Goal: Information Seeking & Learning: Learn about a topic

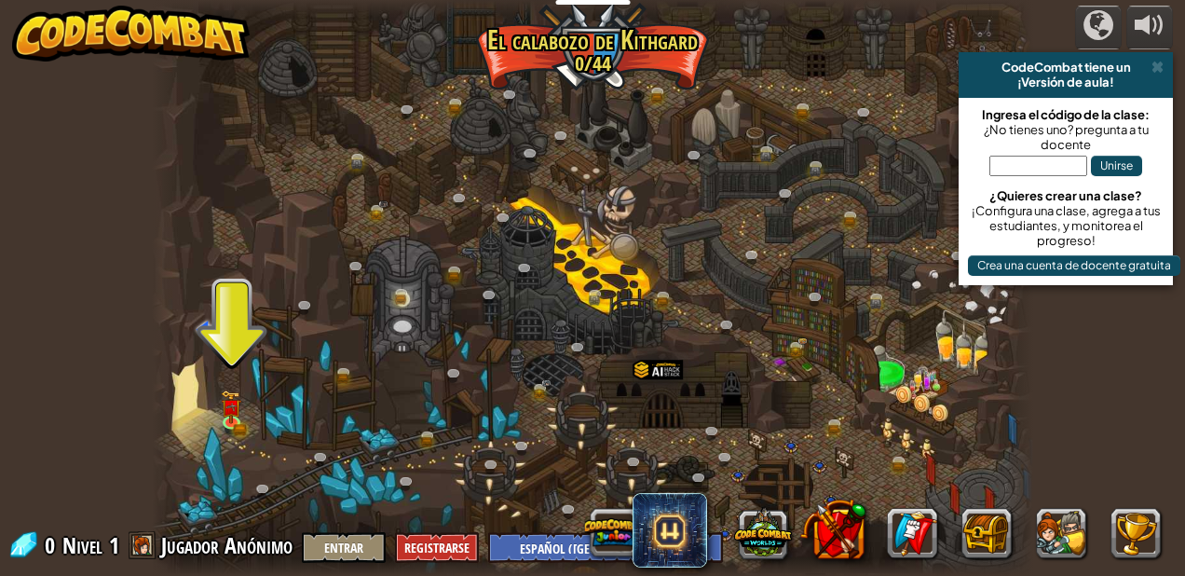
select select "es-419"
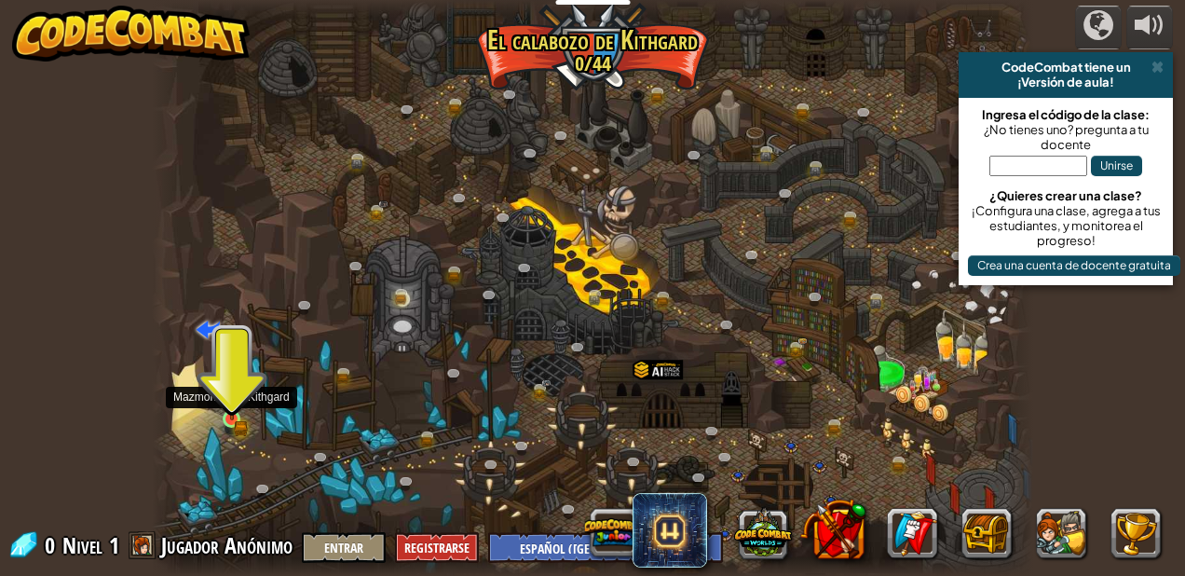
click at [230, 393] on img at bounding box center [232, 397] width 20 height 45
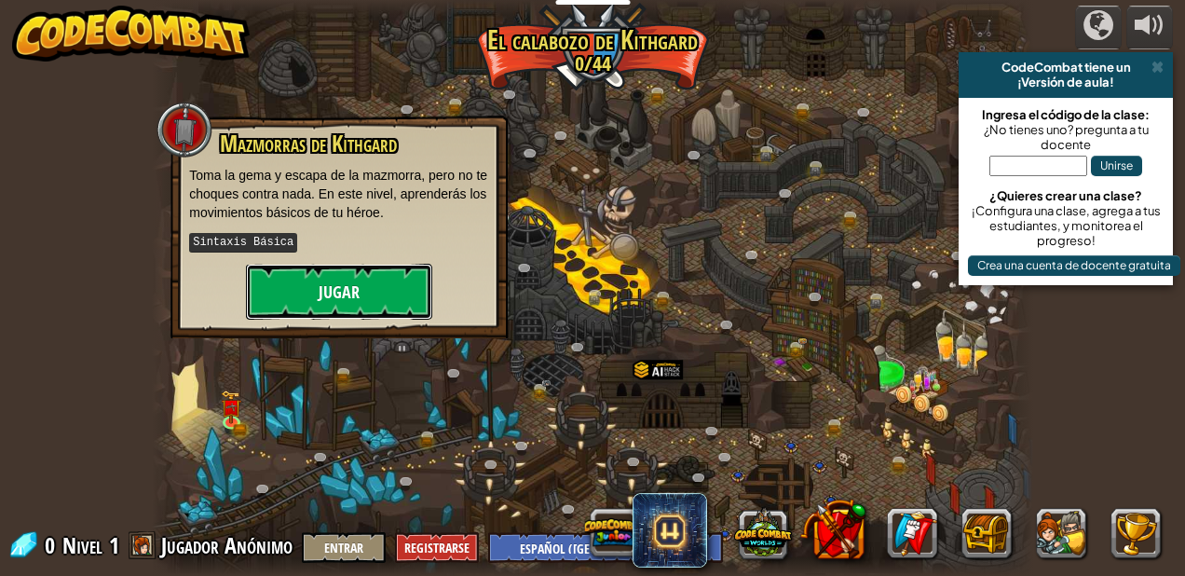
click at [359, 288] on button "Jugar" at bounding box center [339, 292] width 186 height 56
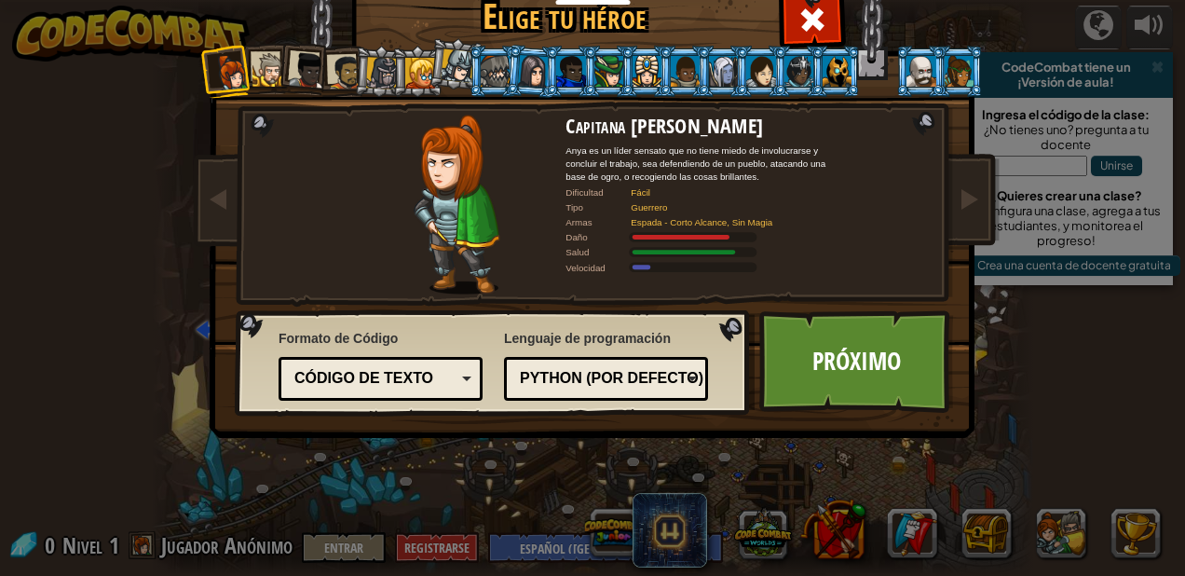
click at [603, 63] on div at bounding box center [608, 71] width 29 height 30
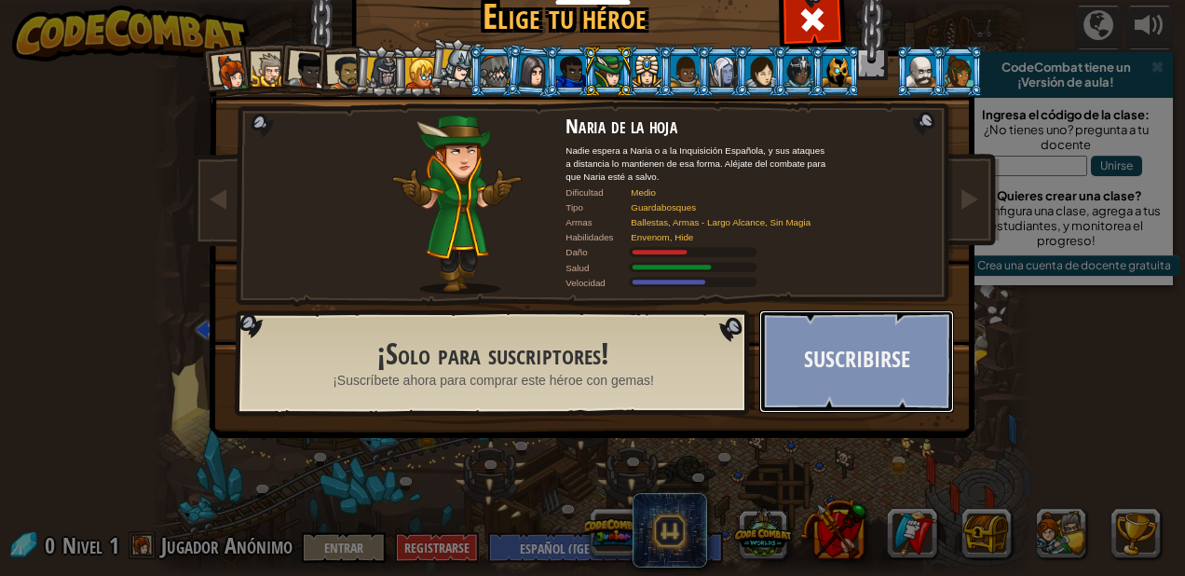
click at [828, 383] on button "Suscribirse" at bounding box center [856, 361] width 195 height 102
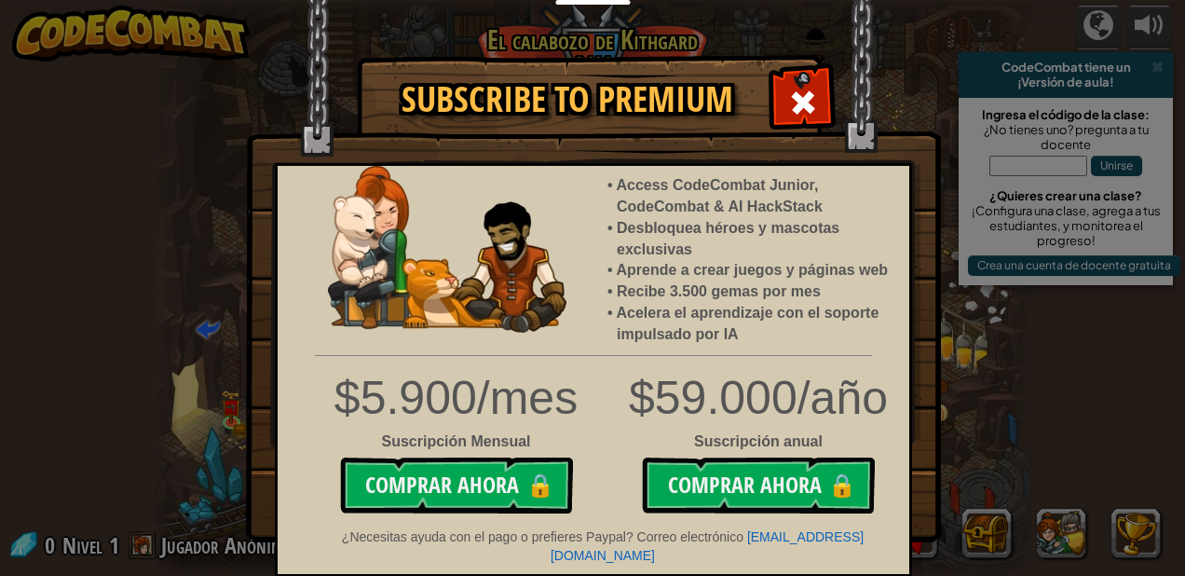
drag, startPoint x: 792, startPoint y: 87, endPoint x: 694, endPoint y: 83, distance: 97.9
click at [694, 83] on h1 "Subscribe to Premium" at bounding box center [567, 99] width 382 height 39
click at [804, 88] on span at bounding box center [803, 103] width 30 height 30
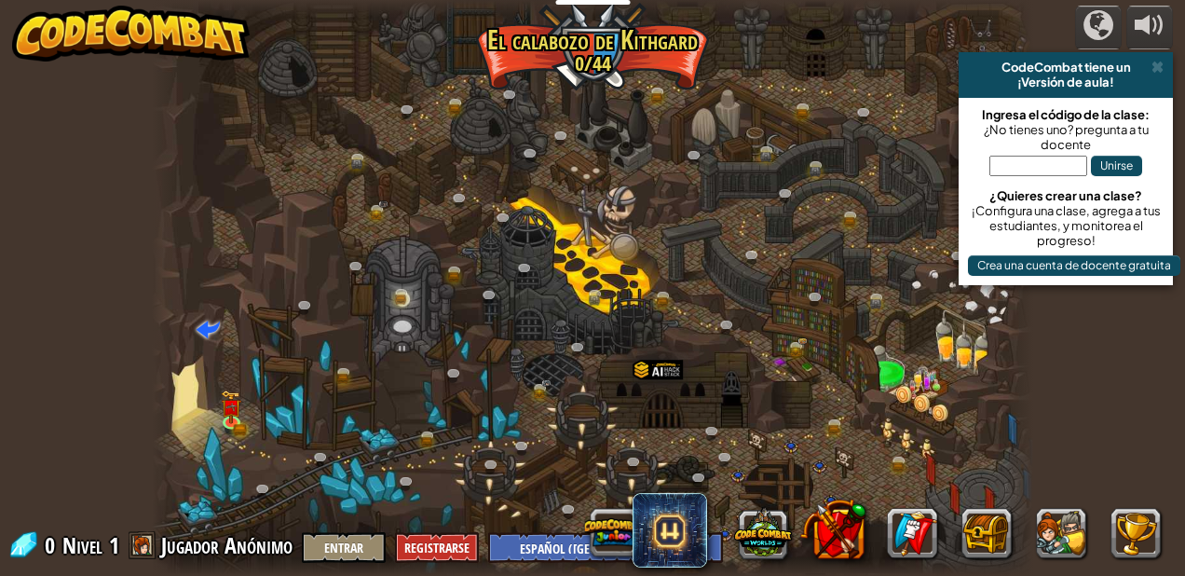
click at [647, 226] on div at bounding box center [592, 288] width 881 height 576
click at [234, 405] on img at bounding box center [231, 399] width 12 height 12
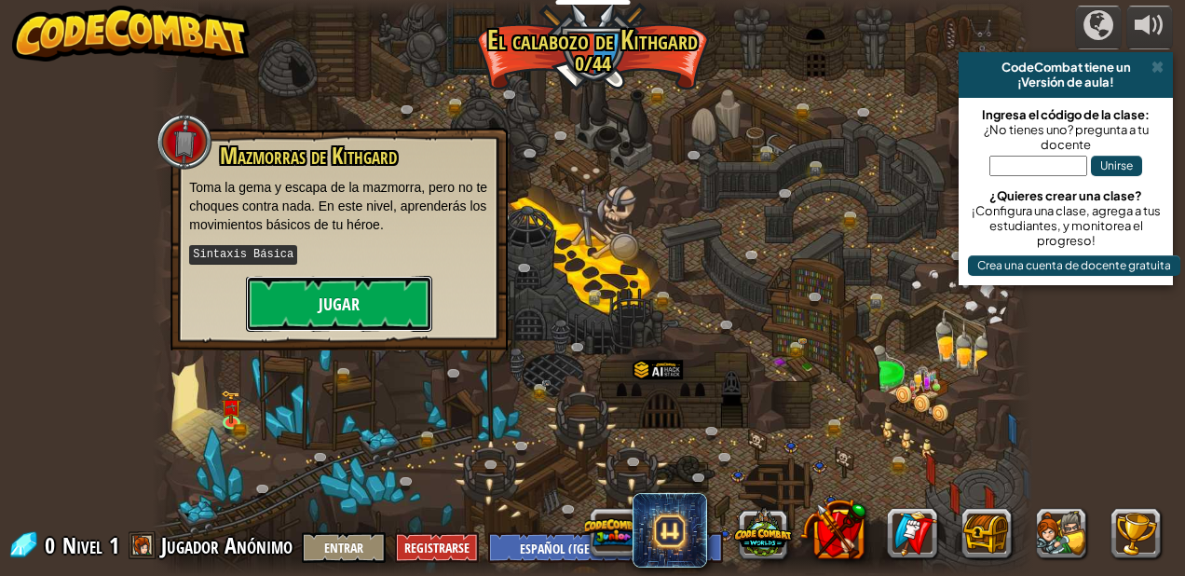
click at [344, 305] on button "Jugar" at bounding box center [339, 304] width 186 height 56
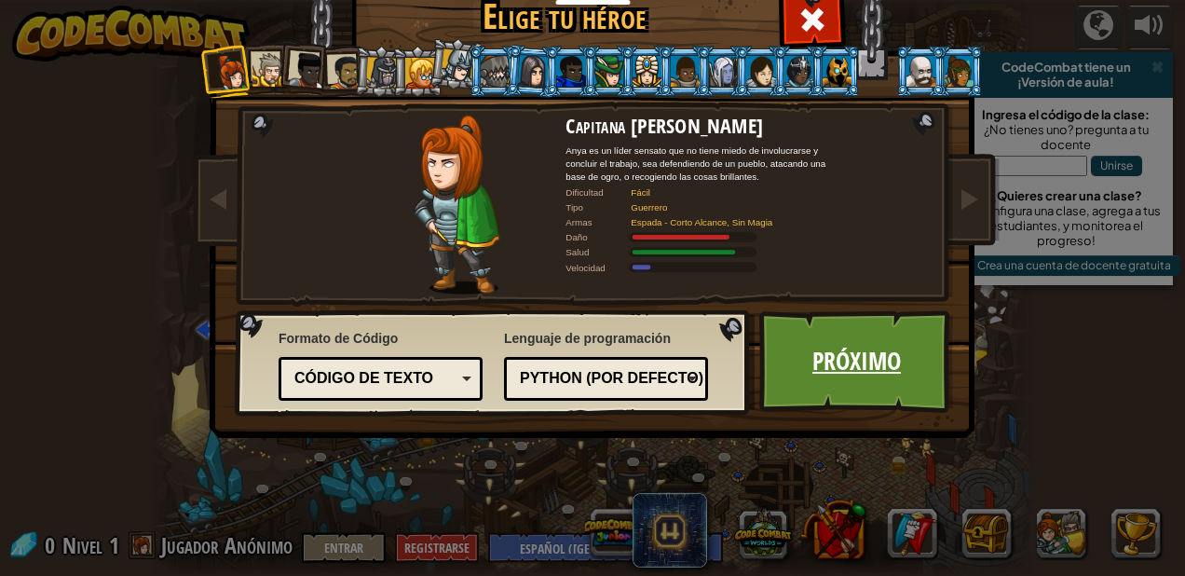
click at [827, 364] on link "Próximo" at bounding box center [856, 361] width 195 height 102
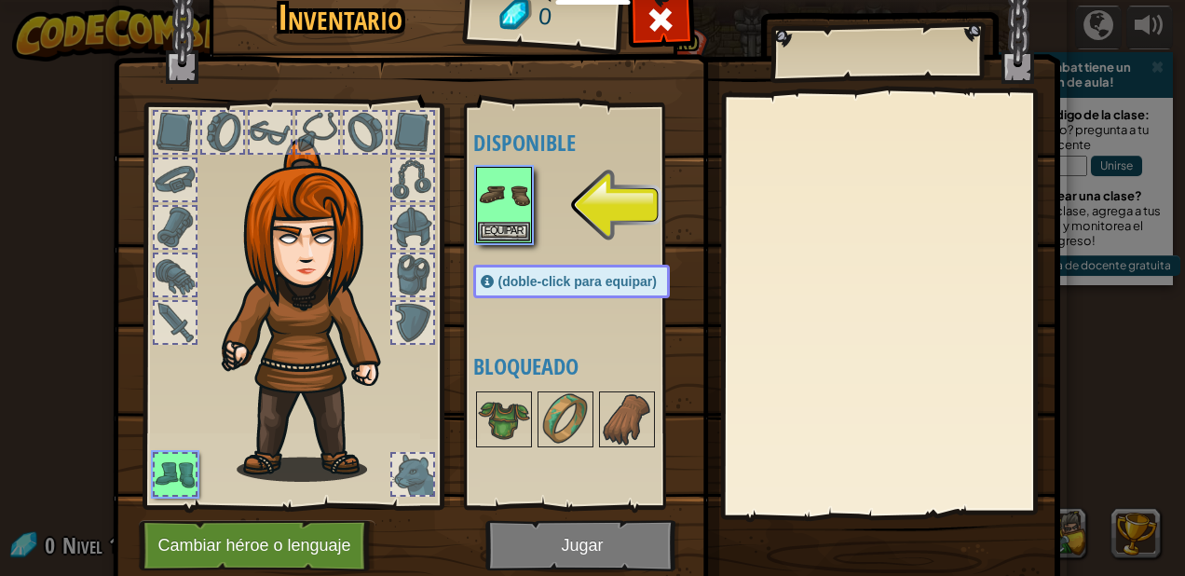
click at [545, 535] on img at bounding box center [586, 251] width 947 height 676
click at [574, 549] on img at bounding box center [586, 251] width 947 height 676
click at [494, 219] on img at bounding box center [504, 195] width 52 height 52
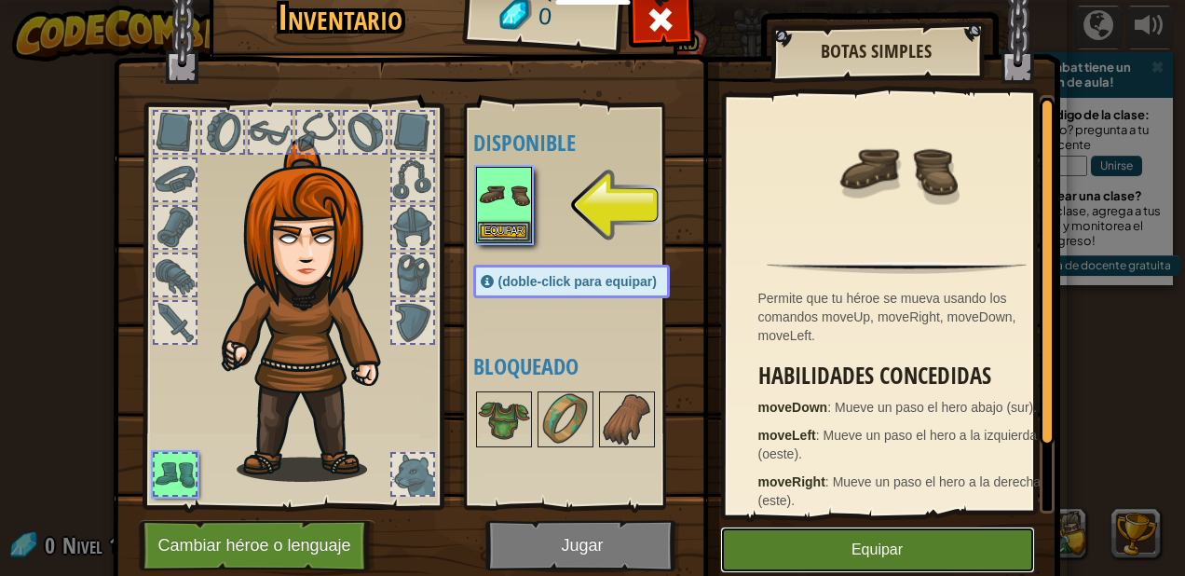
click at [773, 549] on button "Equipar" at bounding box center [877, 549] width 315 height 47
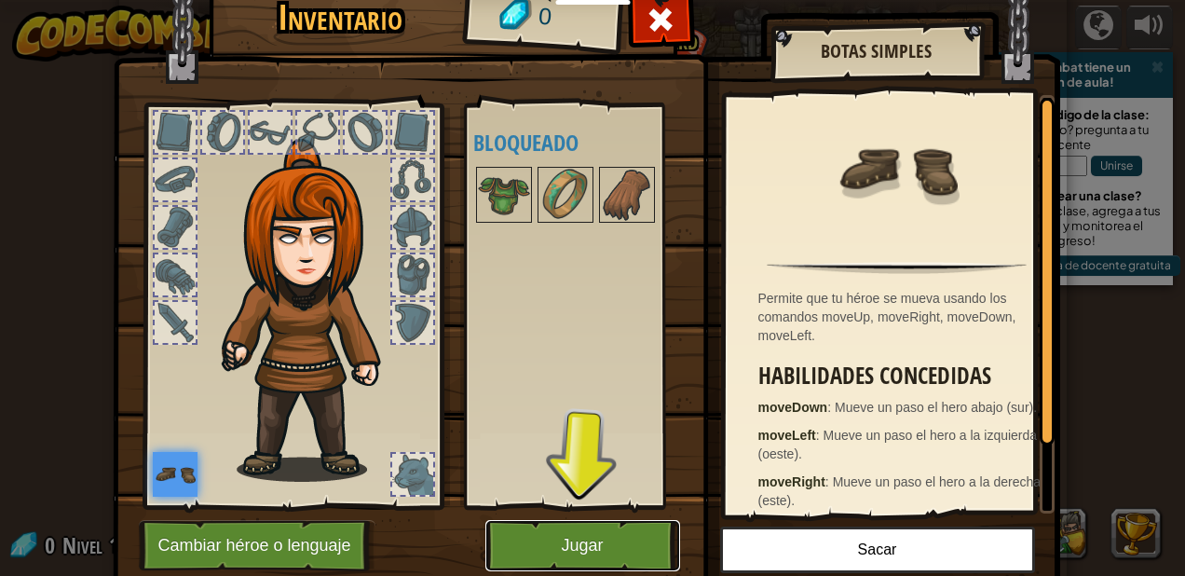
click at [605, 537] on button "Jugar" at bounding box center [582, 545] width 195 height 51
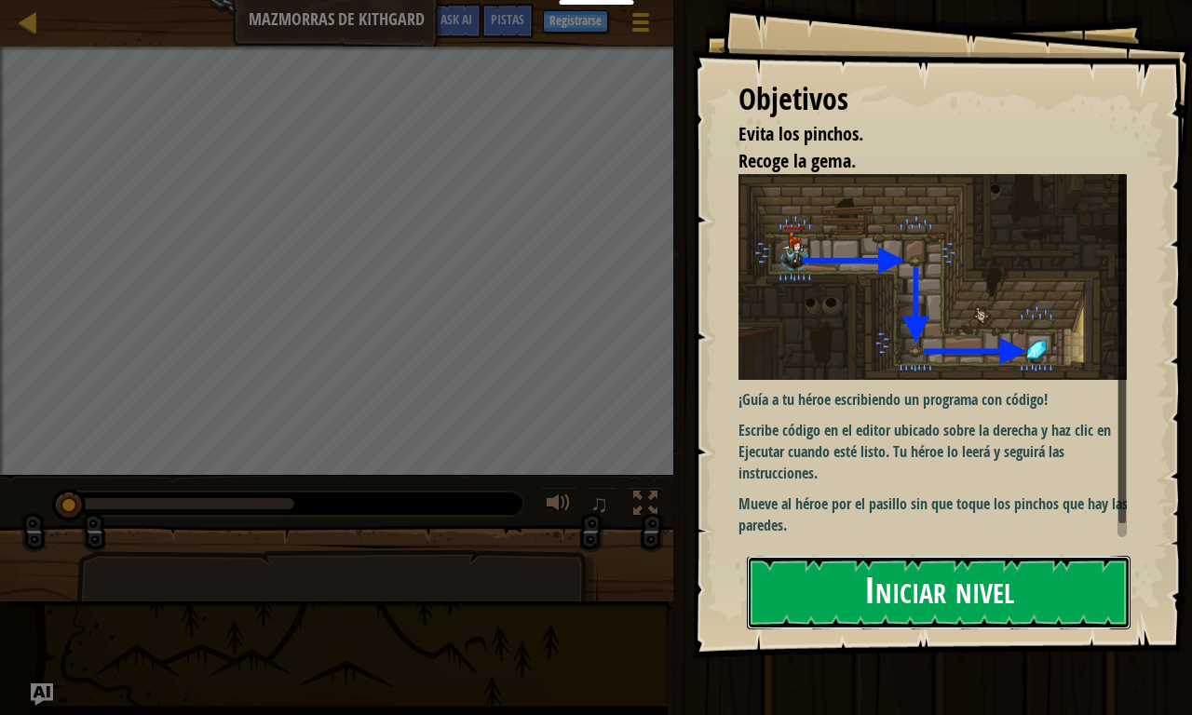
click at [899, 575] on button "Iniciar nivel" at bounding box center [939, 593] width 384 height 74
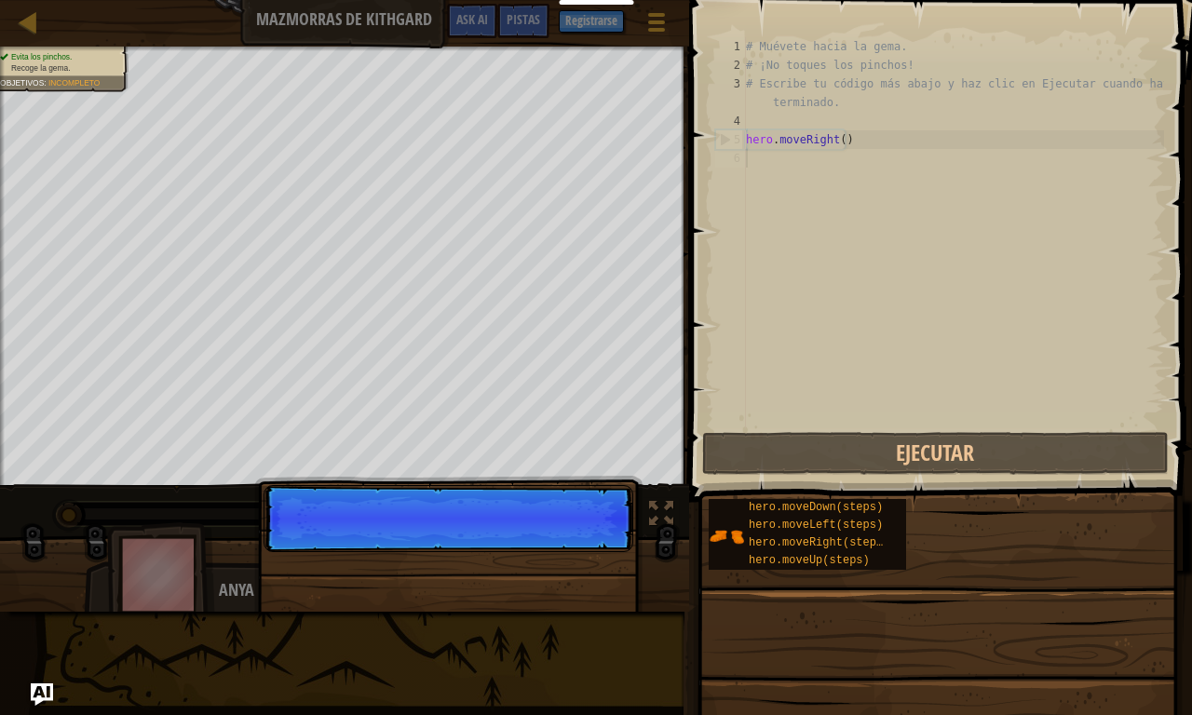
click at [566, 538] on p "Continuar" at bounding box center [449, 518] width 370 height 67
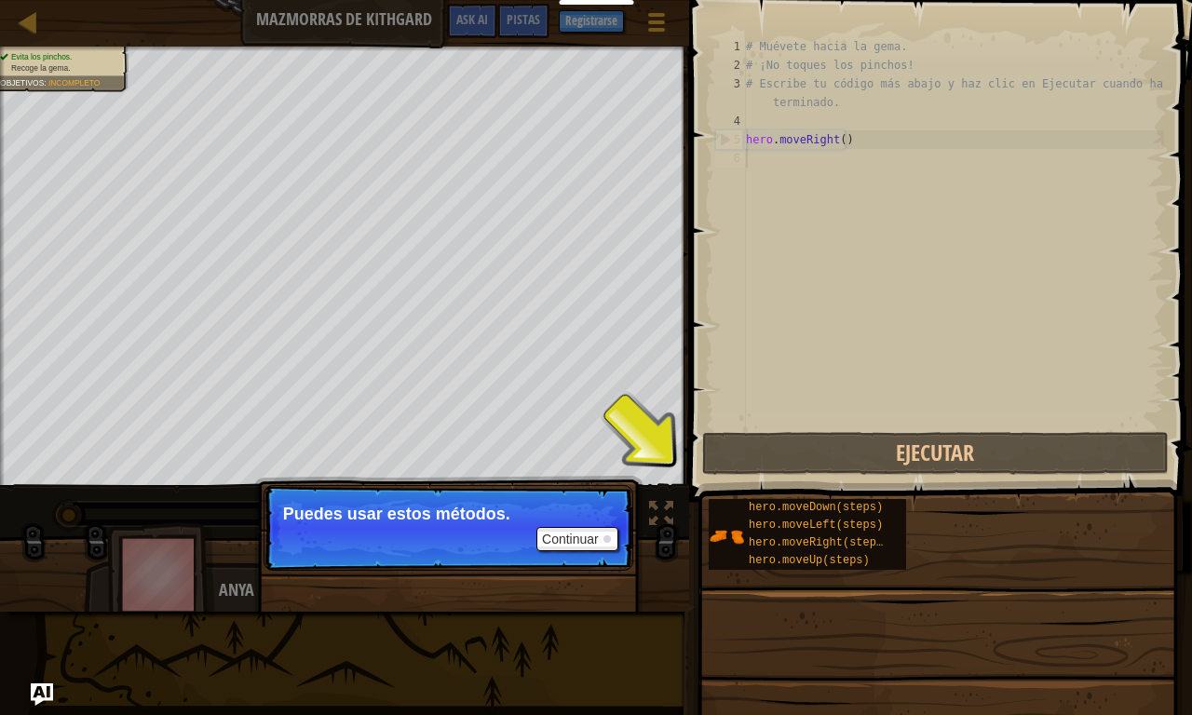
click at [730, 427] on div "Mapa Mazmorras de Kithgard Menú del Juego Listo Registrarse Pistas Ask AI 1 ההה…" at bounding box center [596, 357] width 1192 height 715
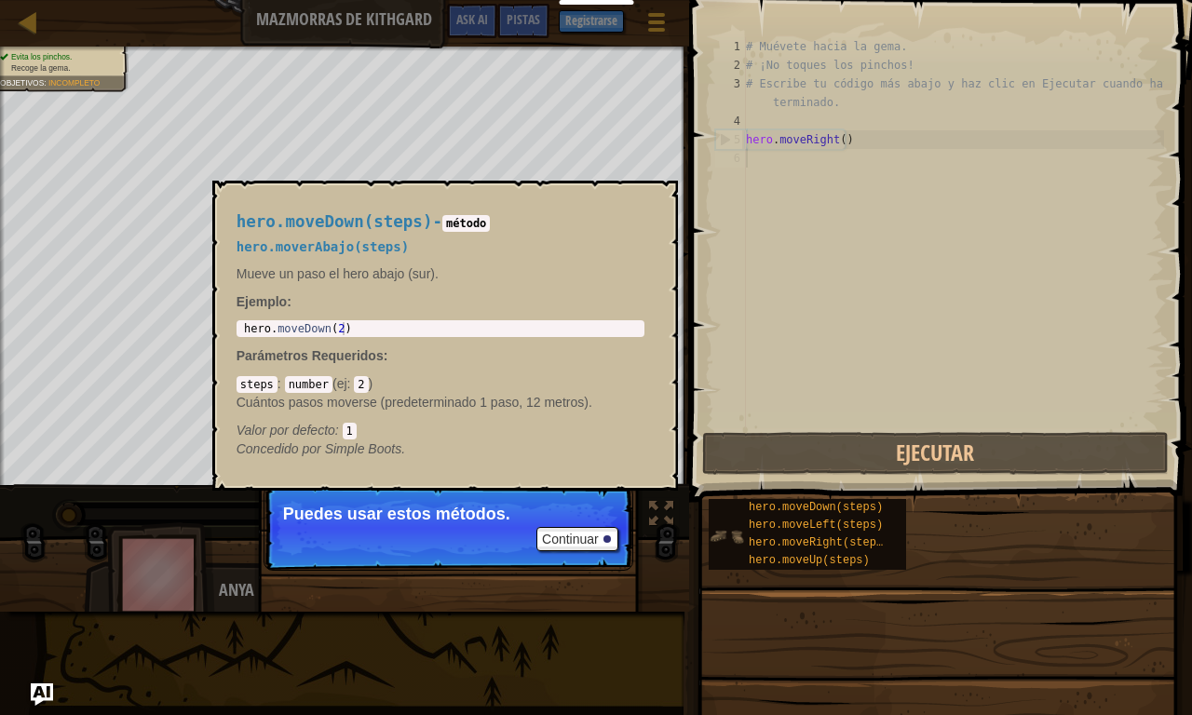
click at [711, 526] on img at bounding box center [726, 536] width 35 height 35
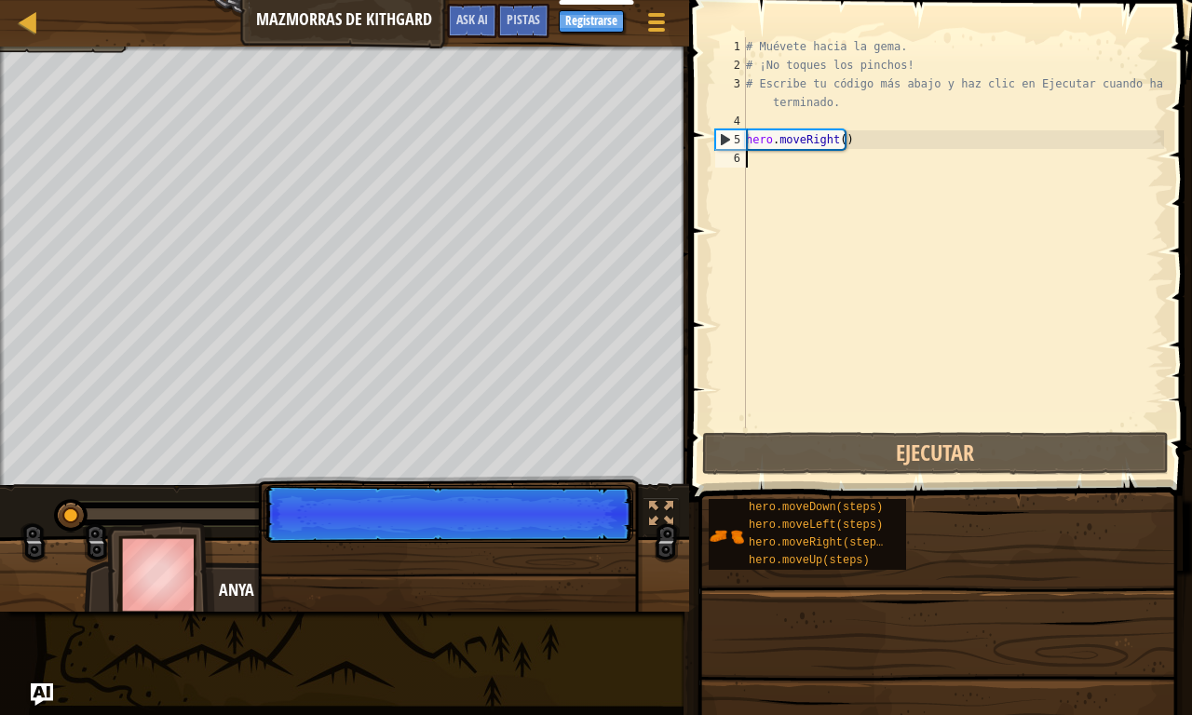
scroll to position [8, 0]
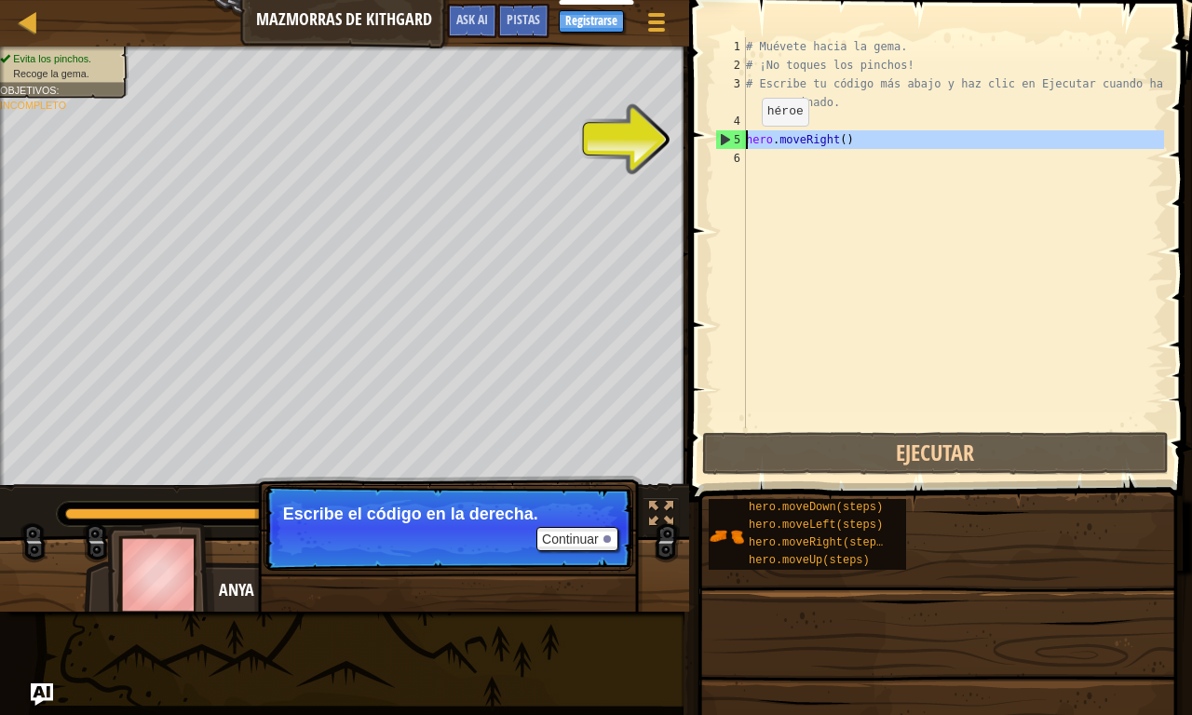
click at [741, 143] on div "5" at bounding box center [731, 139] width 30 height 19
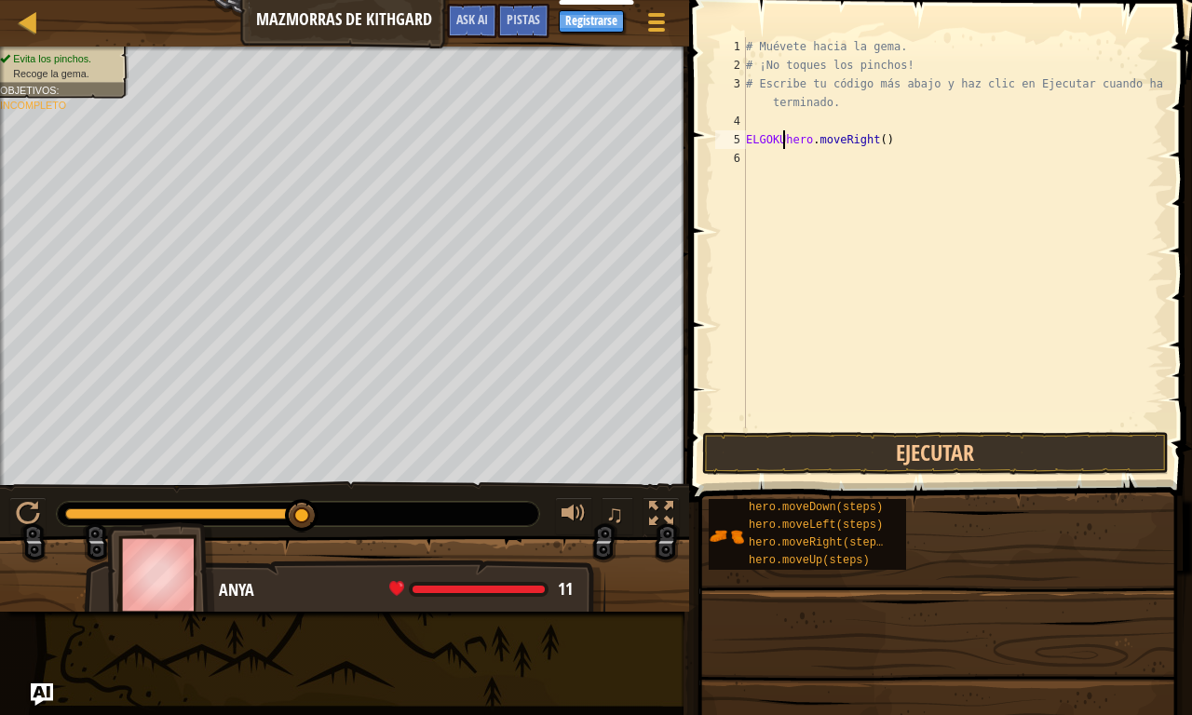
scroll to position [8, 3]
type textarea "hero.moveRight()"
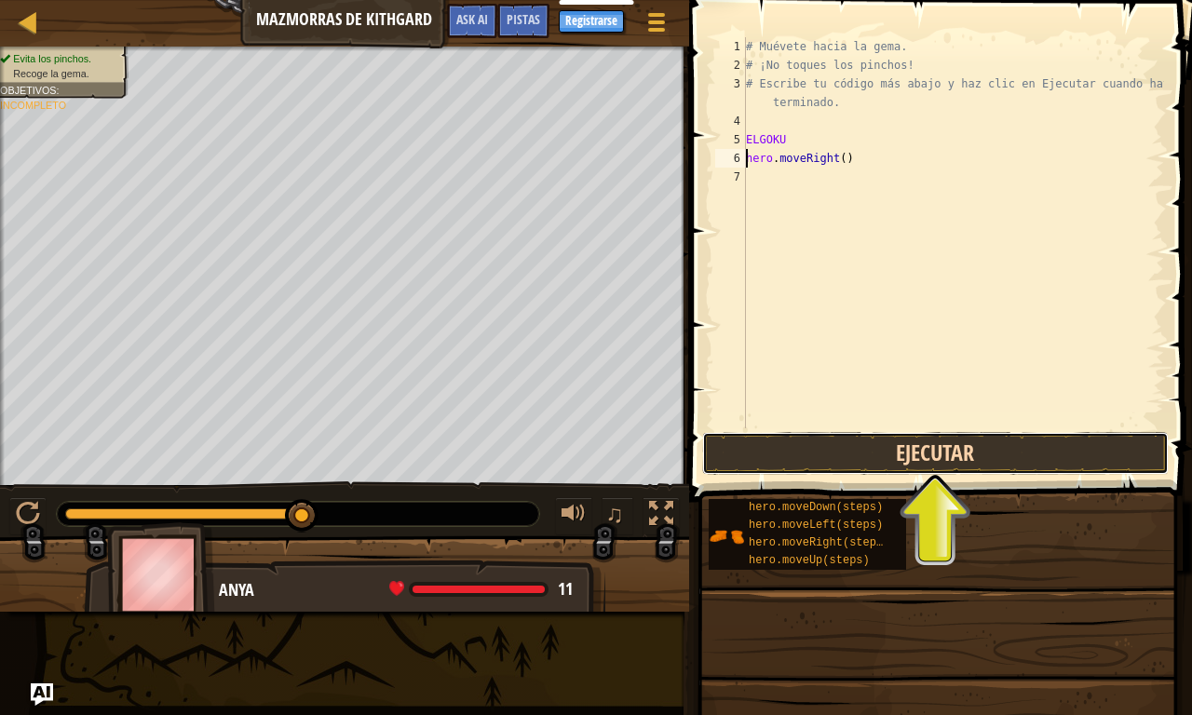
click at [945, 454] on button "Ejecutar" at bounding box center [935, 453] width 467 height 43
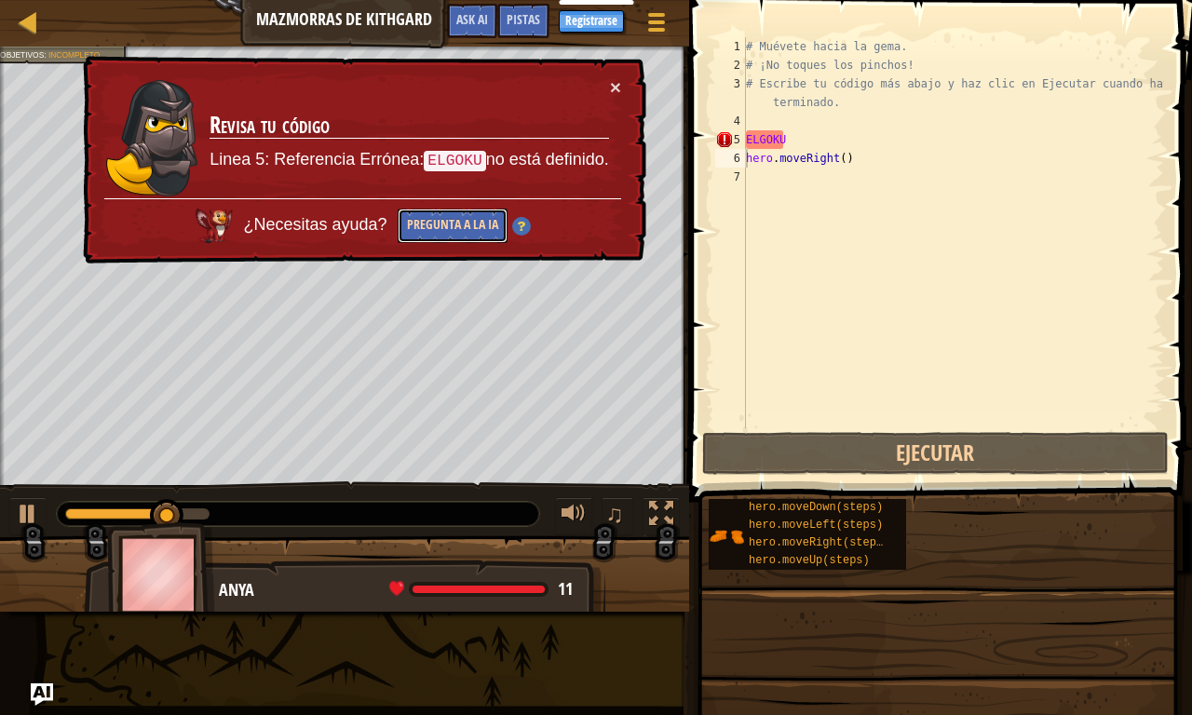
click at [464, 224] on button "Pregunta a la IA" at bounding box center [453, 226] width 110 height 34
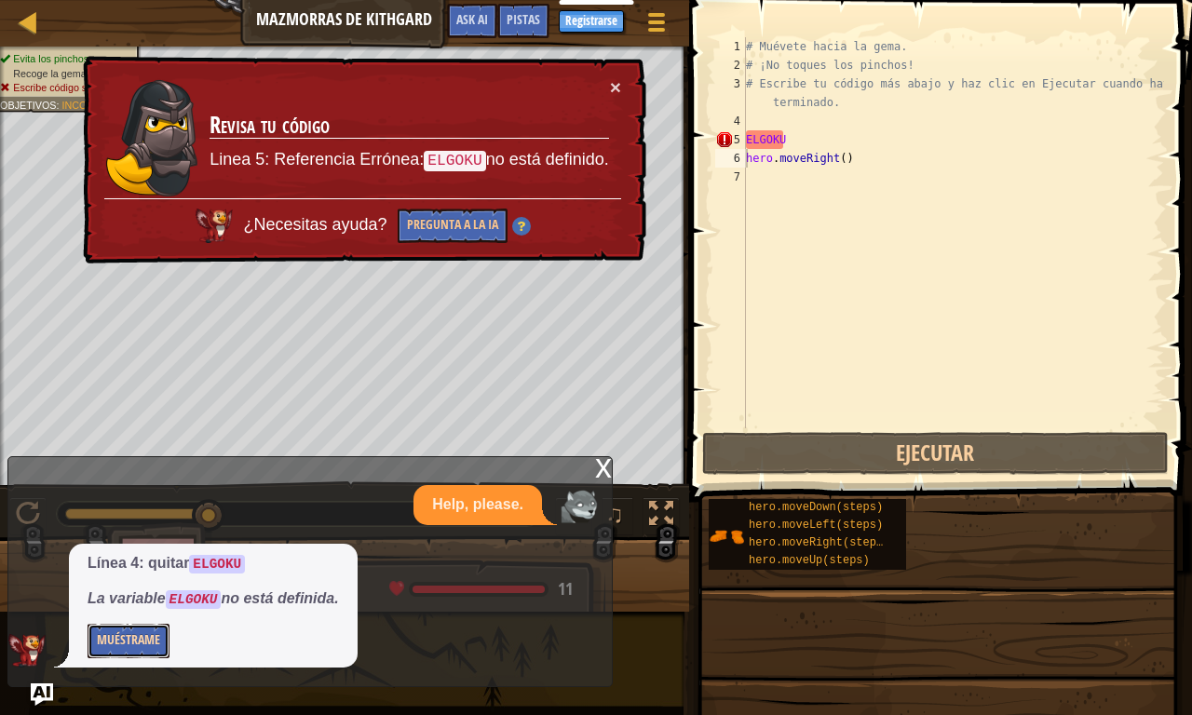
click at [122, 575] on button "Muéstrame" at bounding box center [129, 641] width 82 height 34
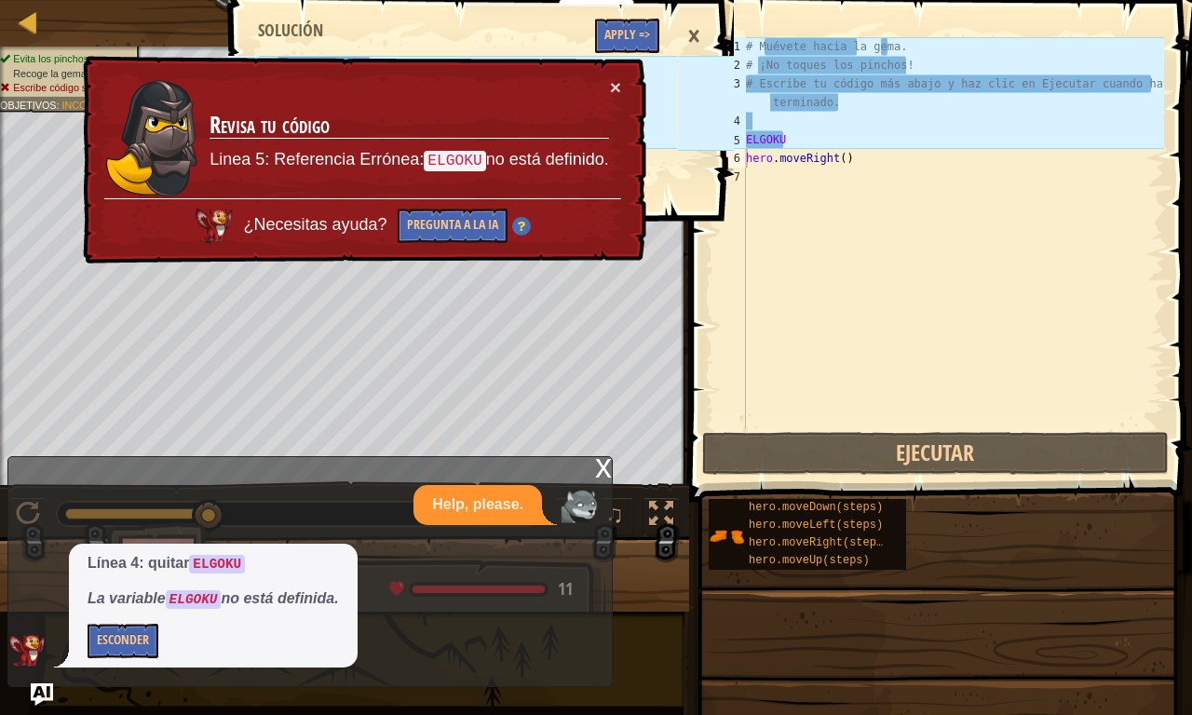
click at [695, 30] on div "×" at bounding box center [694, 36] width 32 height 43
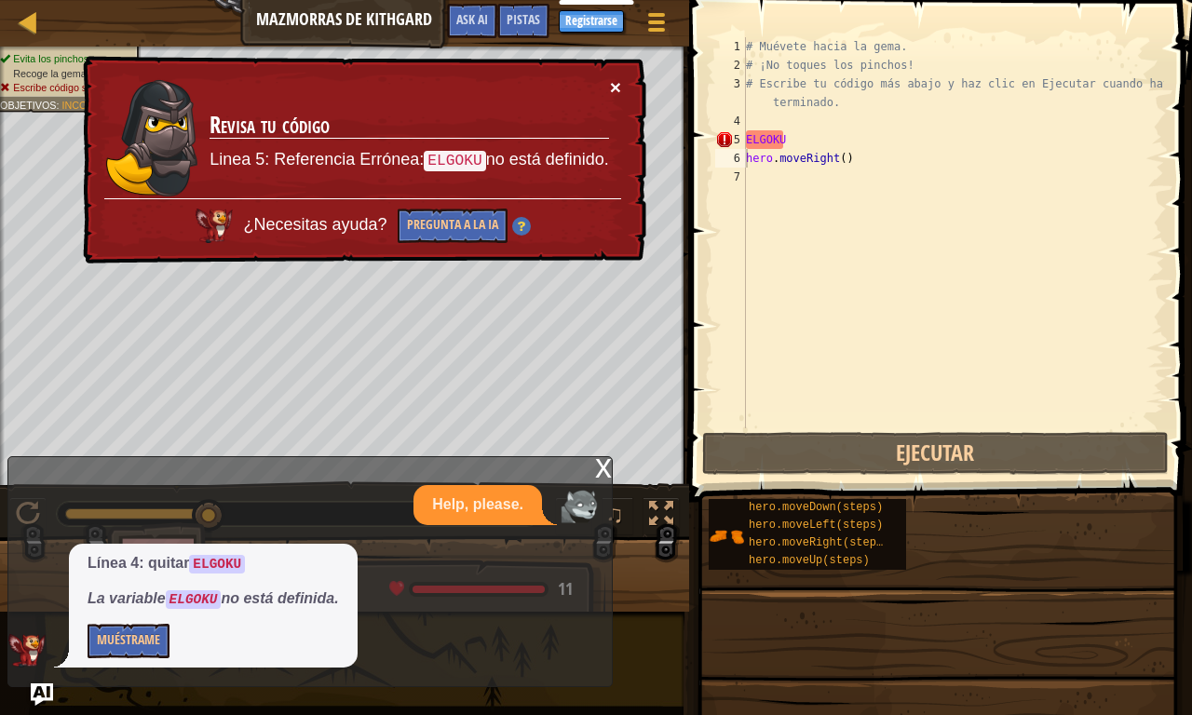
click at [615, 81] on button "×" at bounding box center [615, 87] width 11 height 20
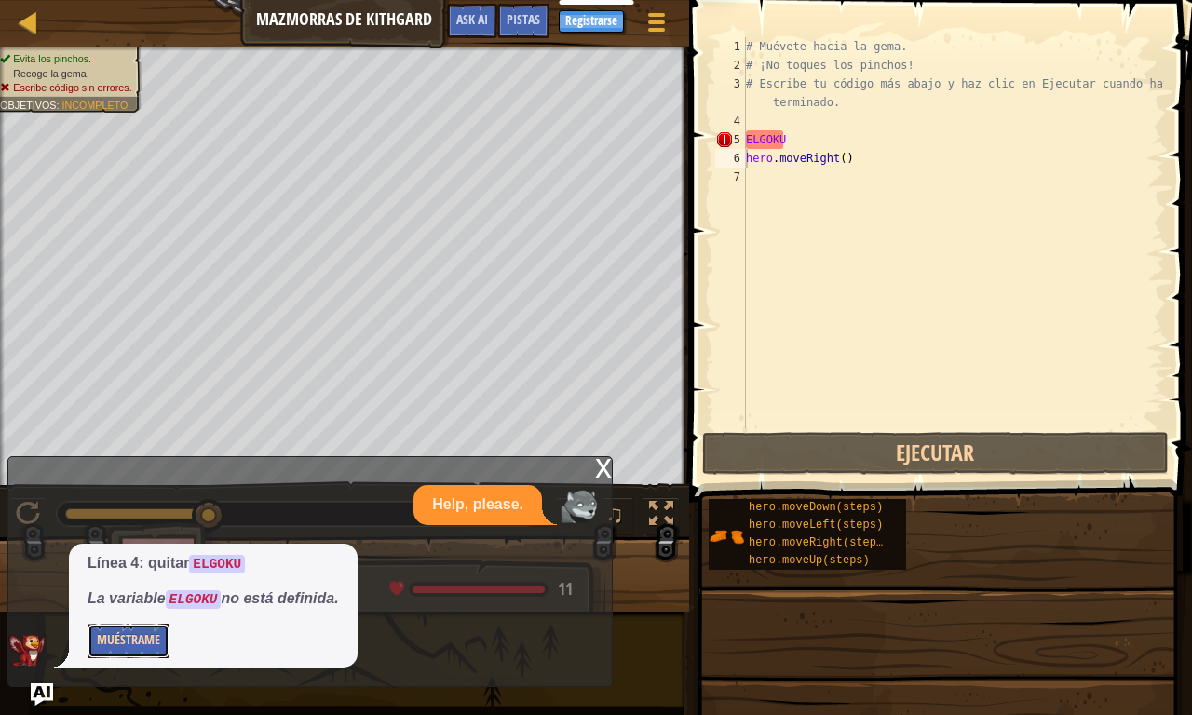
click at [134, 575] on button "Muéstrame" at bounding box center [129, 641] width 82 height 34
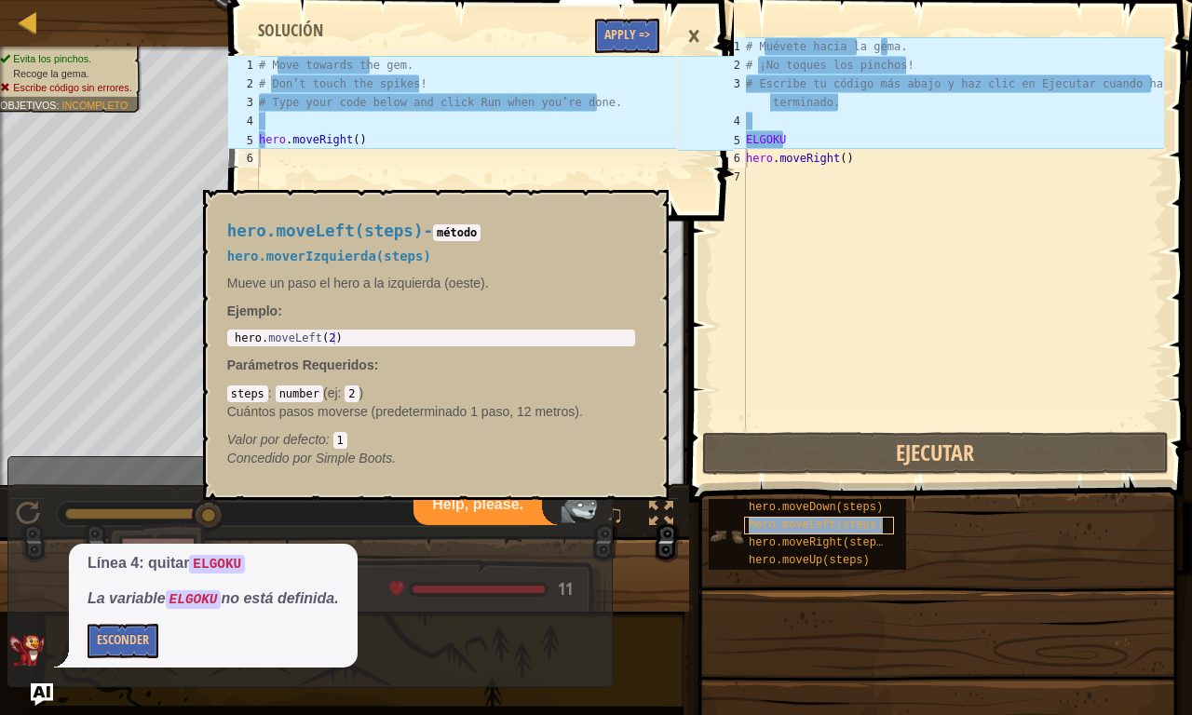
click at [821, 519] on span "hero.moveLeft(steps)" at bounding box center [816, 525] width 134 height 13
click at [690, 28] on div "×" at bounding box center [694, 36] width 32 height 43
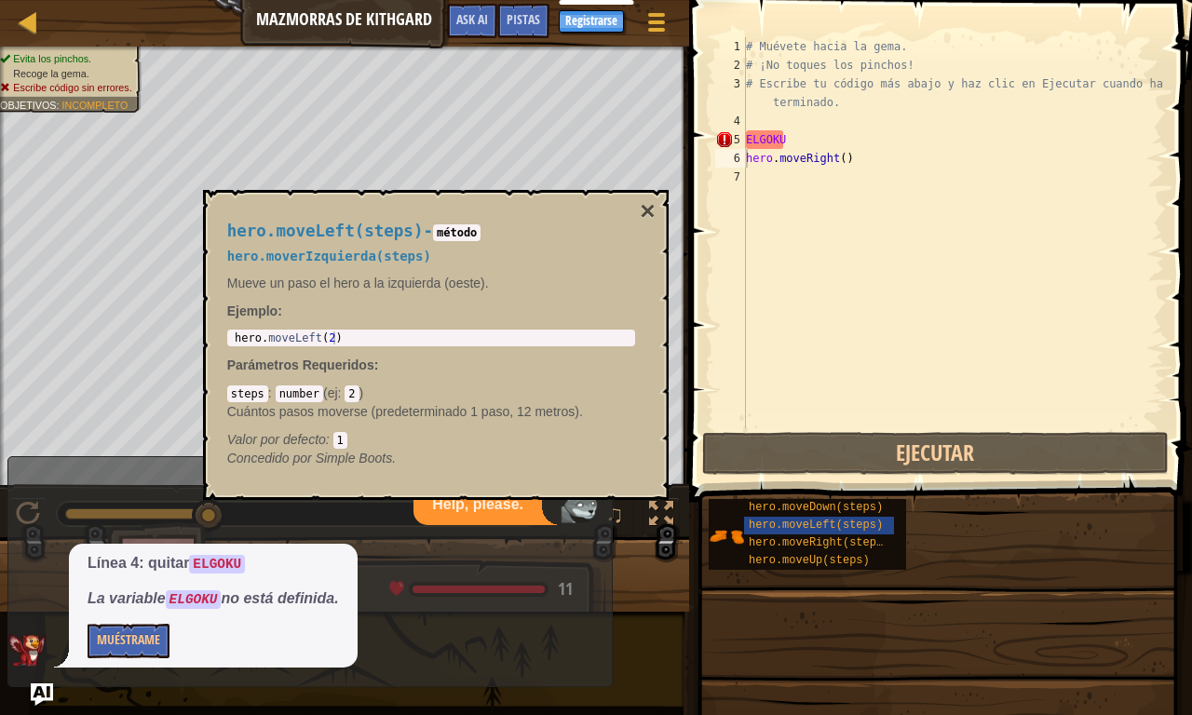
click at [271, 345] on div "1 hero . moveLeft ( 2 ) ההההההההההההההההההההההההההההההההההההההההההההההההההההההה…" at bounding box center [431, 338] width 408 height 17
type textarea "hero.moveLeft(2)"
click at [280, 332] on div "hero . moveLeft ( 2 )" at bounding box center [431, 351] width 400 height 39
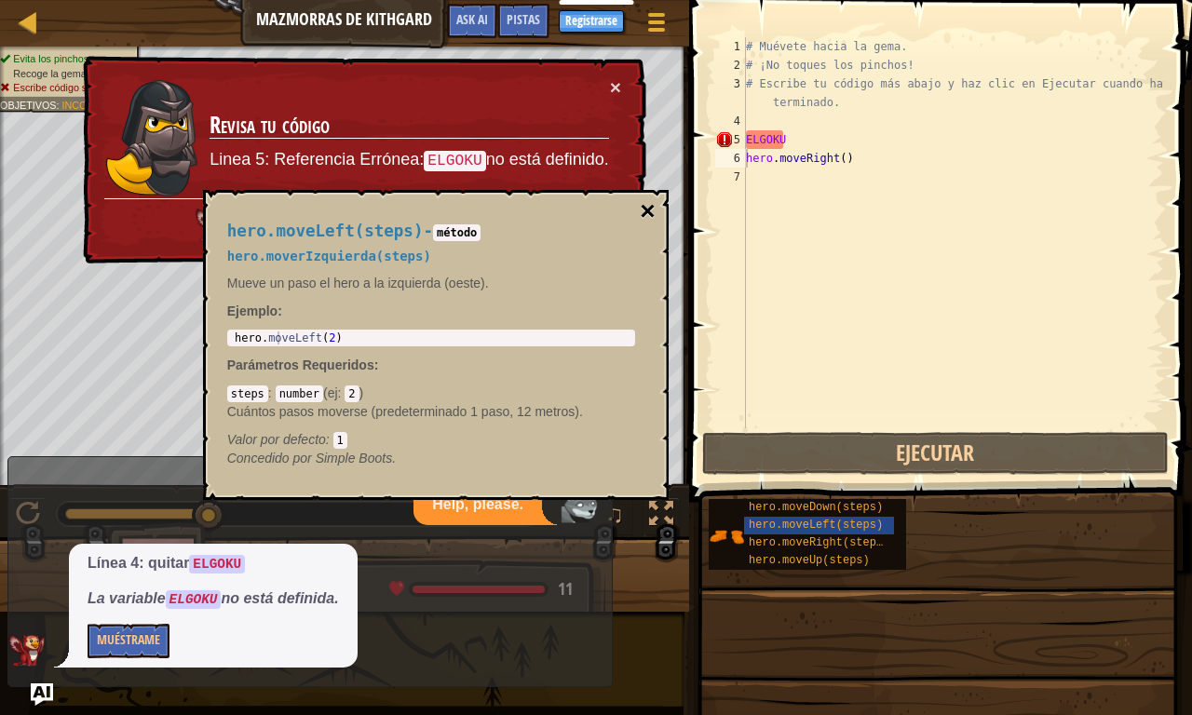
click at [654, 208] on button "×" at bounding box center [647, 211] width 15 height 26
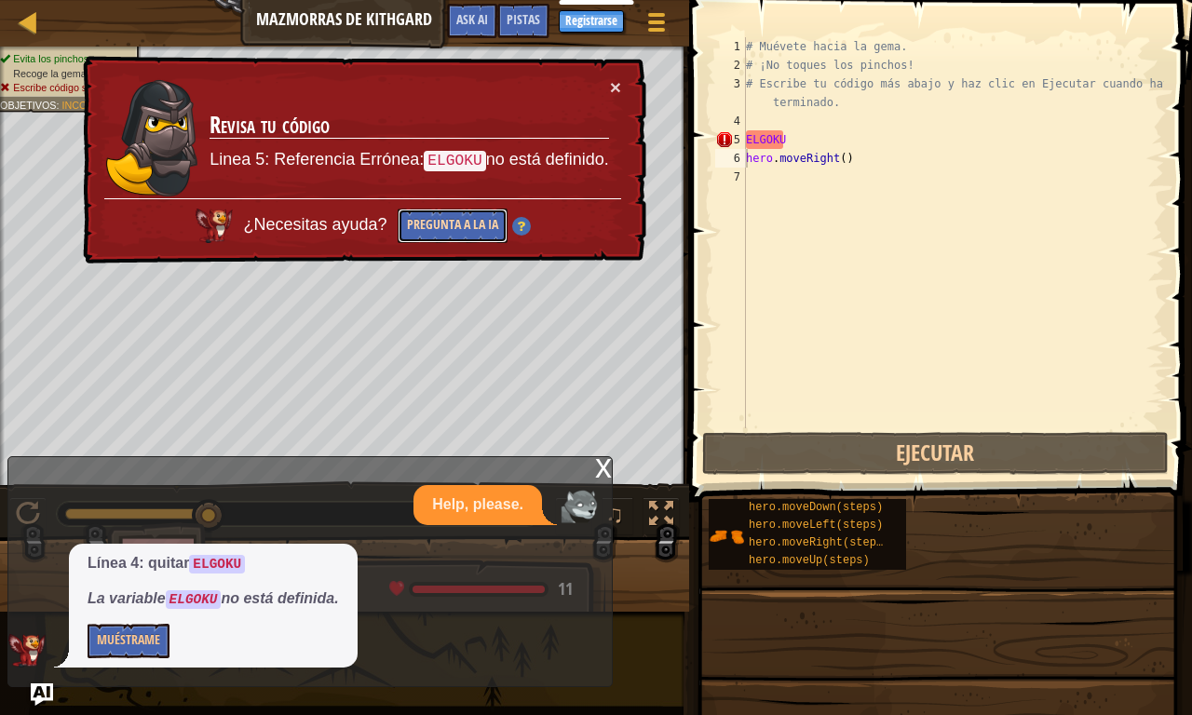
click at [454, 214] on button "Pregunta a la IA" at bounding box center [453, 226] width 110 height 34
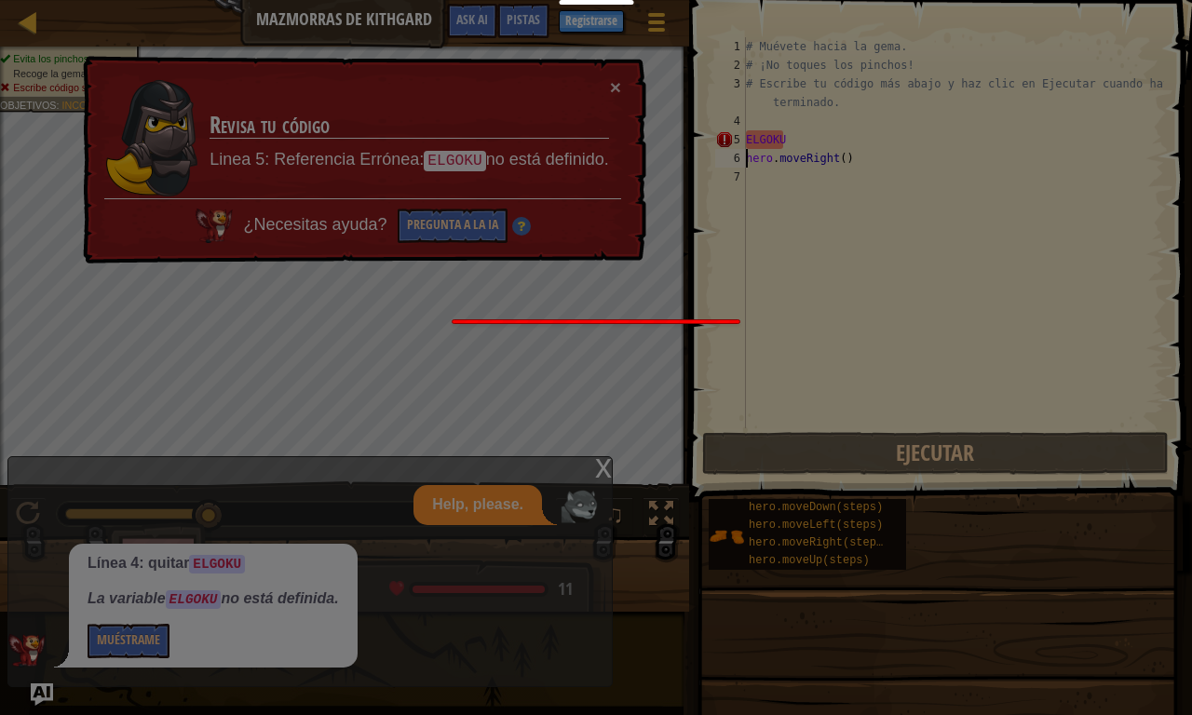
scroll to position [8, 0]
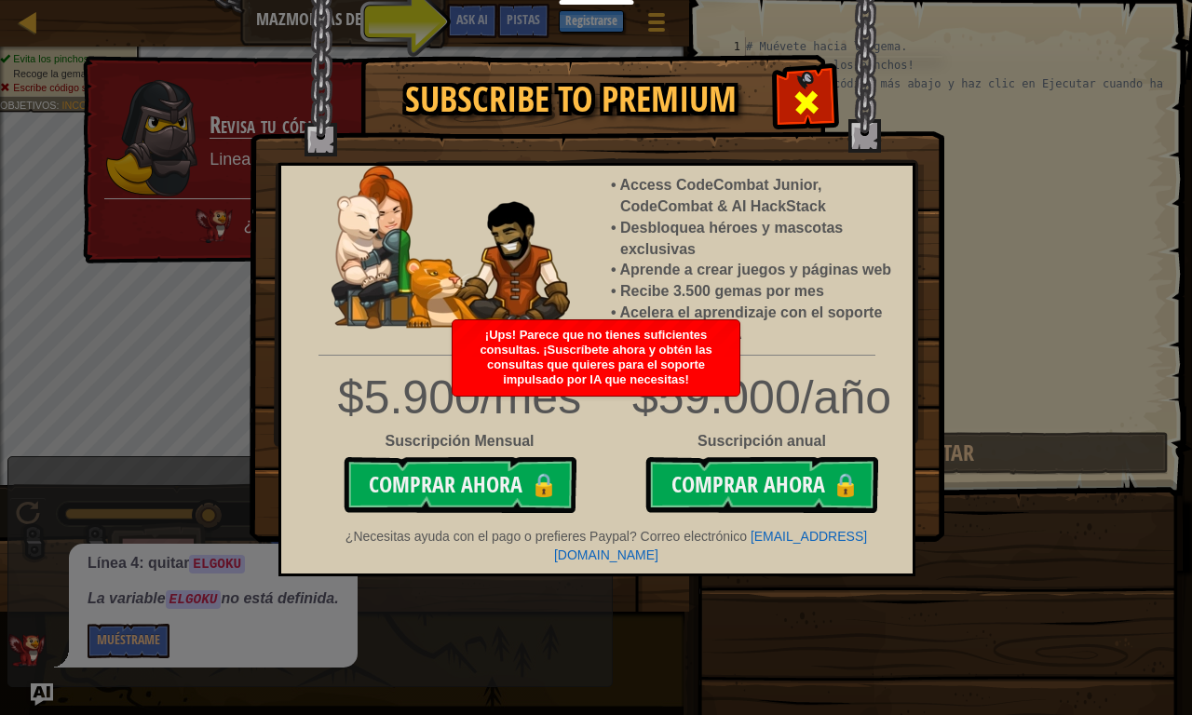
click at [819, 109] on span at bounding box center [807, 103] width 30 height 30
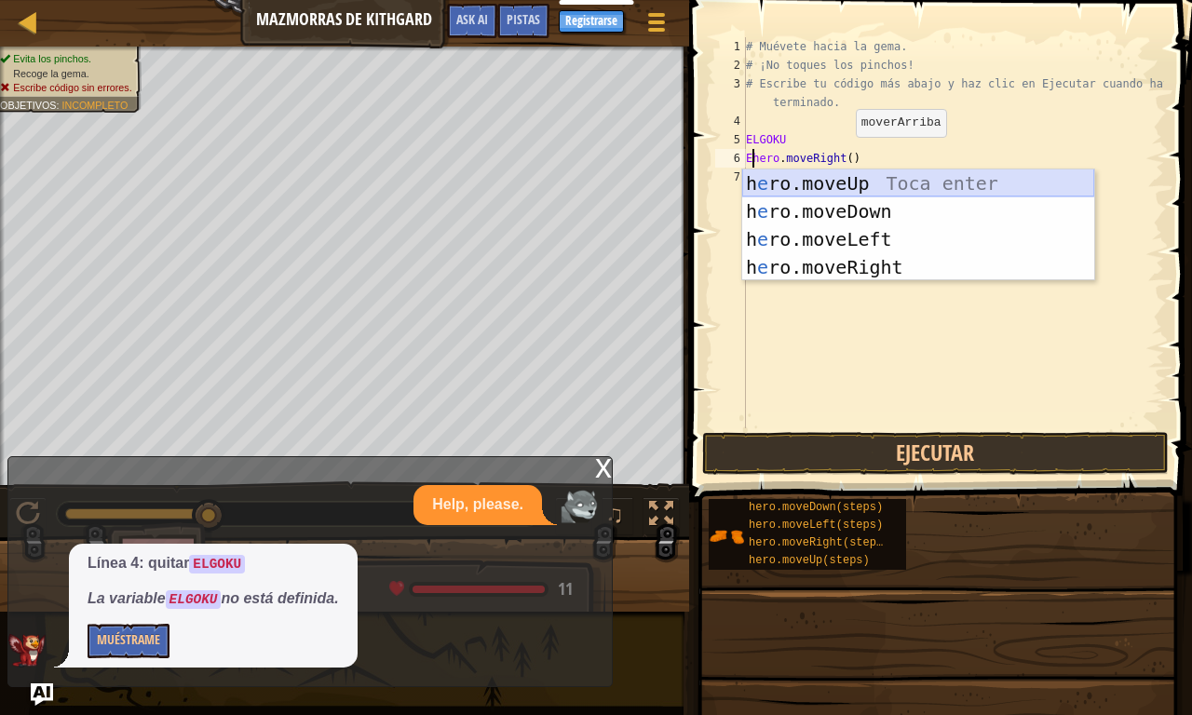
click at [786, 177] on div "h e ro.moveUp Toca enter h e ro.moveDown Toca enter h e ro.moveLeft Toca enter …" at bounding box center [918, 253] width 352 height 168
type textarea "hero.moveUp().moveRight()"
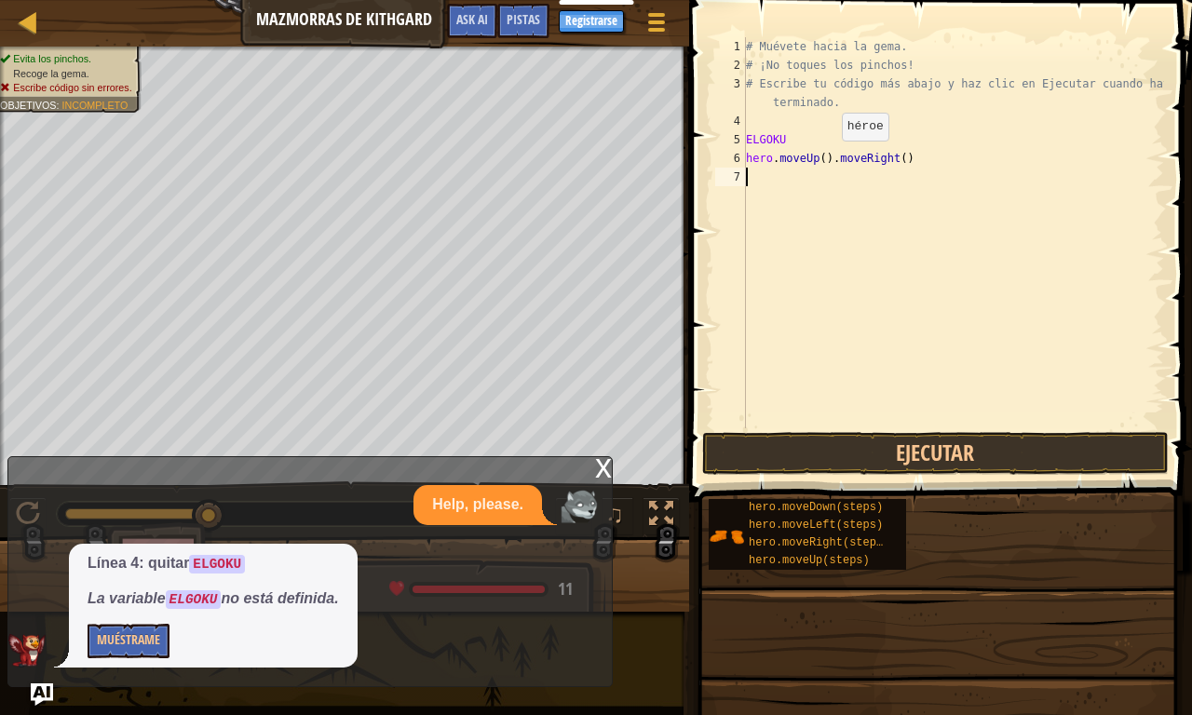
type textarea "hero.moveUp().moveRight()"
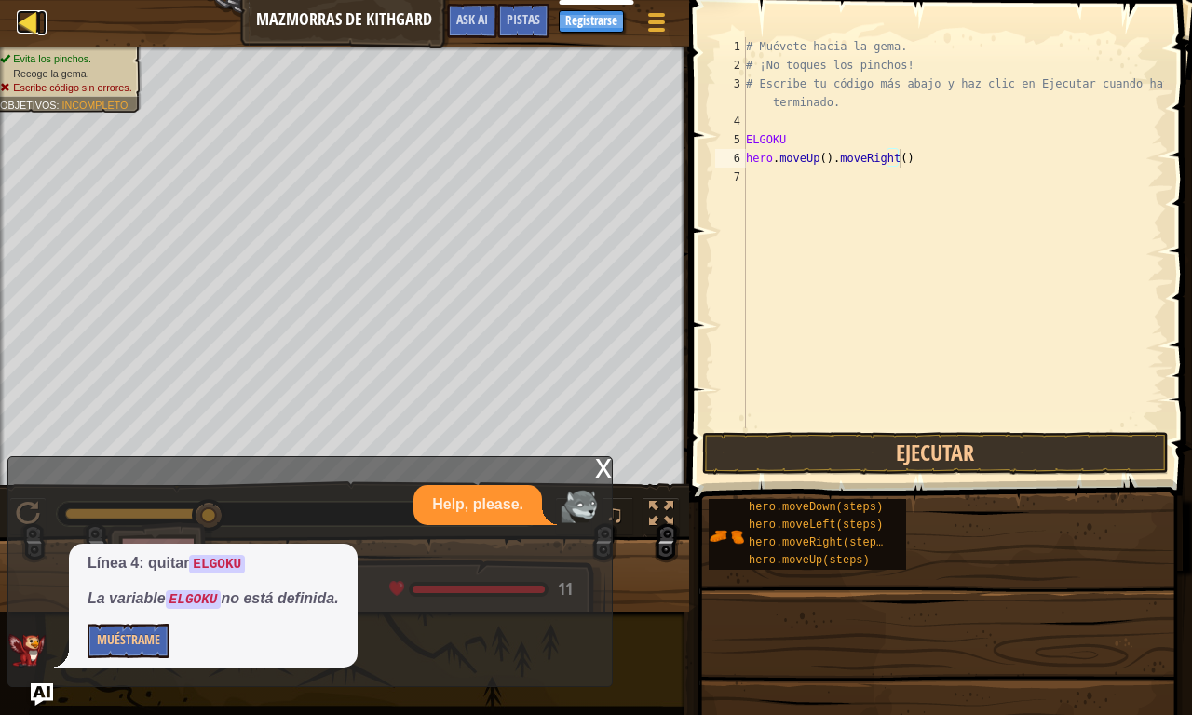
click at [21, 10] on div at bounding box center [28, 21] width 23 height 23
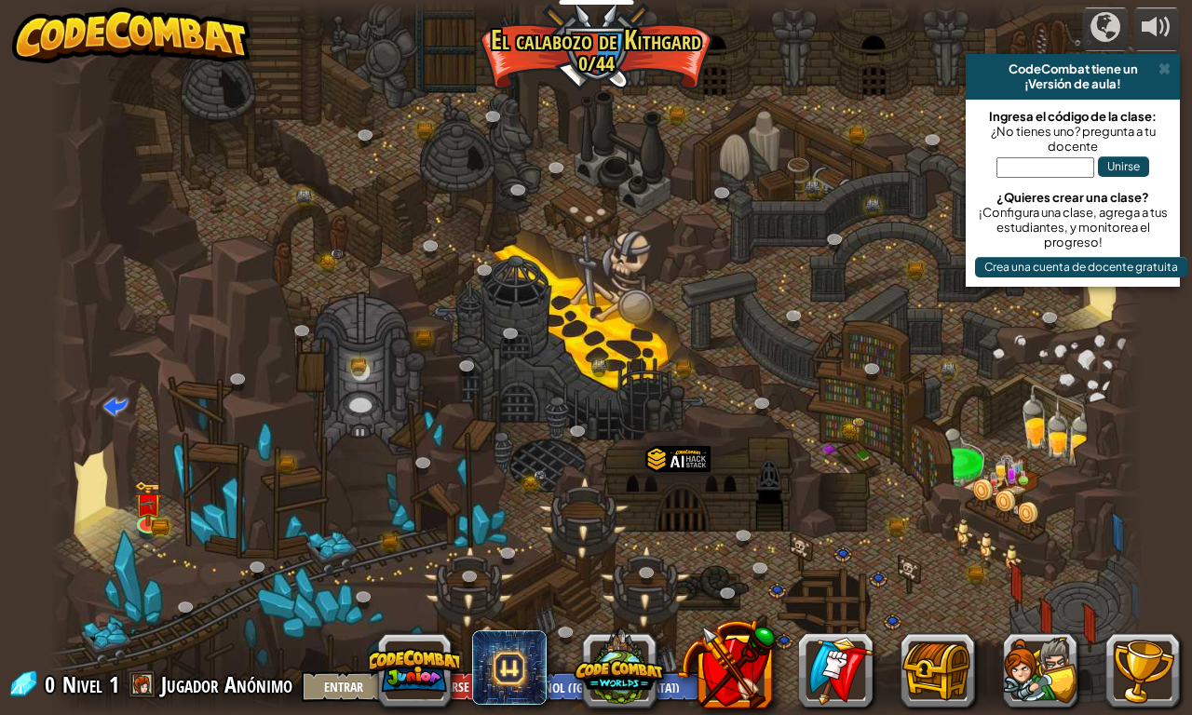
select select "es-419"
click at [98, 56] on img at bounding box center [131, 35] width 238 height 56
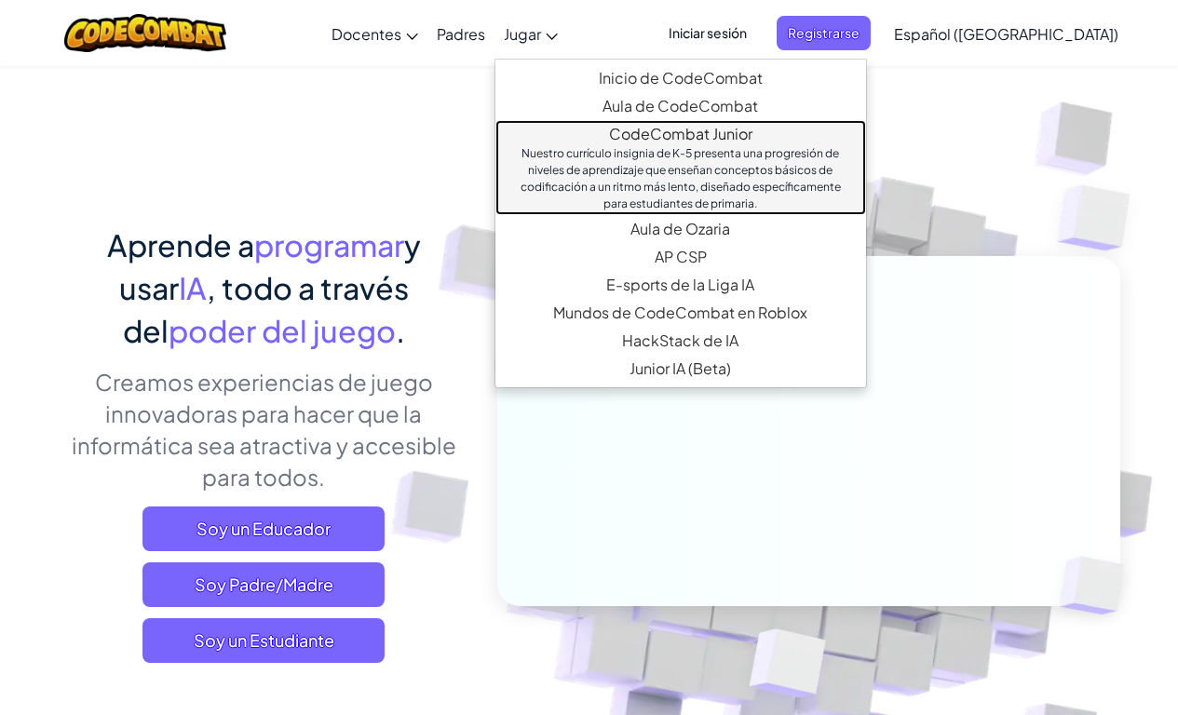
click at [644, 191] on div "Nuestro currículo insignia de K-5 presenta una progresión de niveles de aprendi…" at bounding box center [680, 178] width 333 height 67
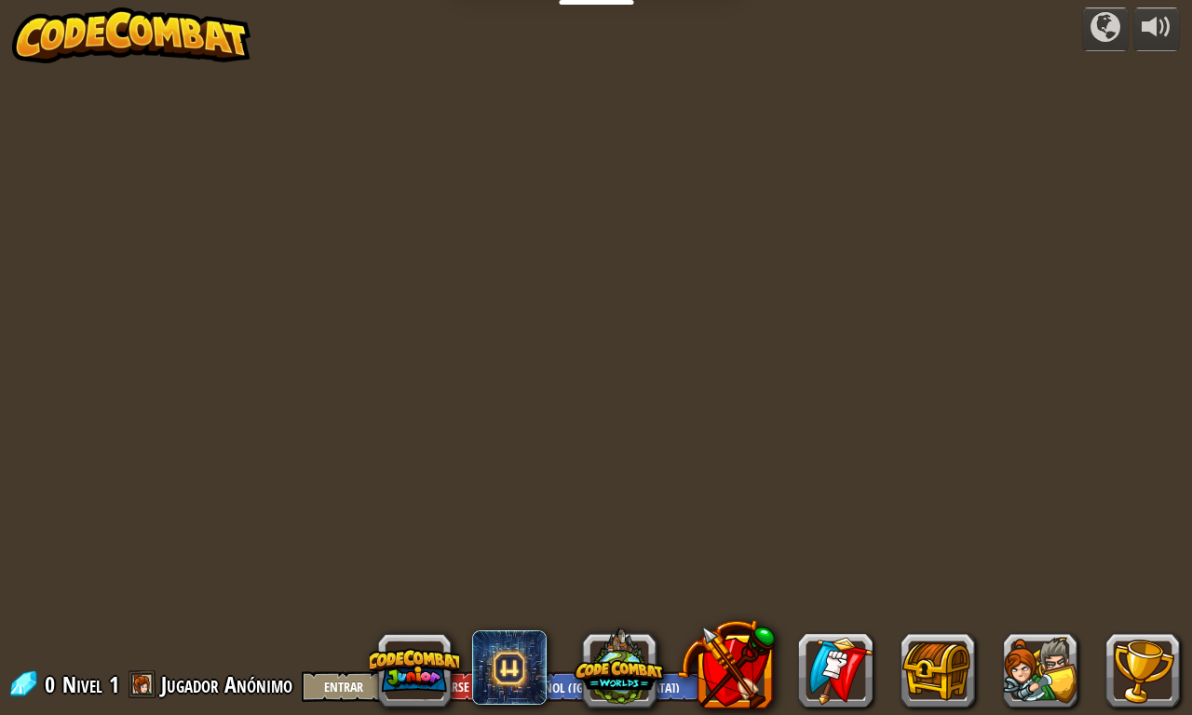
select select "es-419"
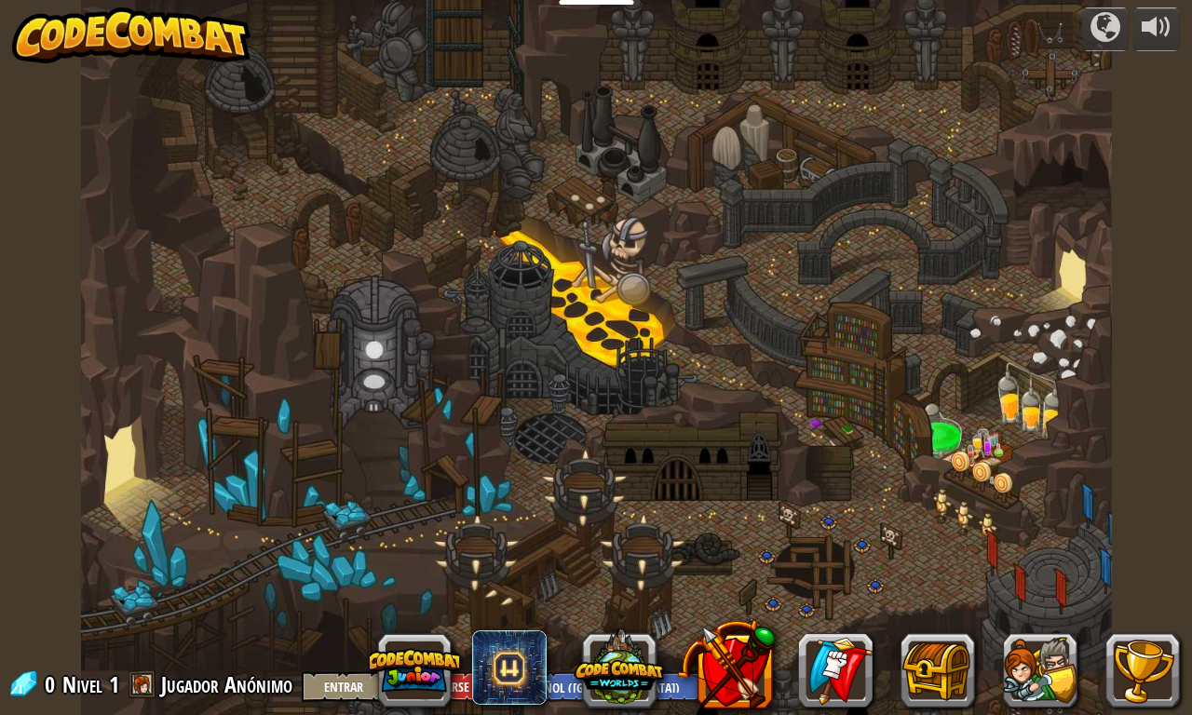
select select "es-419"
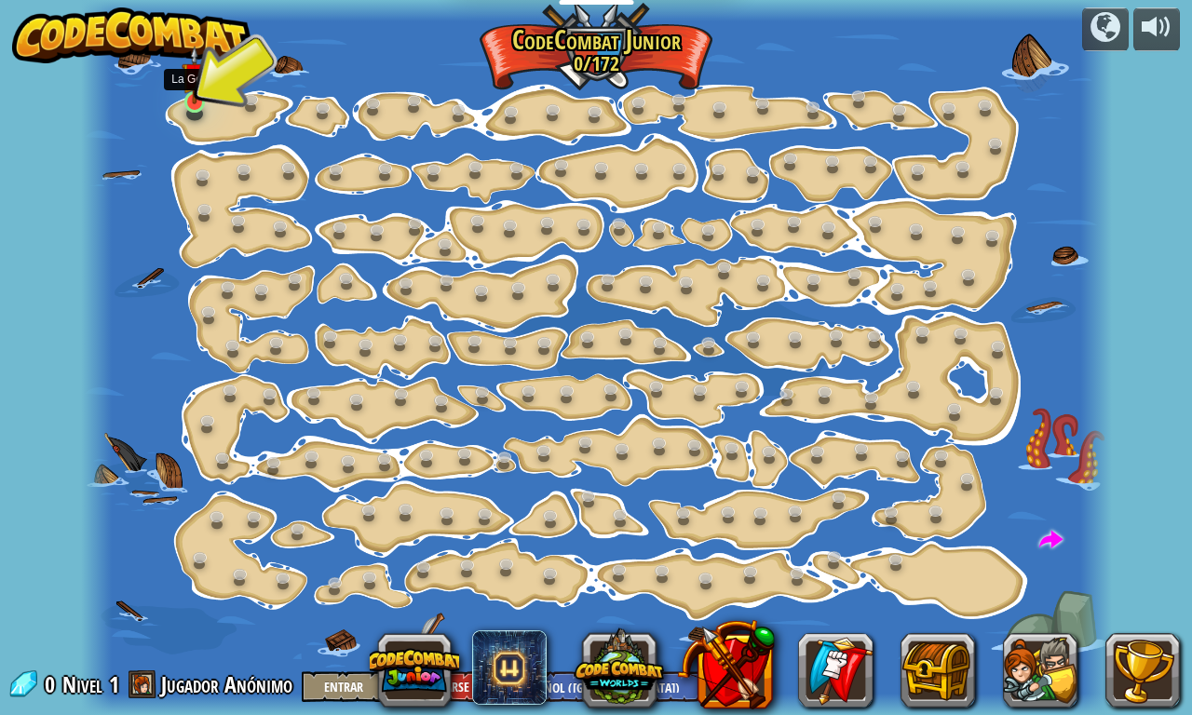
click at [197, 97] on img at bounding box center [194, 75] width 25 height 59
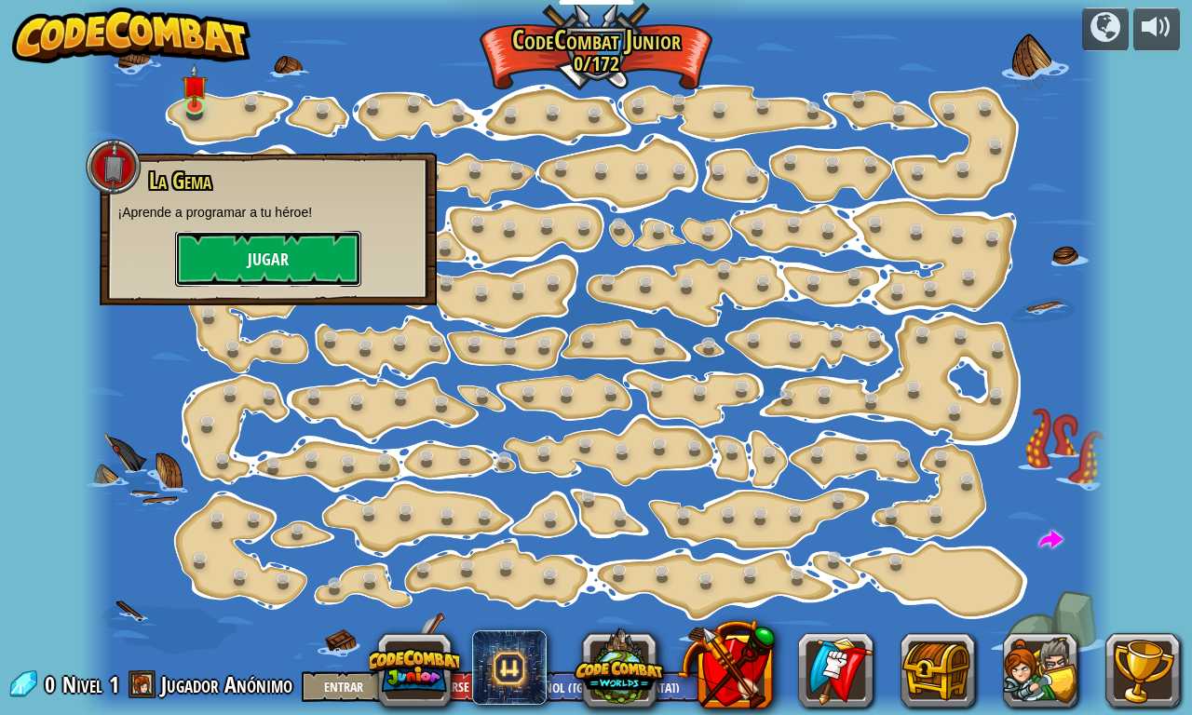
click at [233, 261] on button "Jugar" at bounding box center [268, 259] width 186 height 56
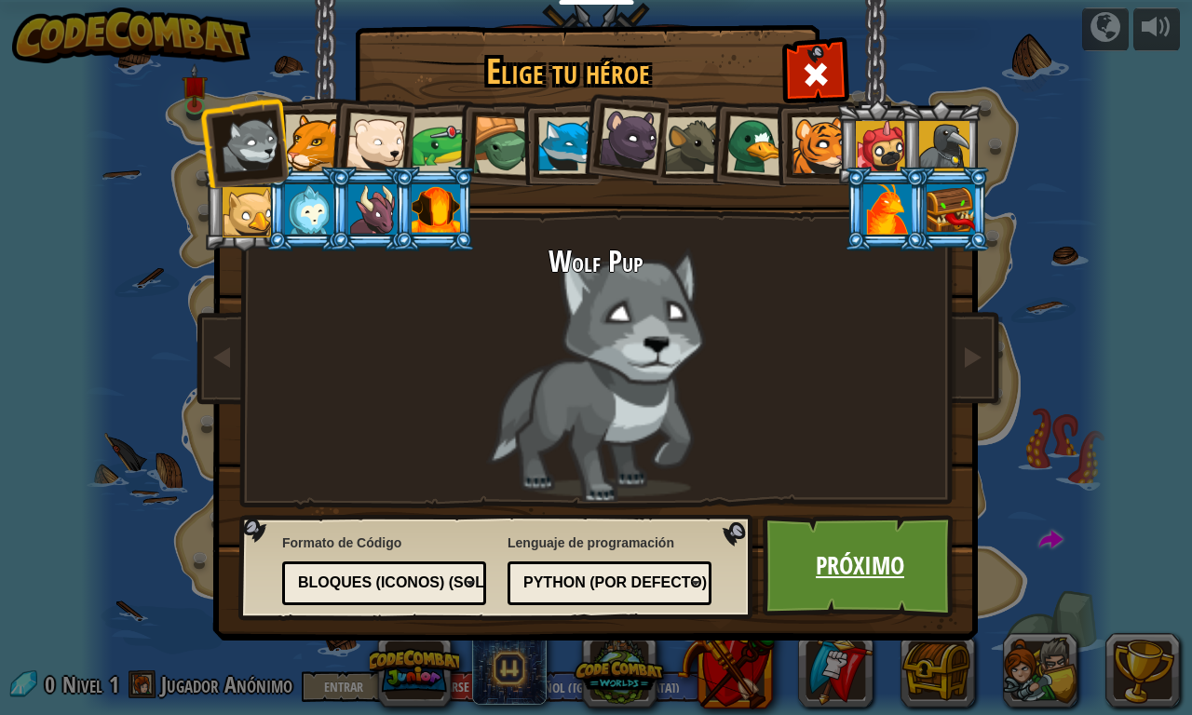
click at [858, 575] on link "Próximo" at bounding box center [860, 566] width 195 height 102
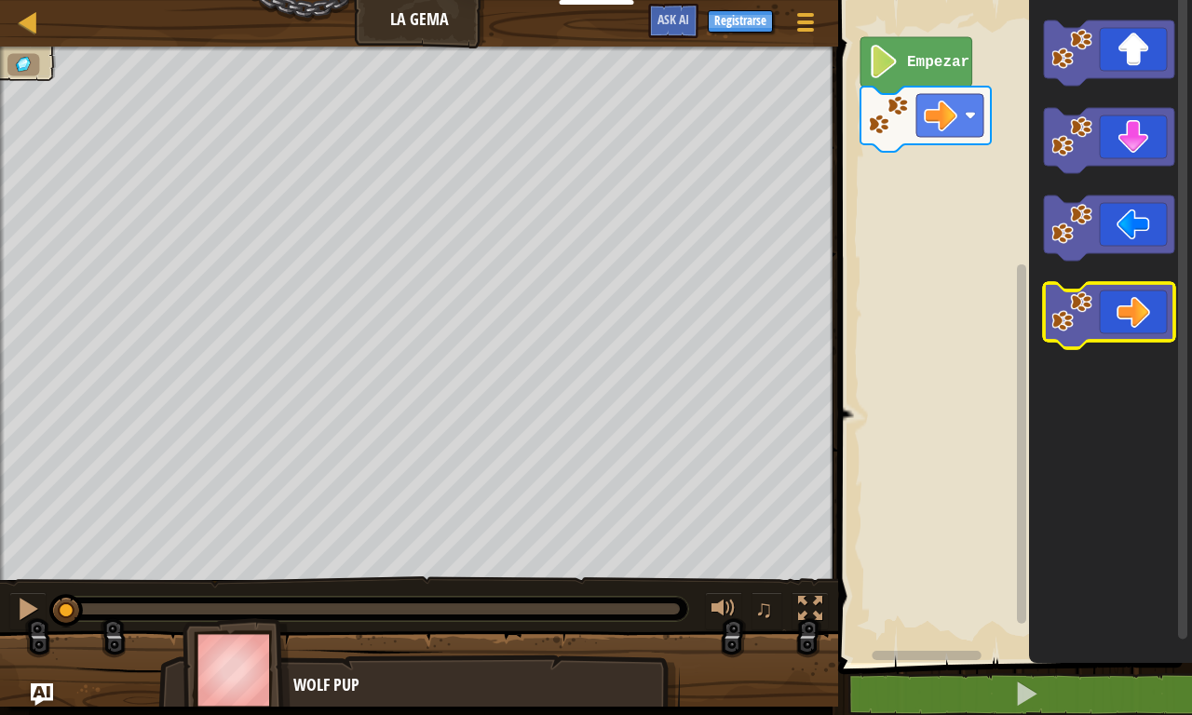
click at [1131, 321] on icon "Espacio de trabajo de Blockly" at bounding box center [1109, 315] width 130 height 65
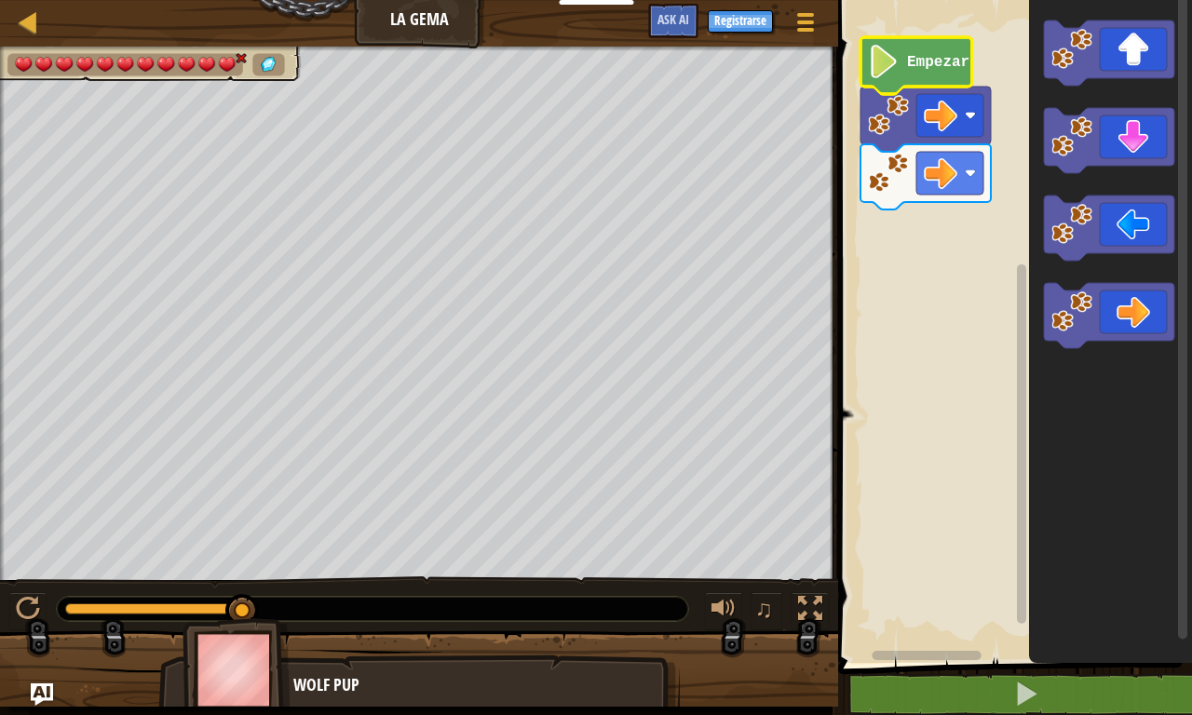
click at [901, 53] on icon "Espacio de trabajo de Blockly" at bounding box center [916, 65] width 112 height 57
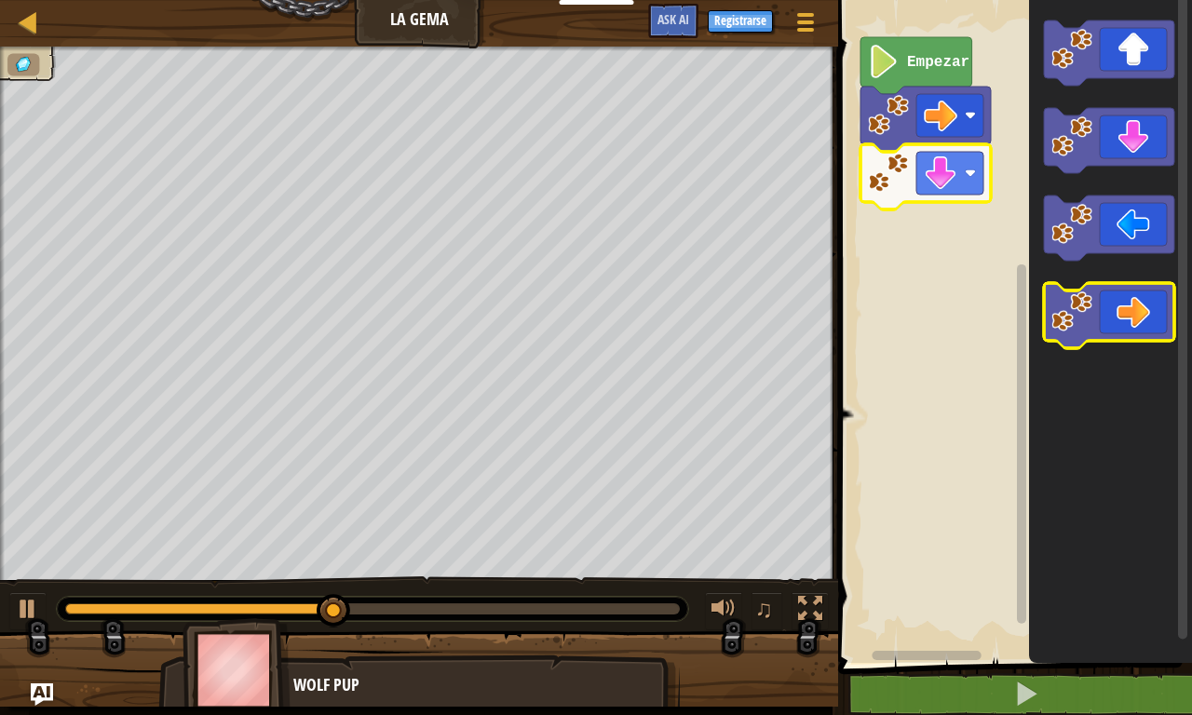
click at [1105, 306] on icon "Espacio de trabajo de Blockly" at bounding box center [1109, 315] width 130 height 65
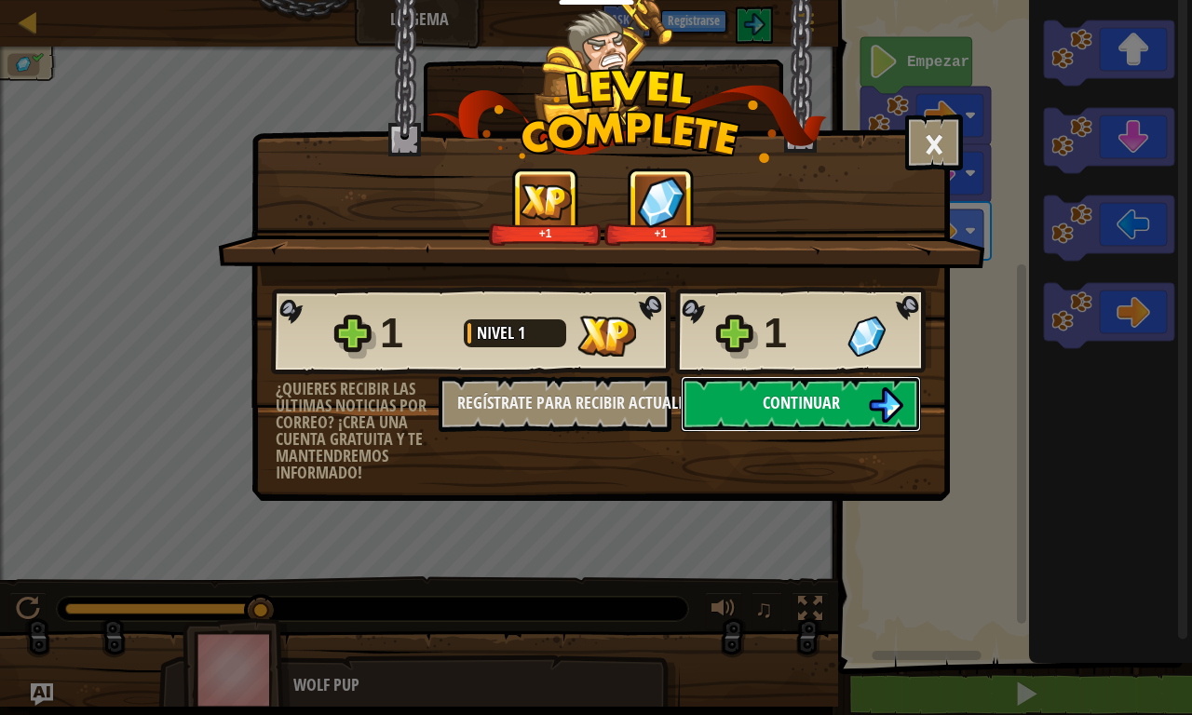
click at [825, 400] on span "Continuar" at bounding box center [801, 402] width 77 height 23
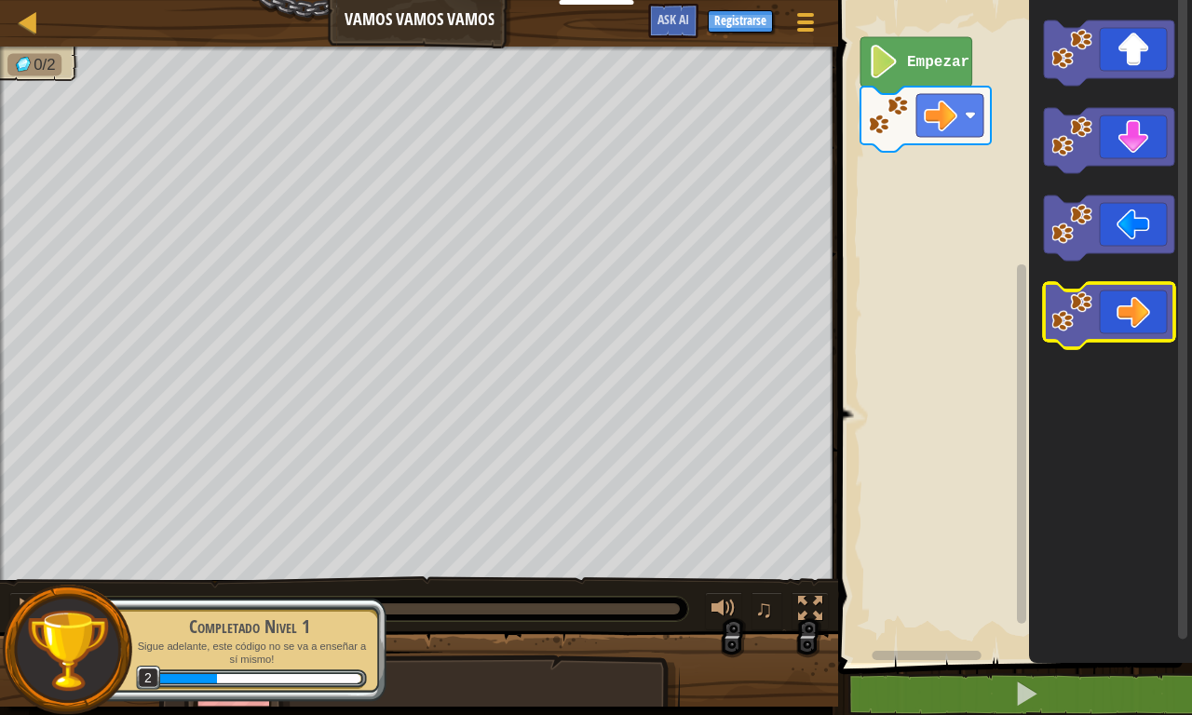
click at [1105, 308] on icon "Espacio de trabajo de Blockly" at bounding box center [1109, 315] width 130 height 65
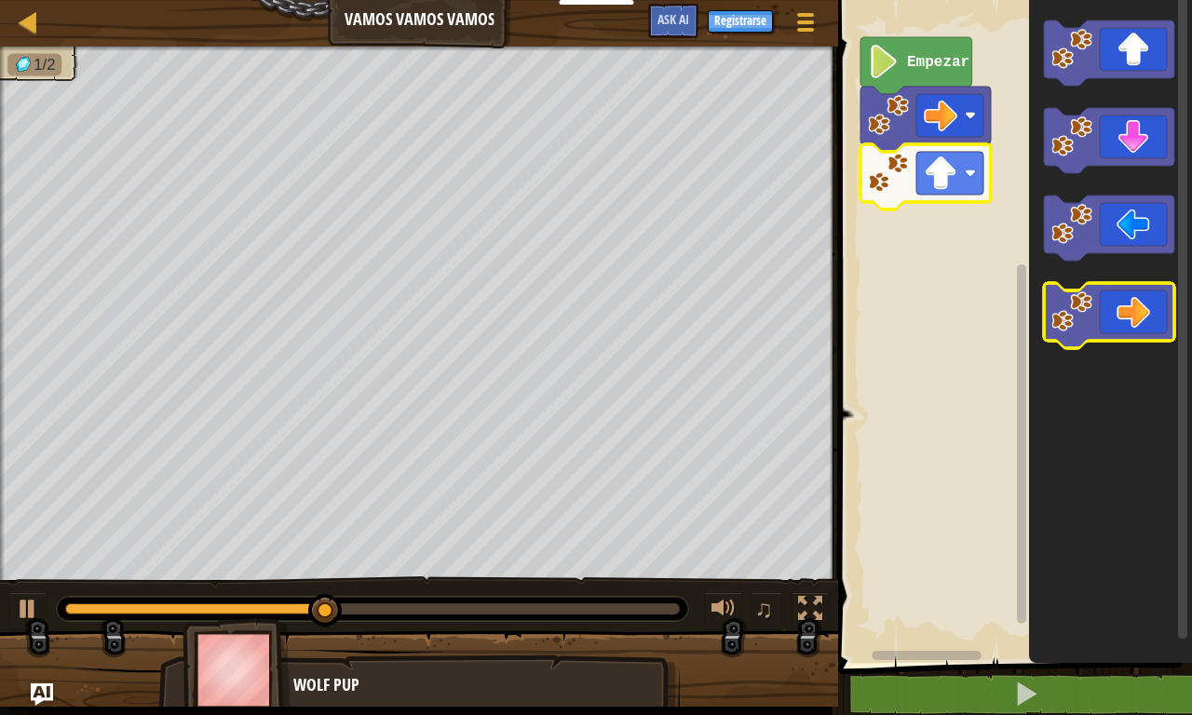
click at [1149, 313] on icon "Espacio de trabajo de Blockly" at bounding box center [1109, 315] width 130 height 65
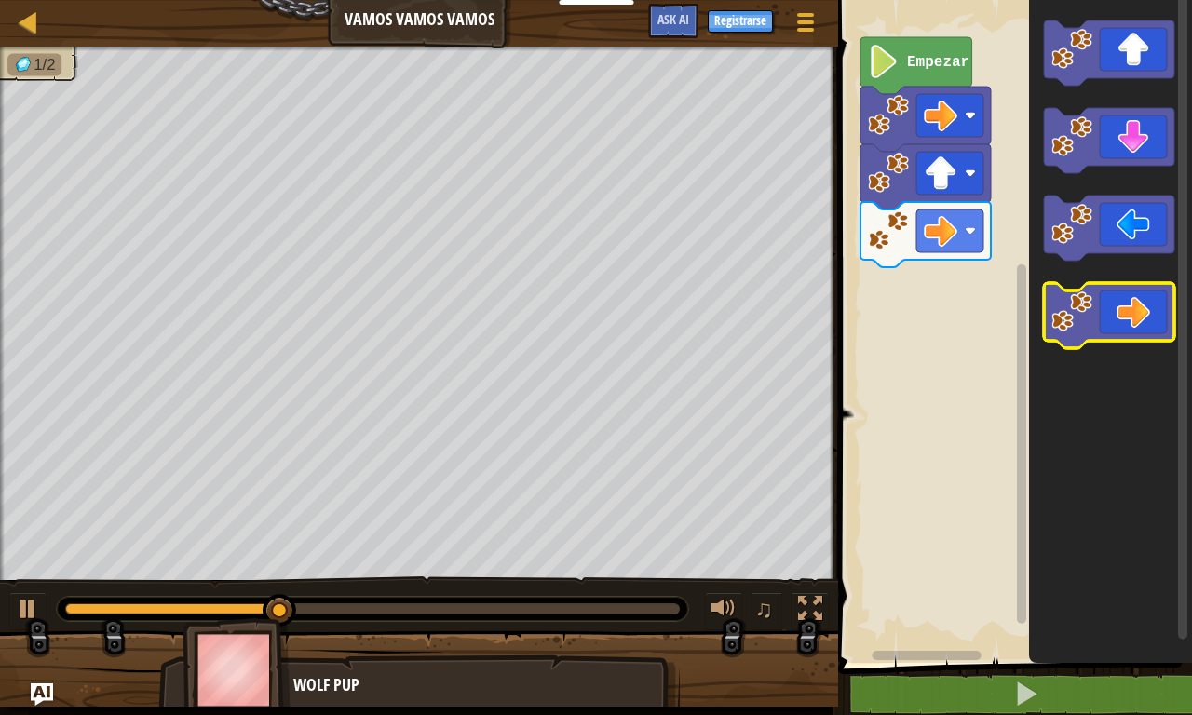
click at [1149, 313] on icon "Espacio de trabajo de Blockly" at bounding box center [1109, 315] width 130 height 65
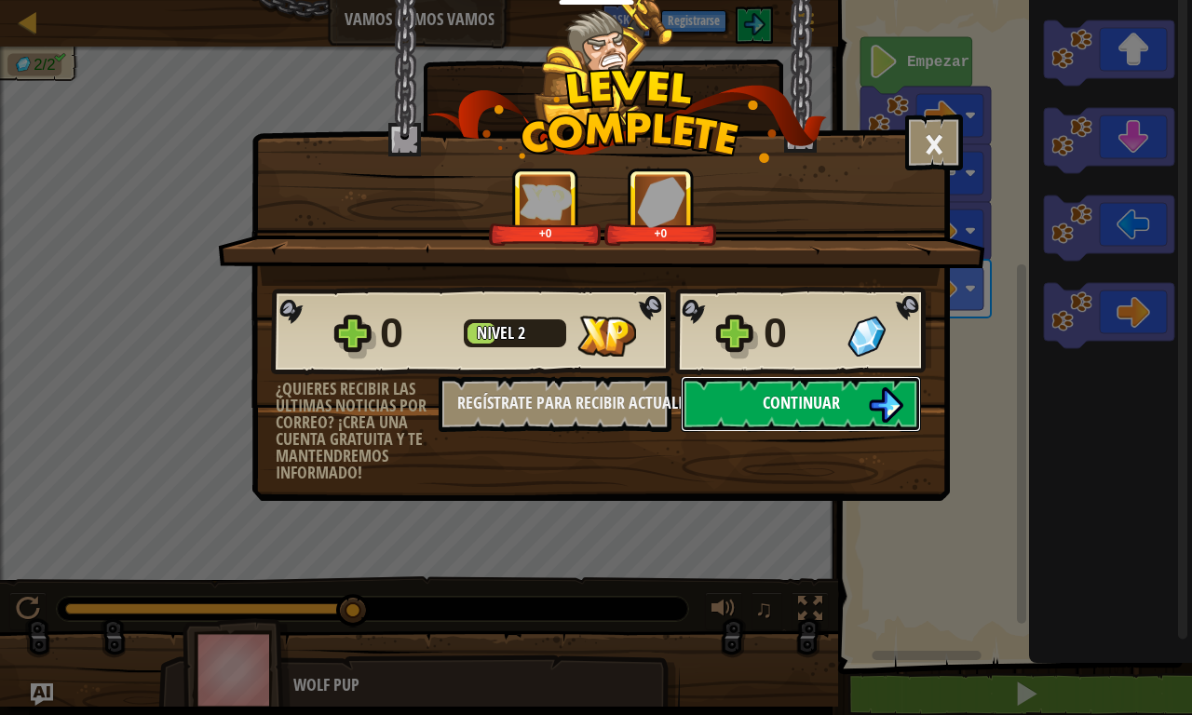
click at [748, 405] on button "Continuar" at bounding box center [801, 404] width 240 height 56
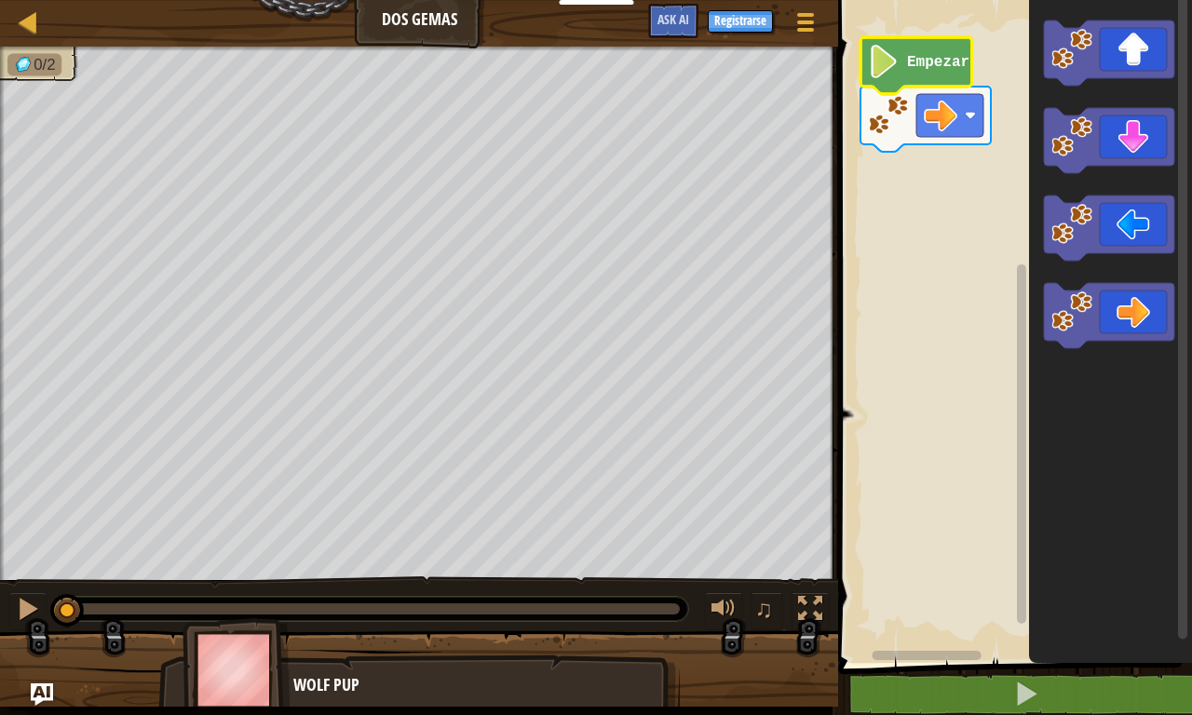
click at [902, 71] on icon "Espacio de trabajo de Blockly" at bounding box center [916, 65] width 112 height 57
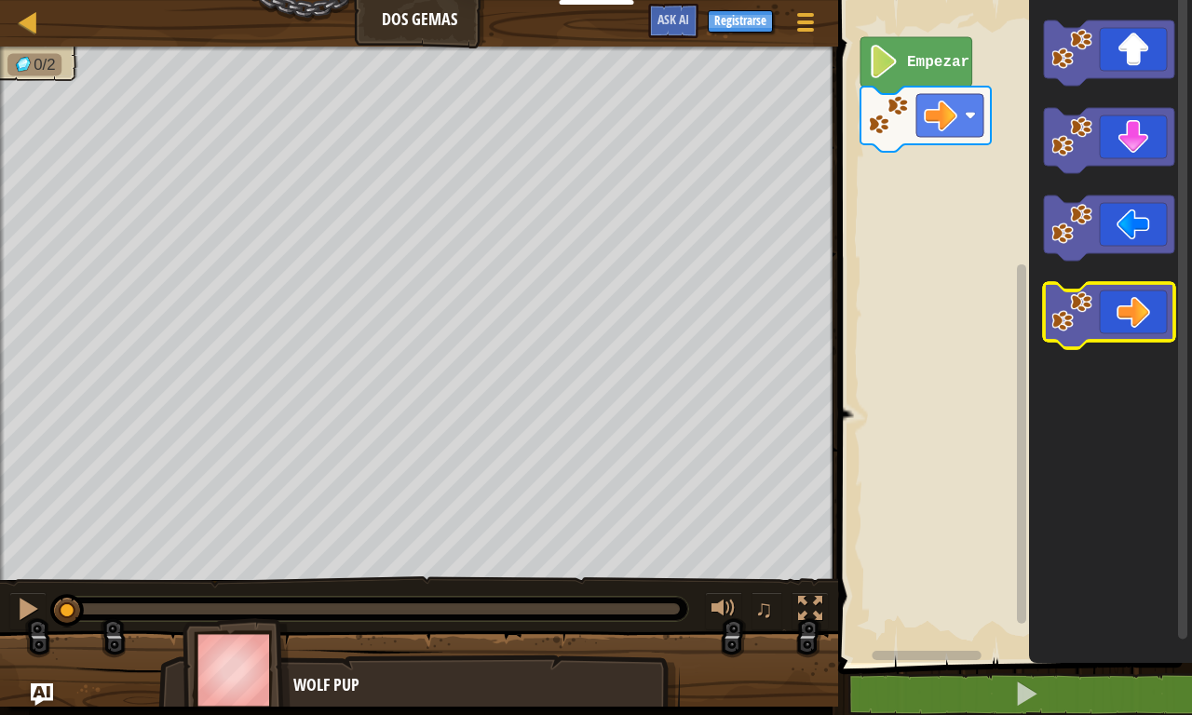
click at [1118, 317] on icon "Espacio de trabajo de Blockly" at bounding box center [1109, 315] width 130 height 65
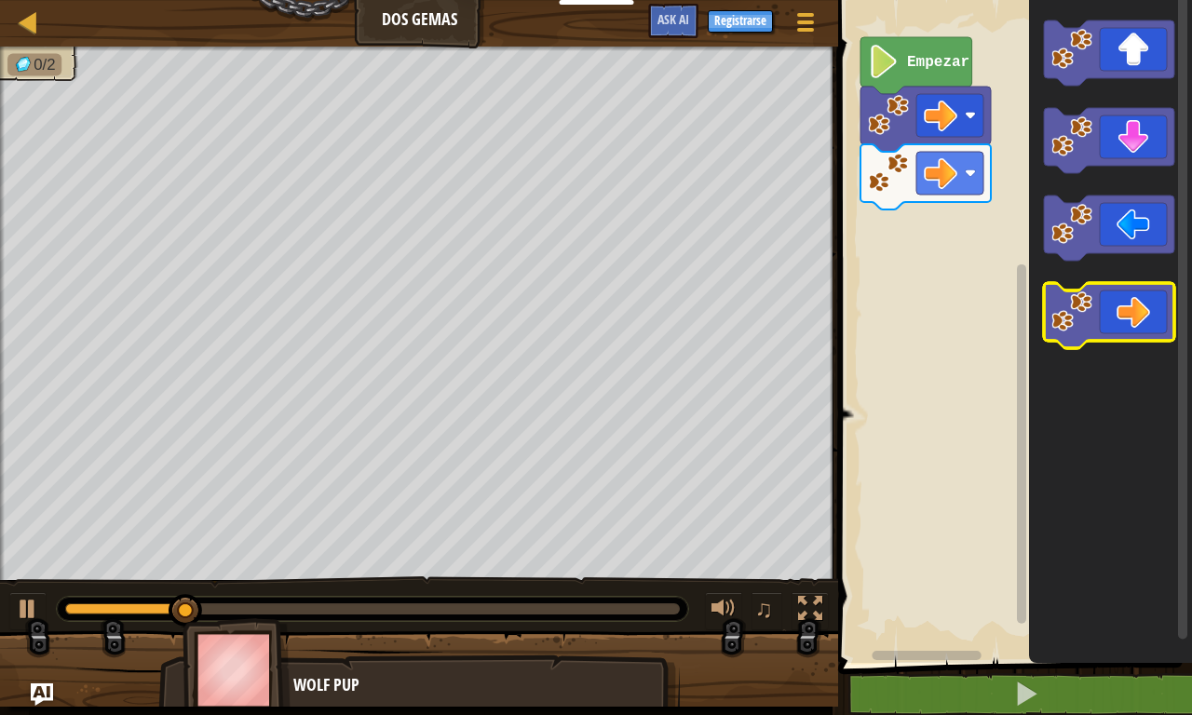
click at [1118, 317] on icon "Espacio de trabajo de Blockly" at bounding box center [1109, 315] width 130 height 65
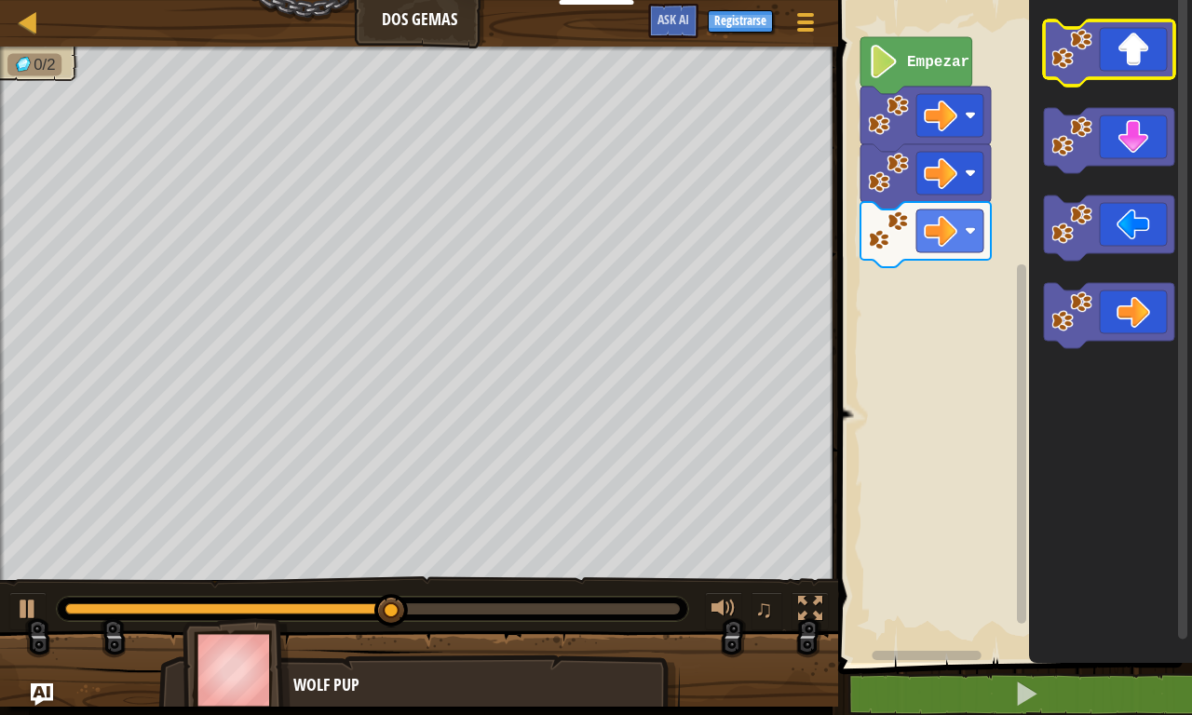
click at [1114, 64] on icon "Espacio de trabajo de Blockly" at bounding box center [1109, 52] width 130 height 65
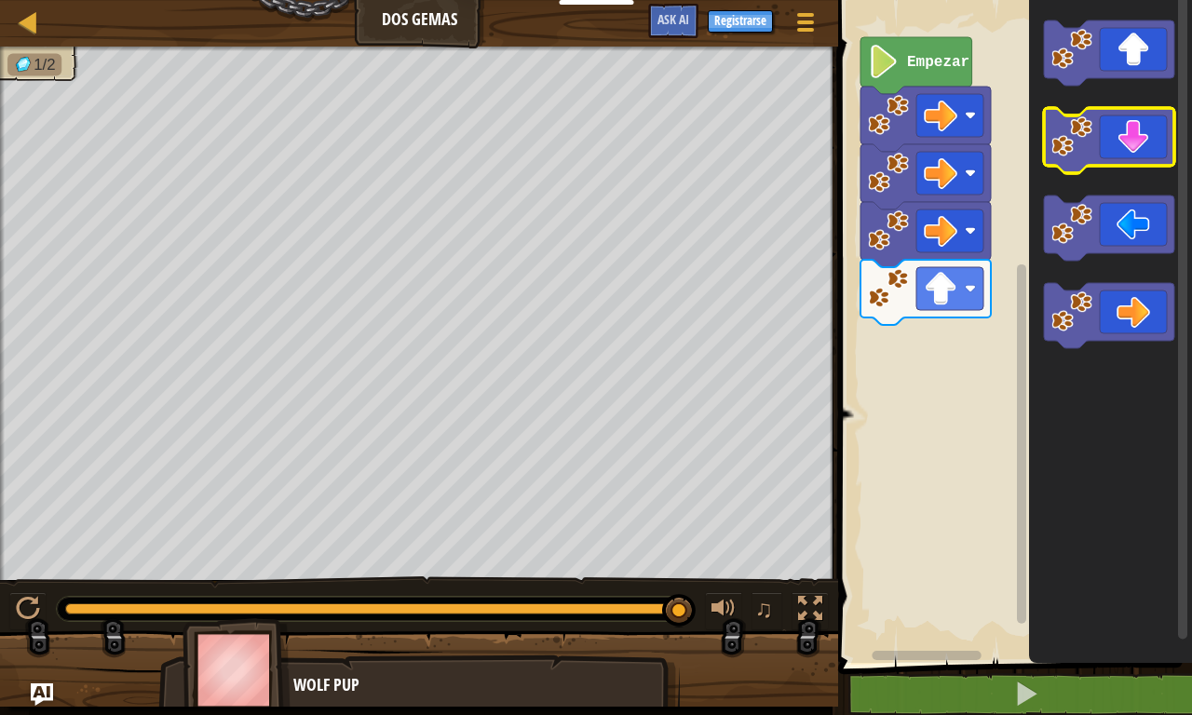
click at [1110, 139] on icon "Espacio de trabajo de Blockly" at bounding box center [1109, 140] width 130 height 65
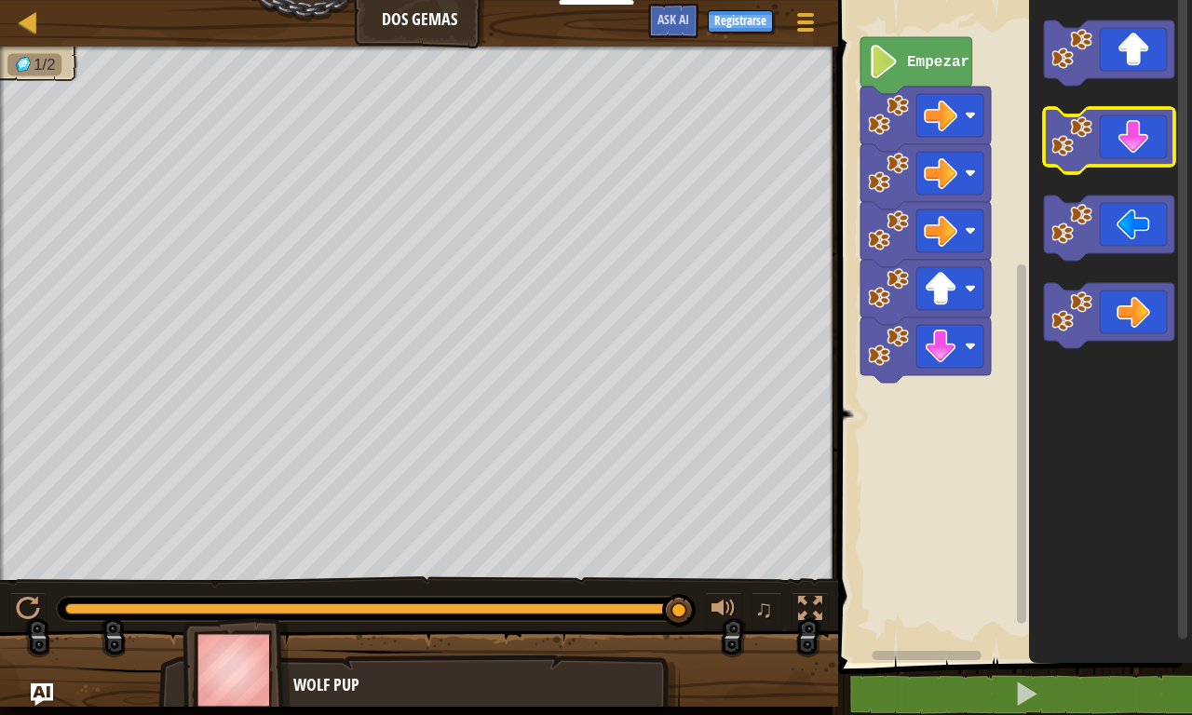
click at [1110, 139] on icon "Espacio de trabajo de Blockly" at bounding box center [1109, 140] width 130 height 65
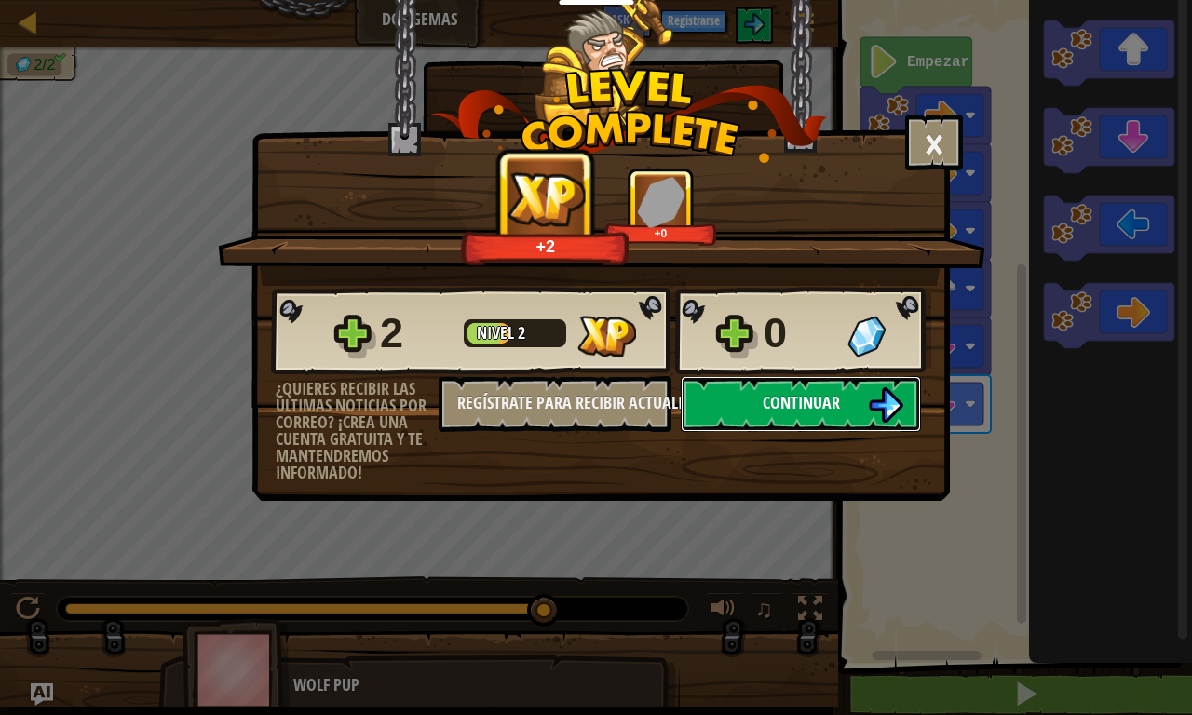
click at [776, 386] on button "Continuar" at bounding box center [801, 404] width 240 height 56
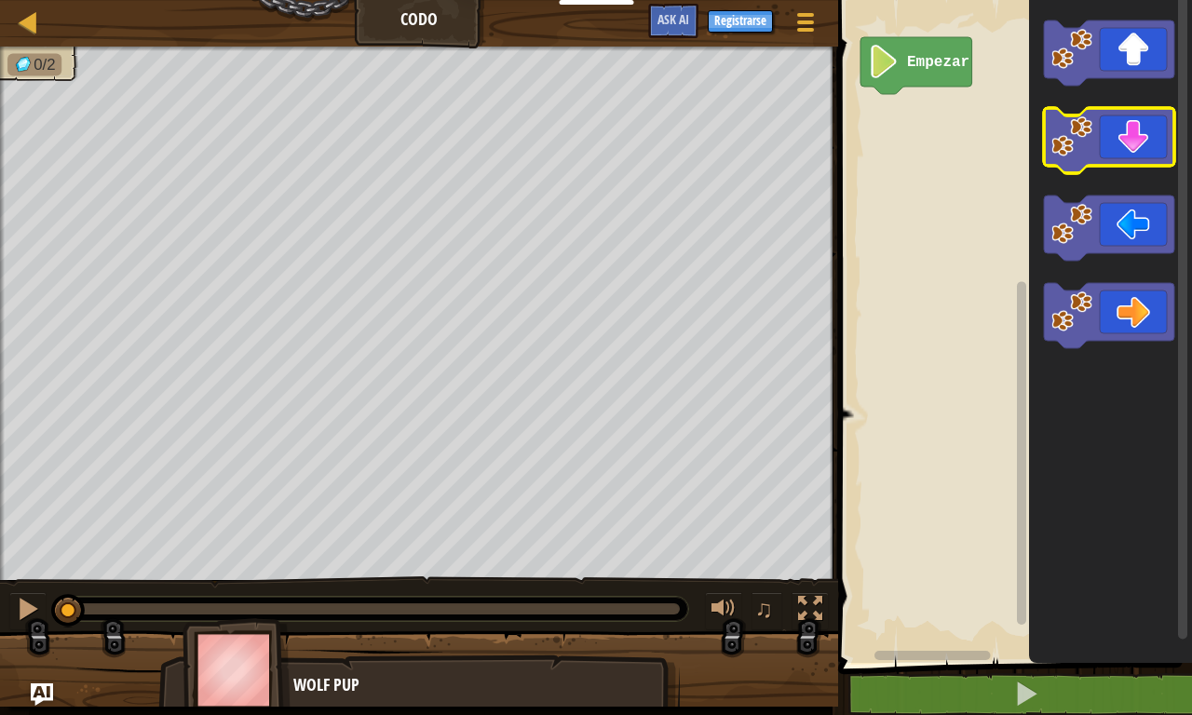
click at [1111, 148] on icon "Espacio de trabajo de Blockly" at bounding box center [1109, 140] width 130 height 65
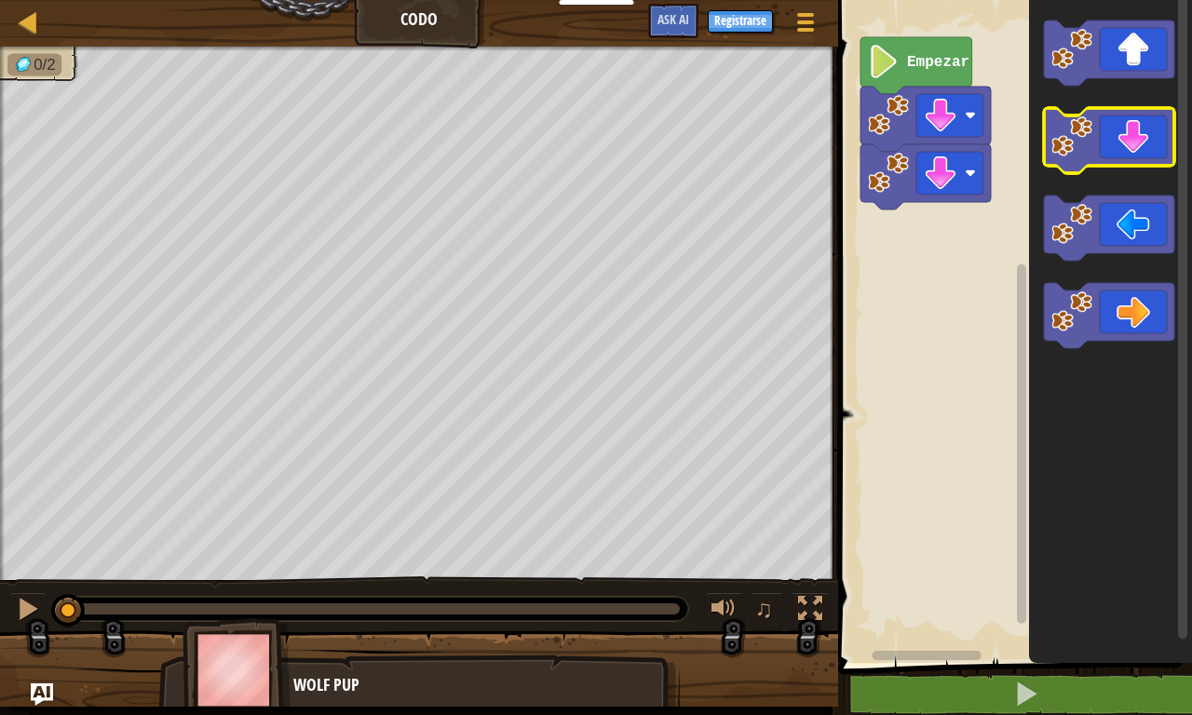
click at [1111, 148] on icon "Espacio de trabajo de Blockly" at bounding box center [1109, 140] width 130 height 65
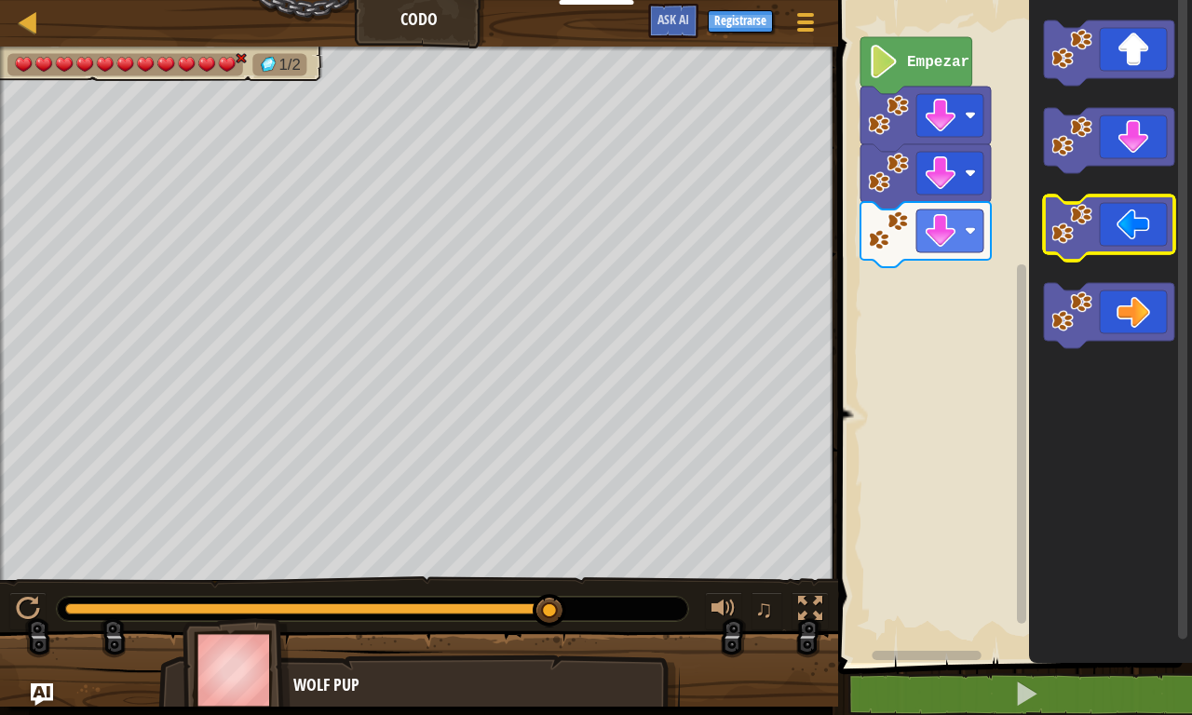
click at [1120, 222] on icon "Espacio de trabajo de Blockly" at bounding box center [1109, 228] width 130 height 65
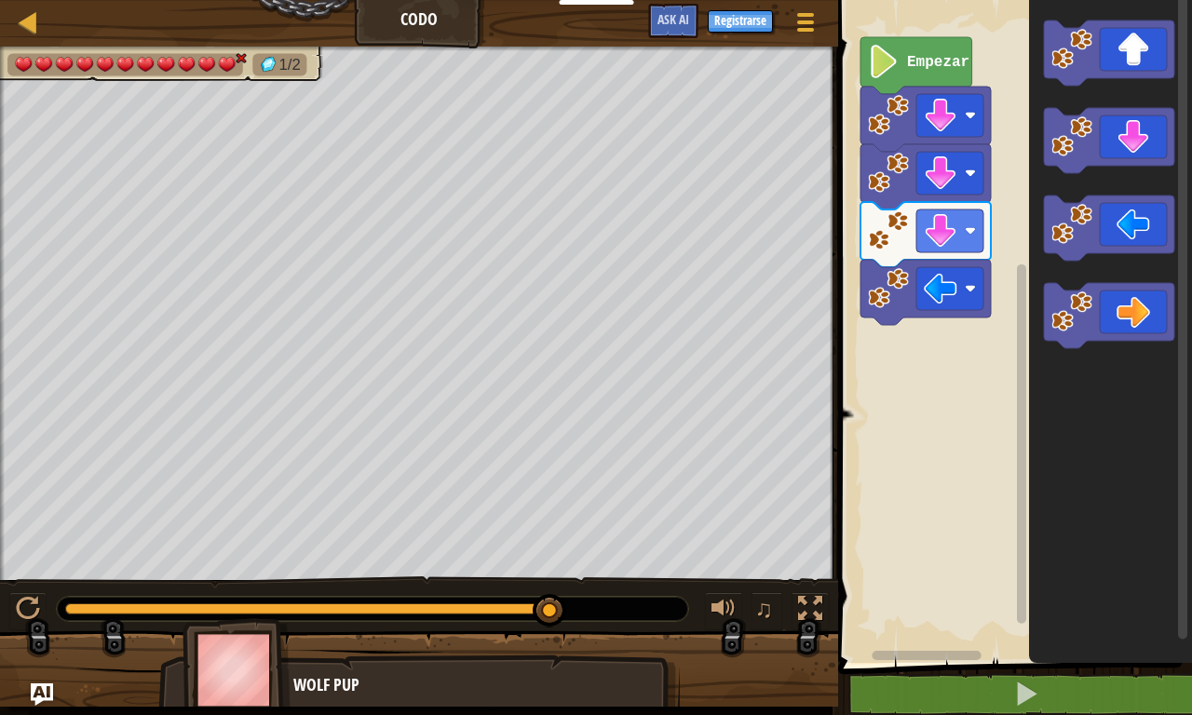
click at [910, 62] on text "Empezar" at bounding box center [938, 62] width 62 height 17
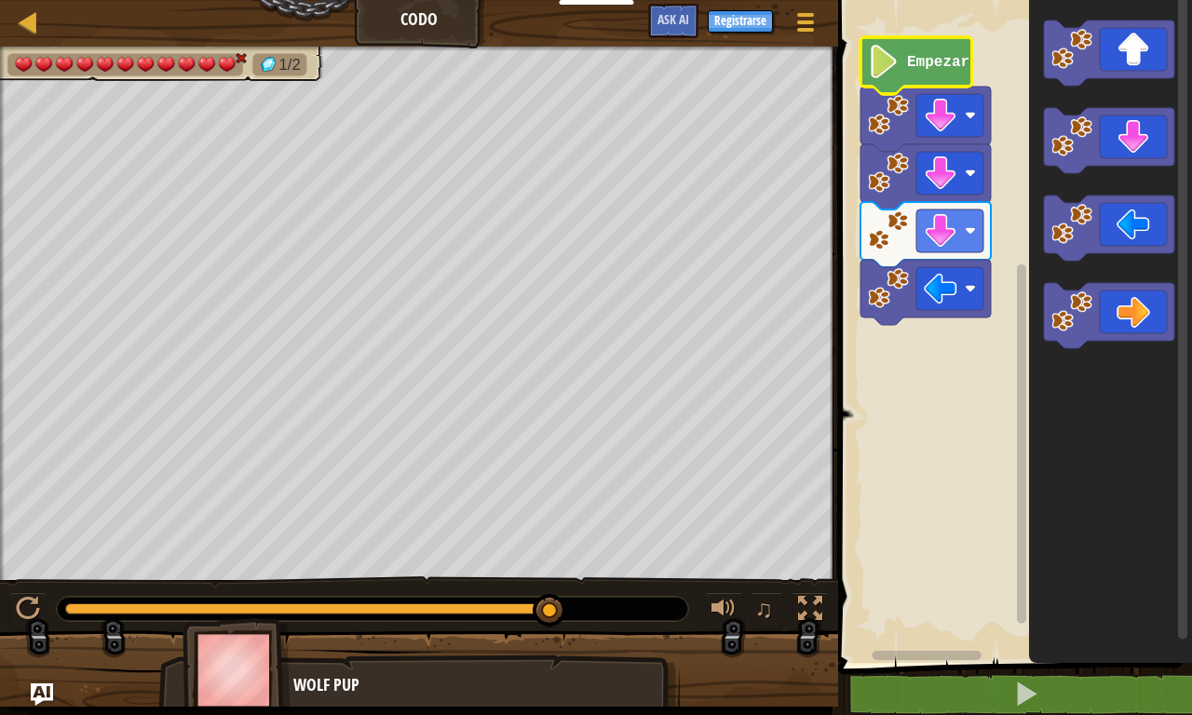
click at [910, 62] on text "Empezar" at bounding box center [938, 62] width 62 height 17
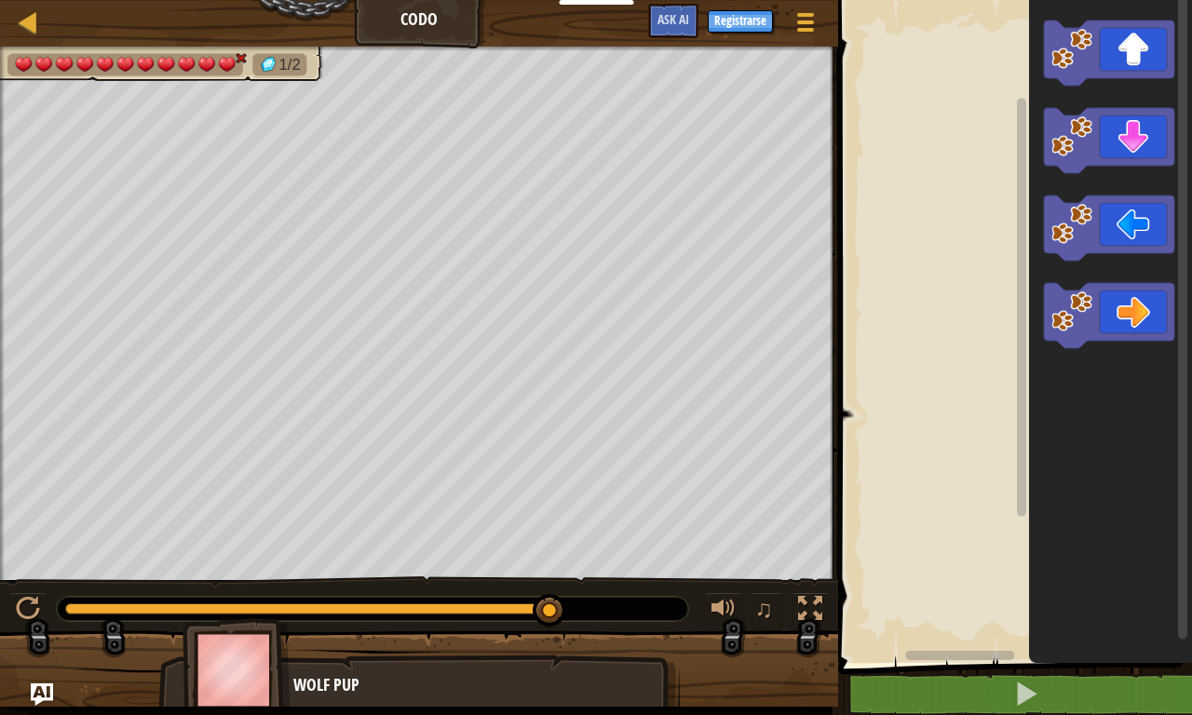
click at [1031, 175] on div "Mapa Codo Menú del Juego Registrarse Ask AI 1 ההההההההההההההההההההההההההההההההה…" at bounding box center [596, 357] width 1192 height 715
click at [1137, 65] on icon "Espacio de trabajo de Blockly" at bounding box center [1109, 52] width 130 height 65
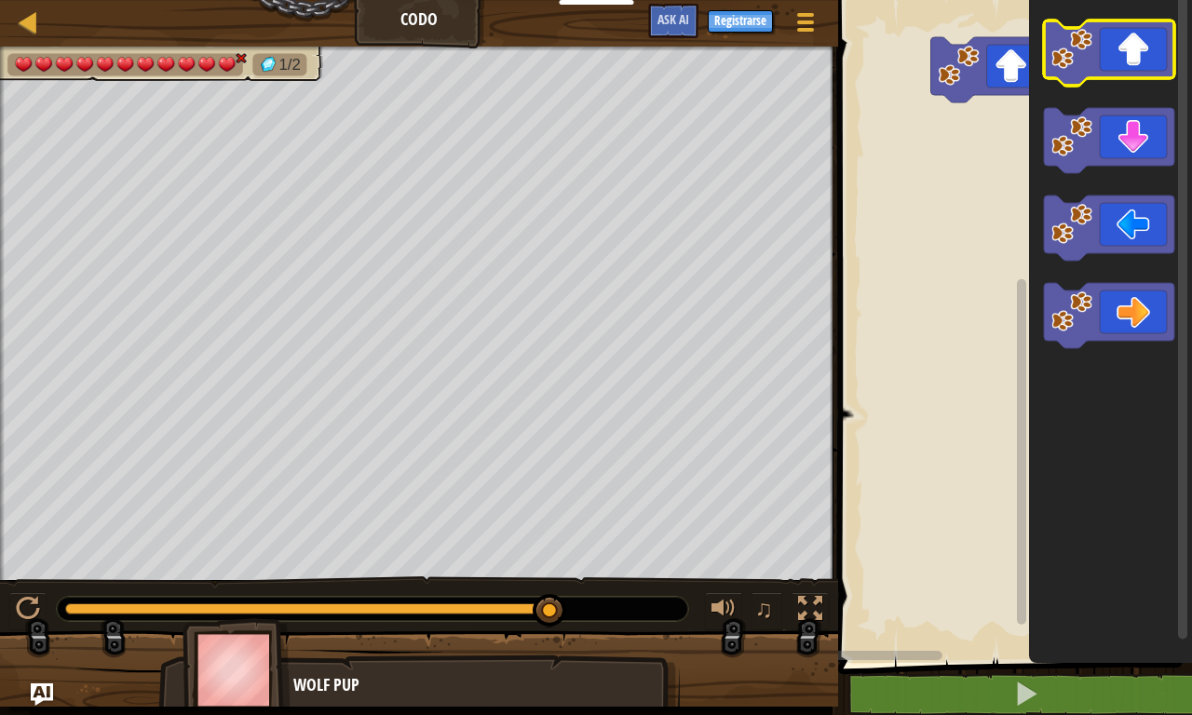
click at [1137, 65] on icon "Espacio de trabajo de Blockly" at bounding box center [1109, 52] width 130 height 65
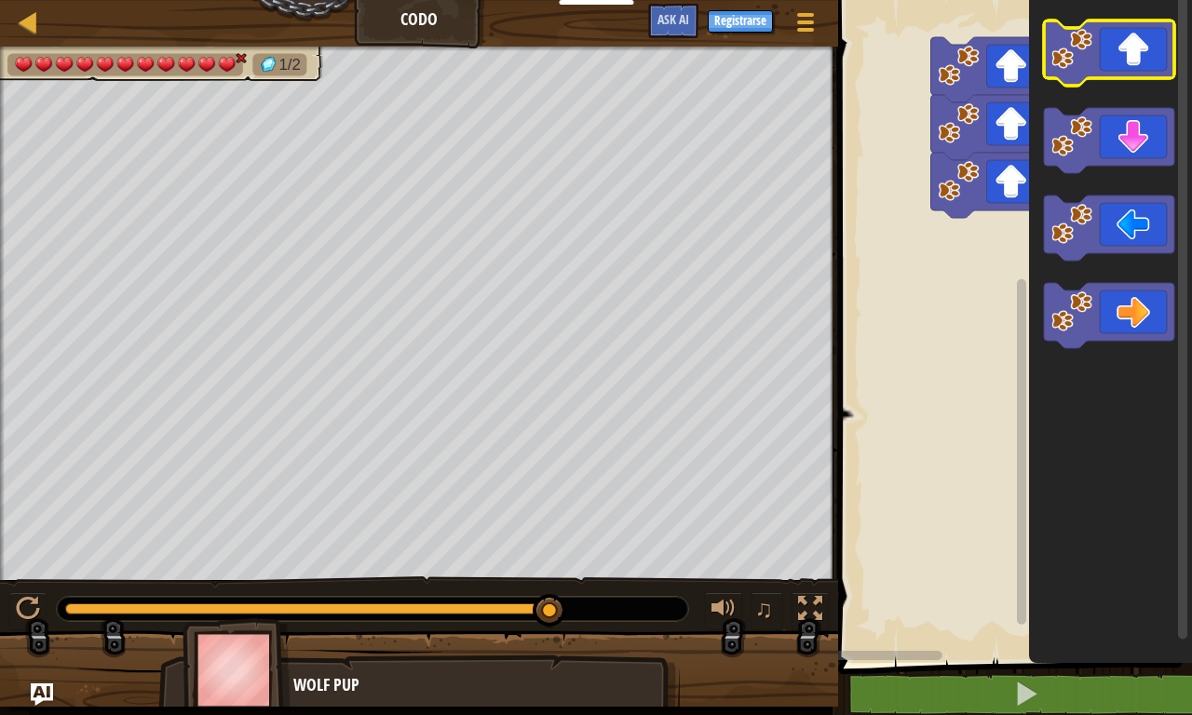
click at [1137, 65] on icon "Espacio de trabajo de Blockly" at bounding box center [1109, 52] width 130 height 65
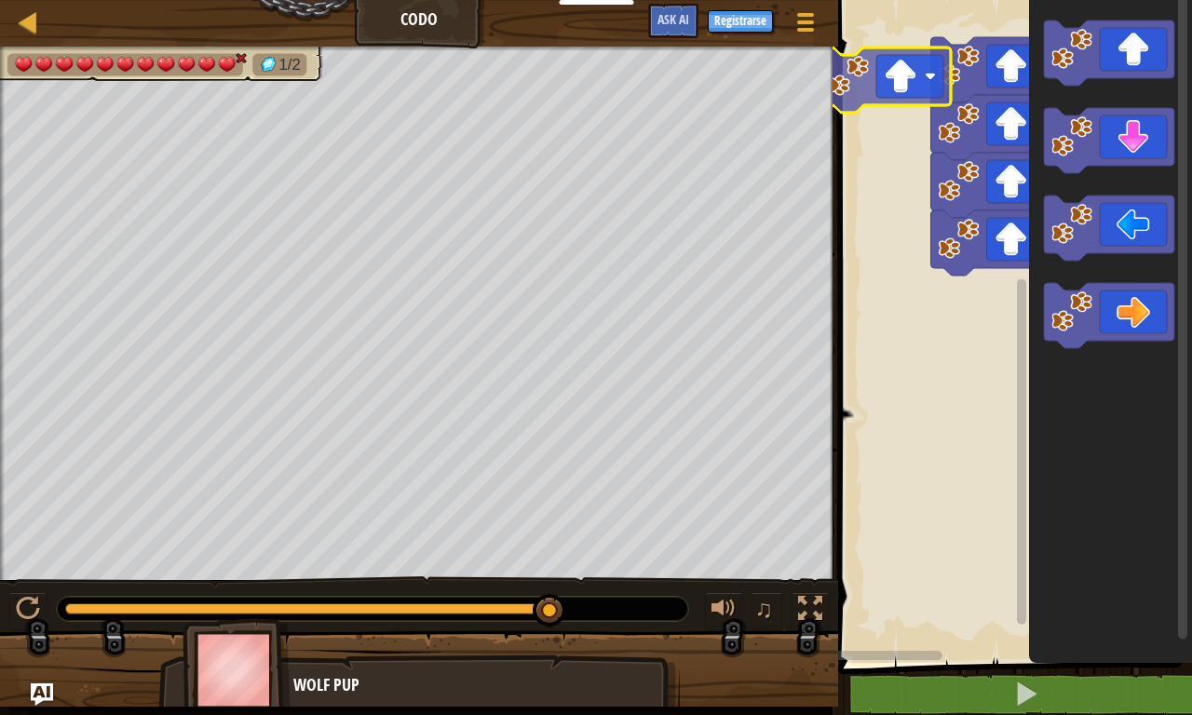
click at [977, 166] on div "Espacio de trabajo de Blockly" at bounding box center [1012, 327] width 359 height 672
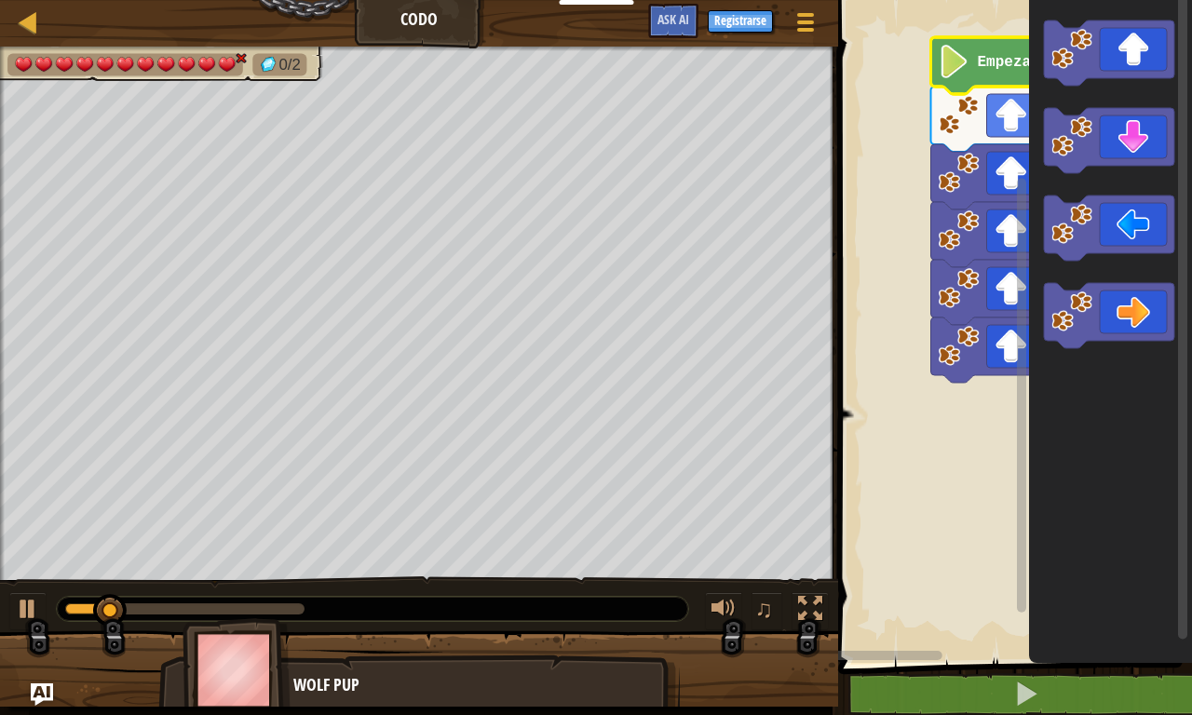
click at [993, 65] on text "Empezar" at bounding box center [1009, 62] width 62 height 17
click at [1015, 115] on icon "Espacio de trabajo de Blockly" at bounding box center [1022, 320] width 14 height 657
click at [995, 108] on image "Espacio de trabajo de Blockly" at bounding box center [1012, 116] width 34 height 34
click at [972, 180] on image "Espacio de trabajo de Blockly" at bounding box center [959, 173] width 41 height 41
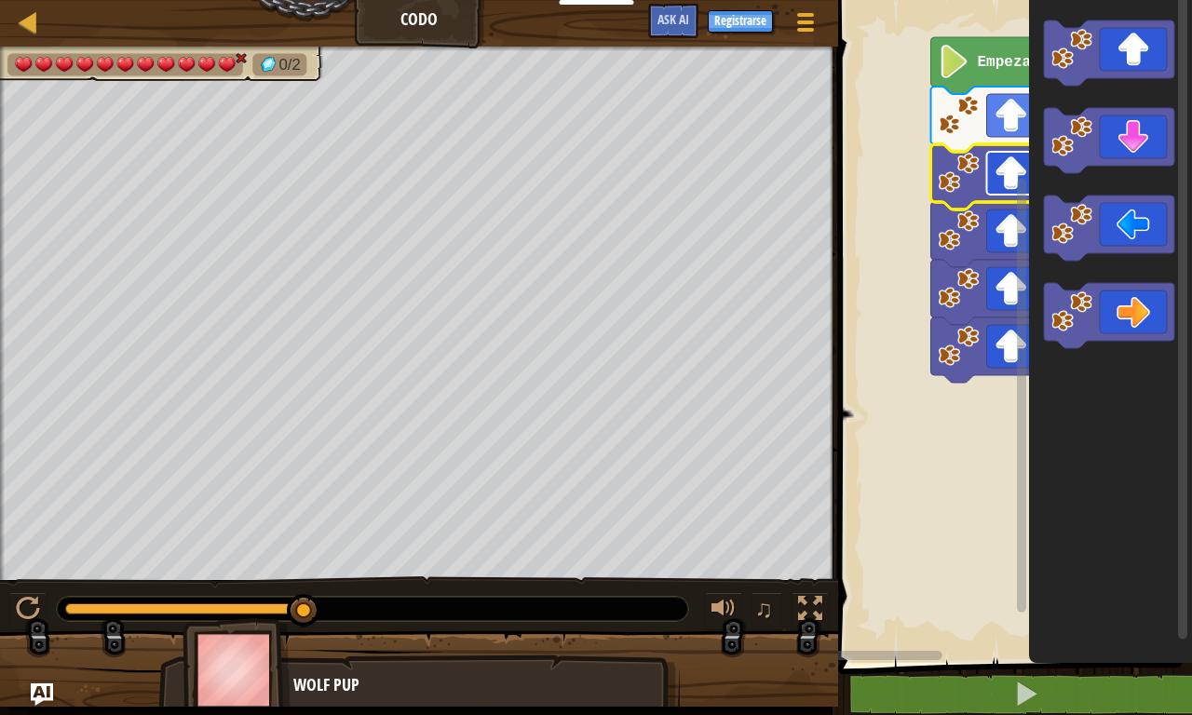
click at [1001, 180] on image "Espacio de trabajo de Blockly" at bounding box center [1012, 173] width 34 height 34
click at [1015, 177] on rect "Espacio de trabajo de Blockly" at bounding box center [1022, 320] width 14 height 657
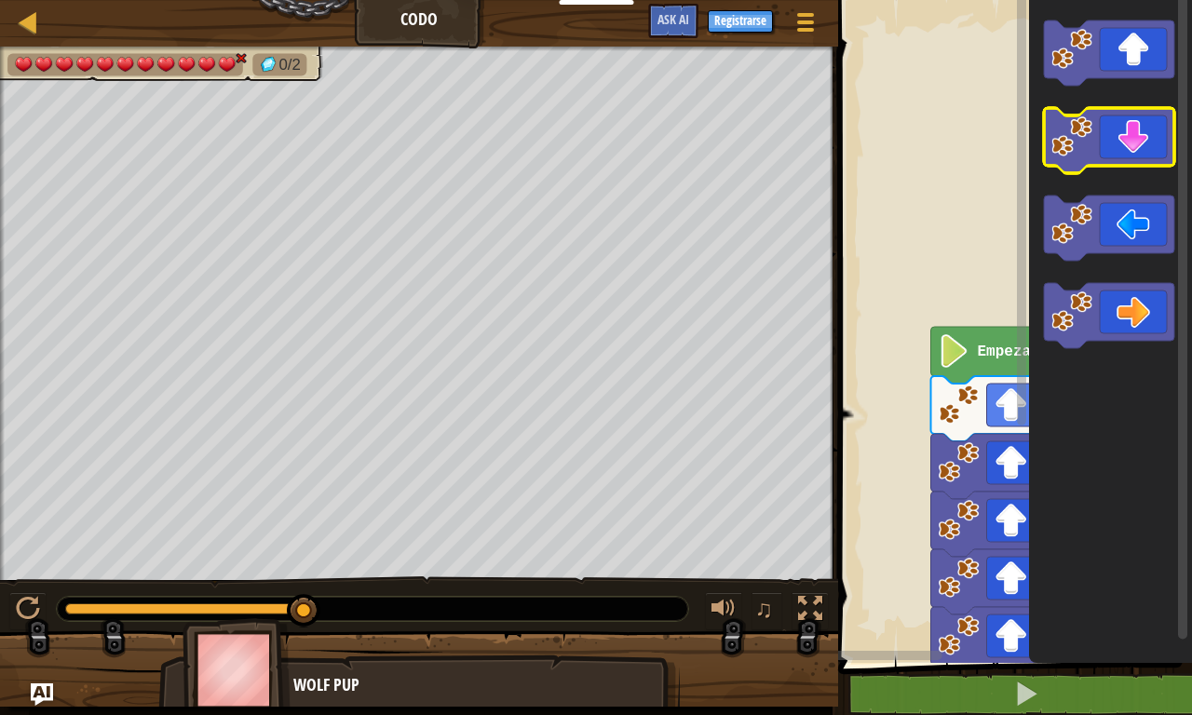
click at [1113, 150] on icon "Espacio de trabajo de Blockly" at bounding box center [1109, 140] width 130 height 65
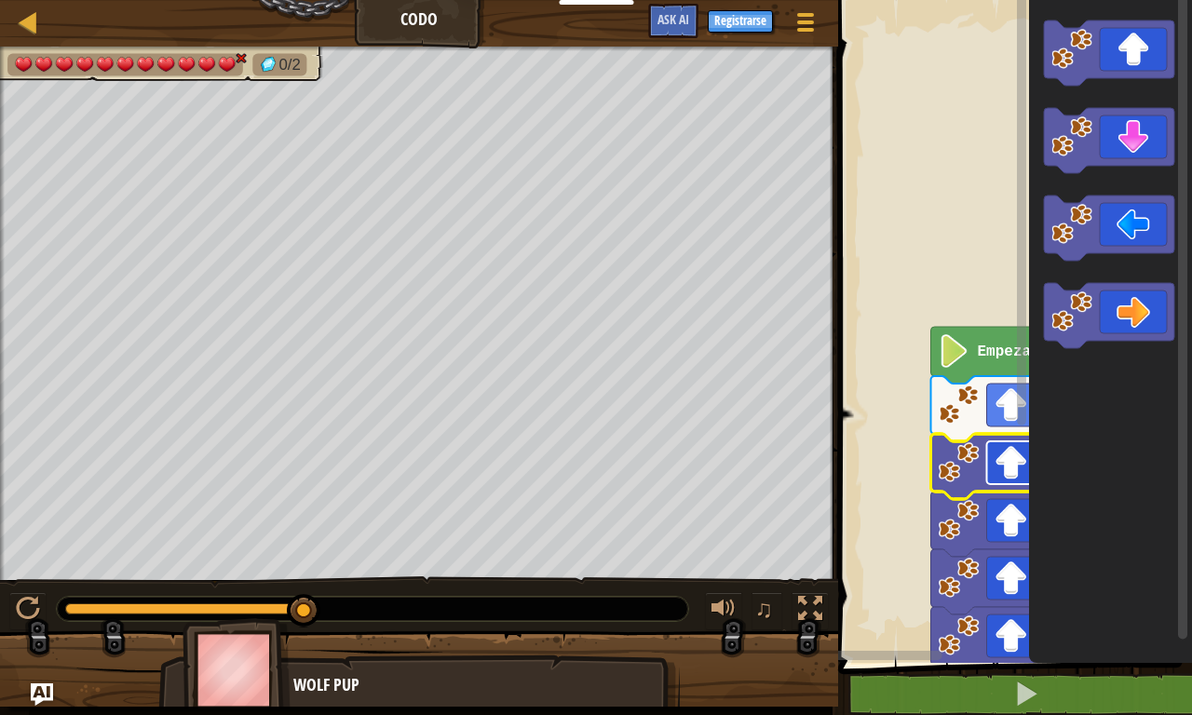
click at [1012, 481] on rect "Espacio de trabajo de Blockly" at bounding box center [1020, 462] width 67 height 43
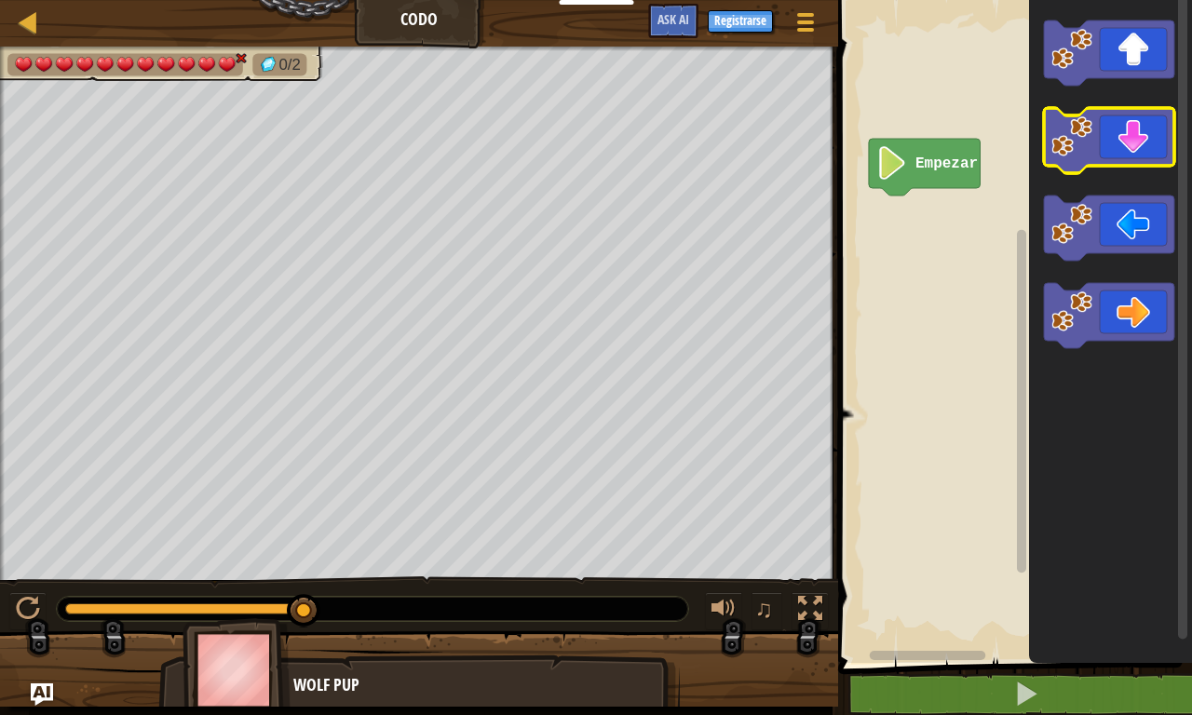
click at [1107, 144] on icon "Espacio de trabajo de Blockly" at bounding box center [1109, 140] width 130 height 65
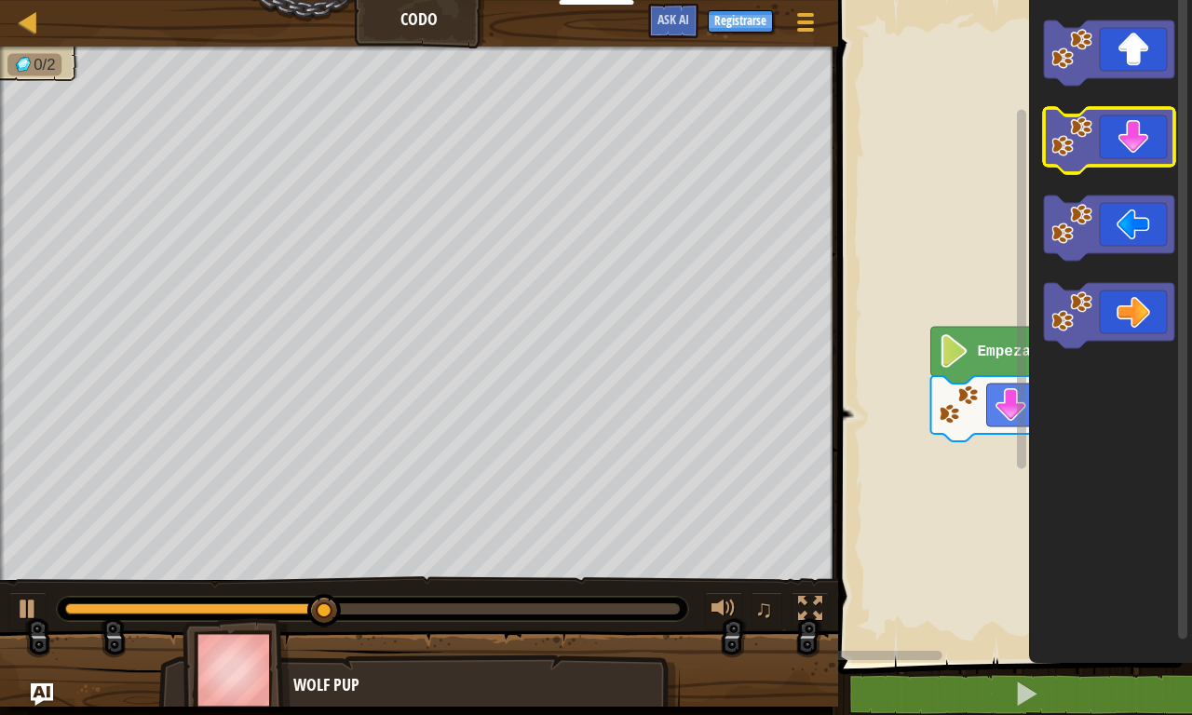
click at [1130, 136] on icon "Espacio de trabajo de Blockly" at bounding box center [1109, 140] width 130 height 65
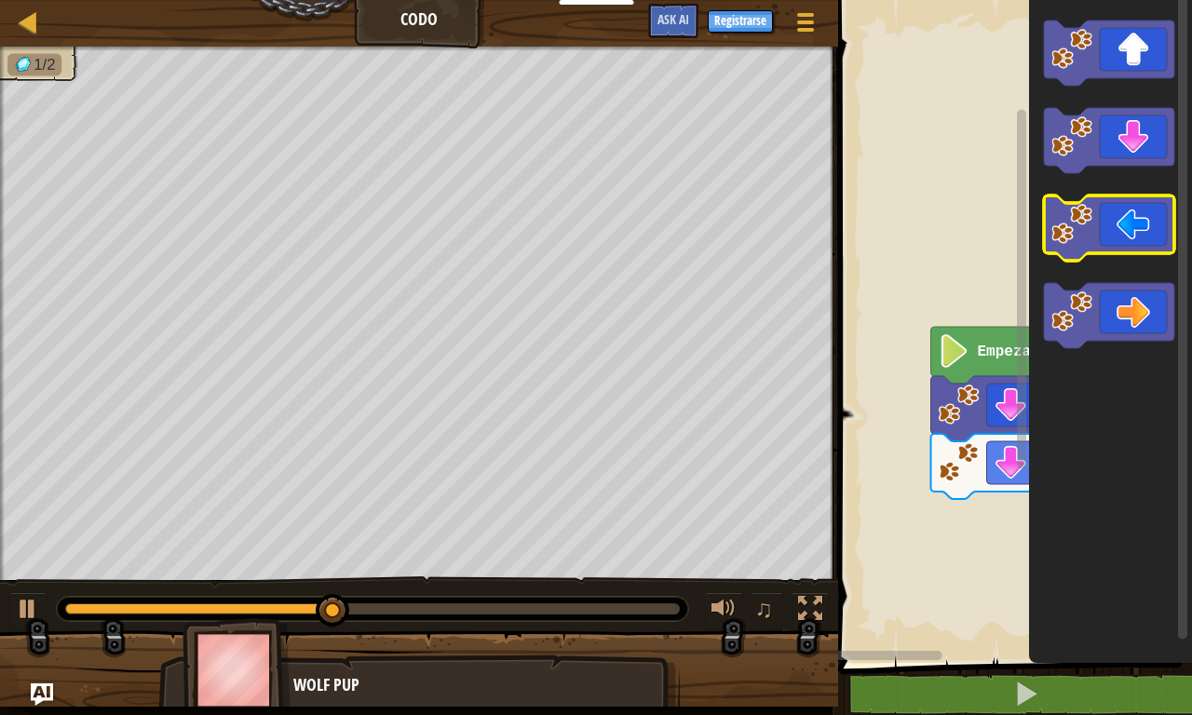
click at [1122, 231] on icon "Espacio de trabajo de Blockly" at bounding box center [1109, 228] width 130 height 65
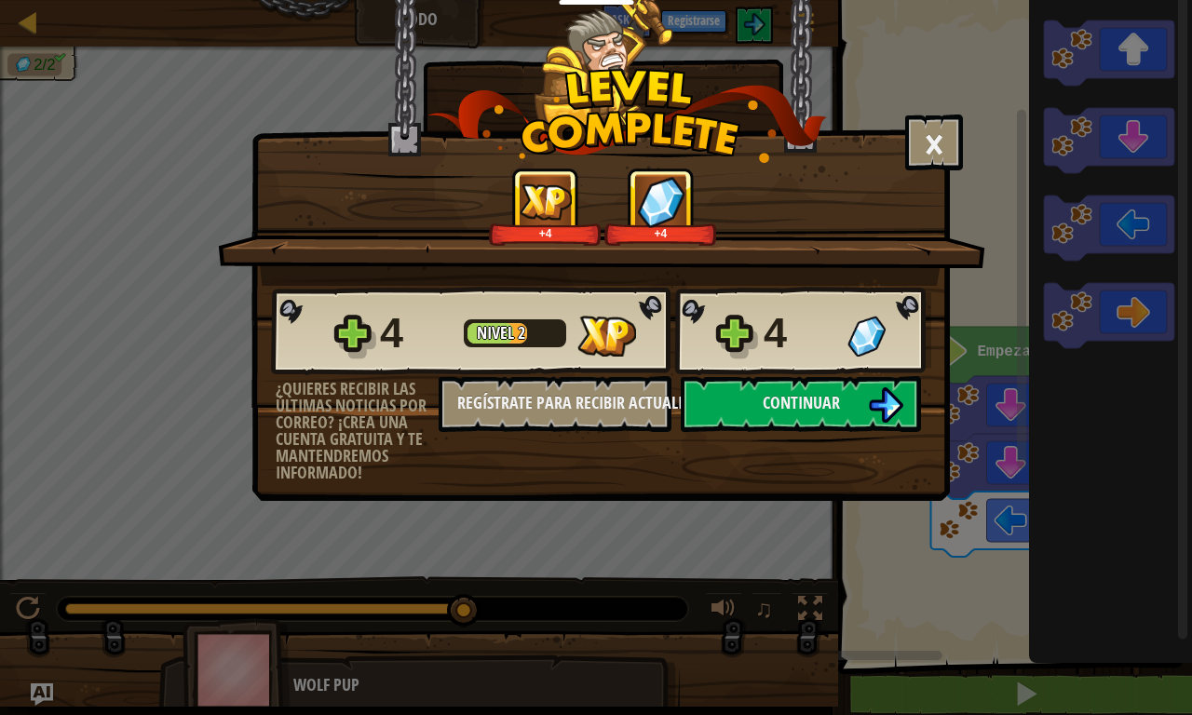
drag, startPoint x: 847, startPoint y: 383, endPoint x: 928, endPoint y: 322, distance: 101.1
click at [928, 322] on div at bounding box center [889, 336] width 84 height 41
click at [822, 397] on span "Continuar" at bounding box center [801, 402] width 77 height 23
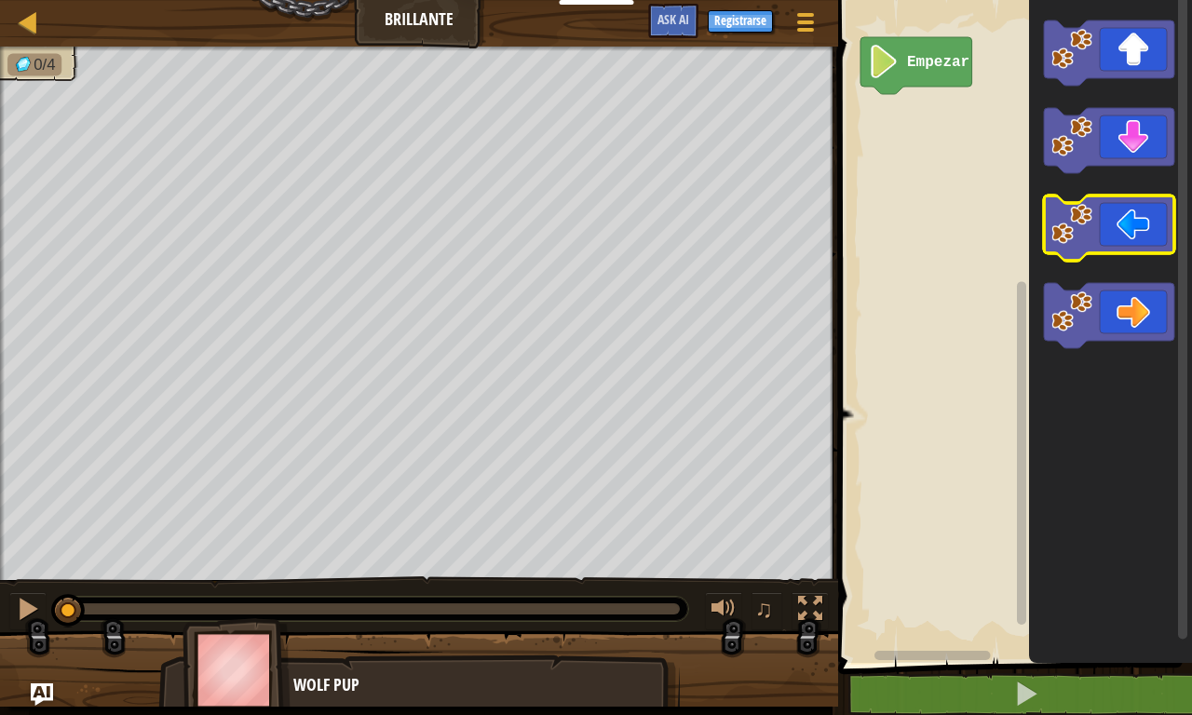
click at [1122, 231] on icon "Espacio de trabajo de Blockly" at bounding box center [1109, 228] width 130 height 65
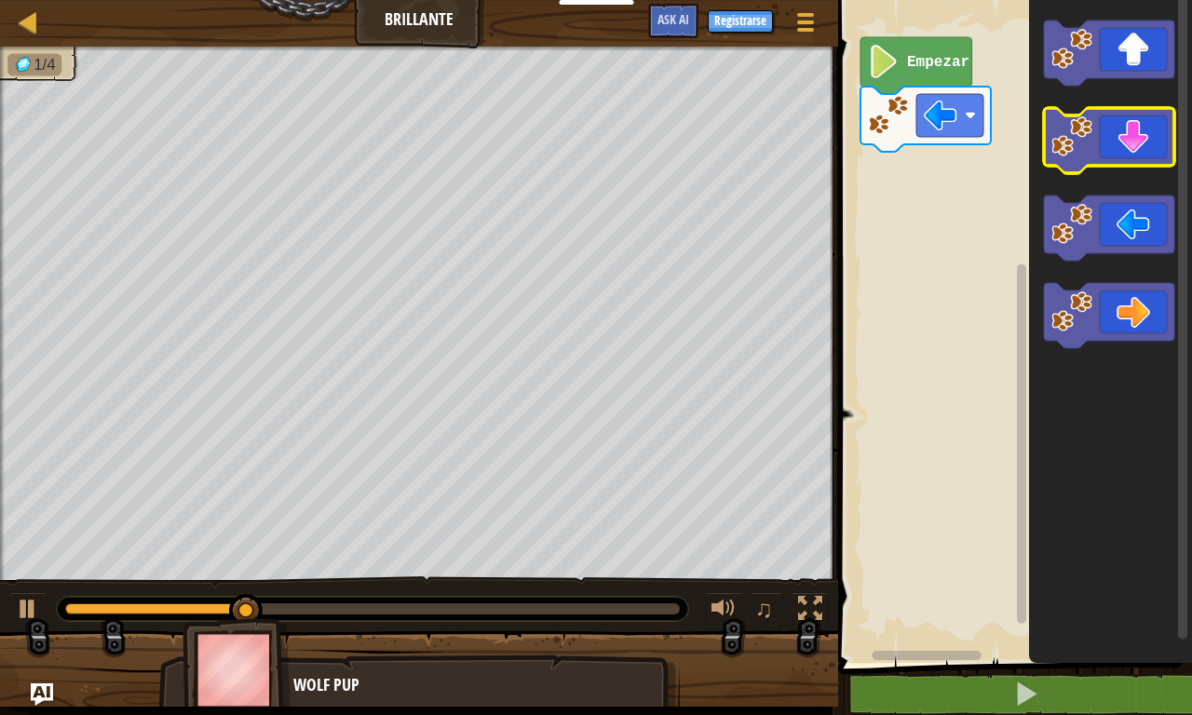
click at [1147, 131] on icon "Espacio de trabajo de Blockly" at bounding box center [1109, 140] width 130 height 65
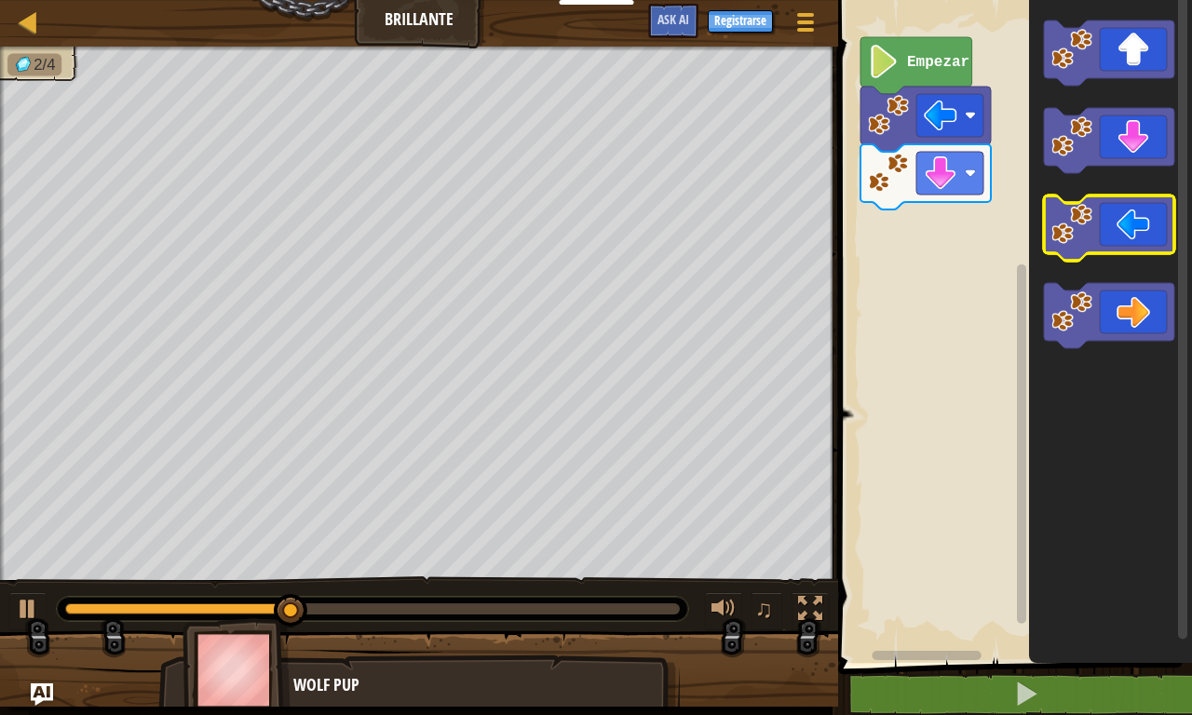
click at [1113, 209] on icon "Espacio de trabajo de Blockly" at bounding box center [1109, 228] width 130 height 65
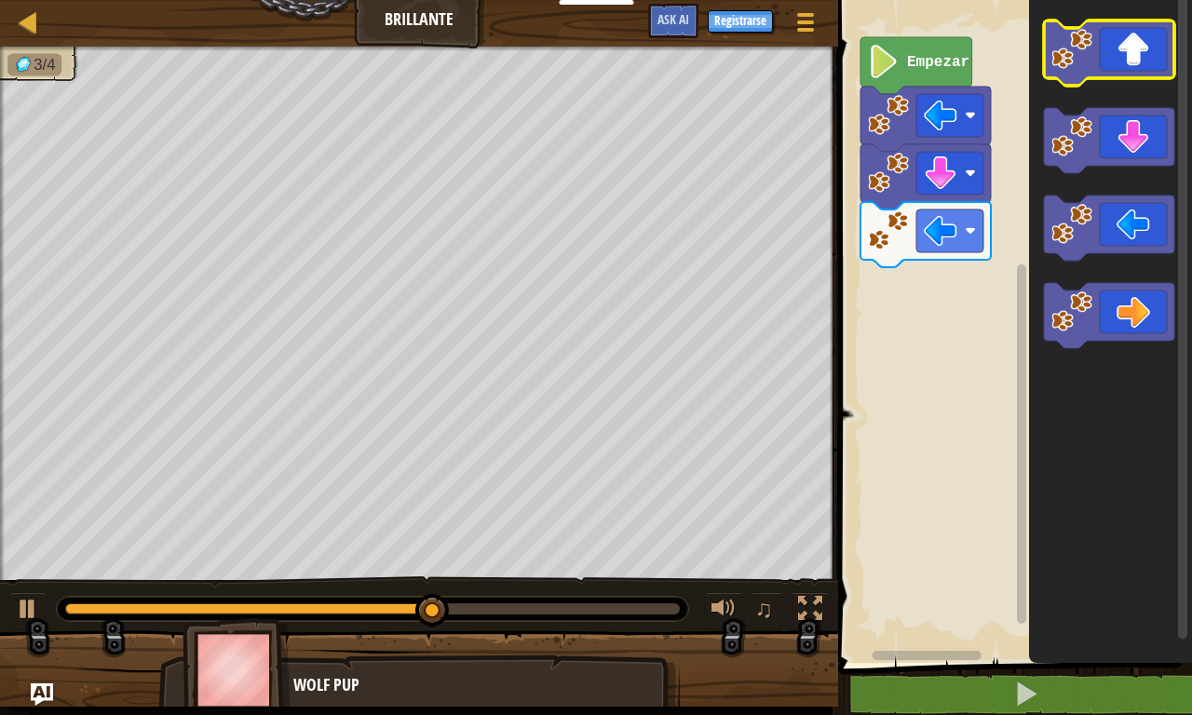
click at [1131, 22] on icon "Espacio de trabajo de Blockly" at bounding box center [1109, 52] width 130 height 65
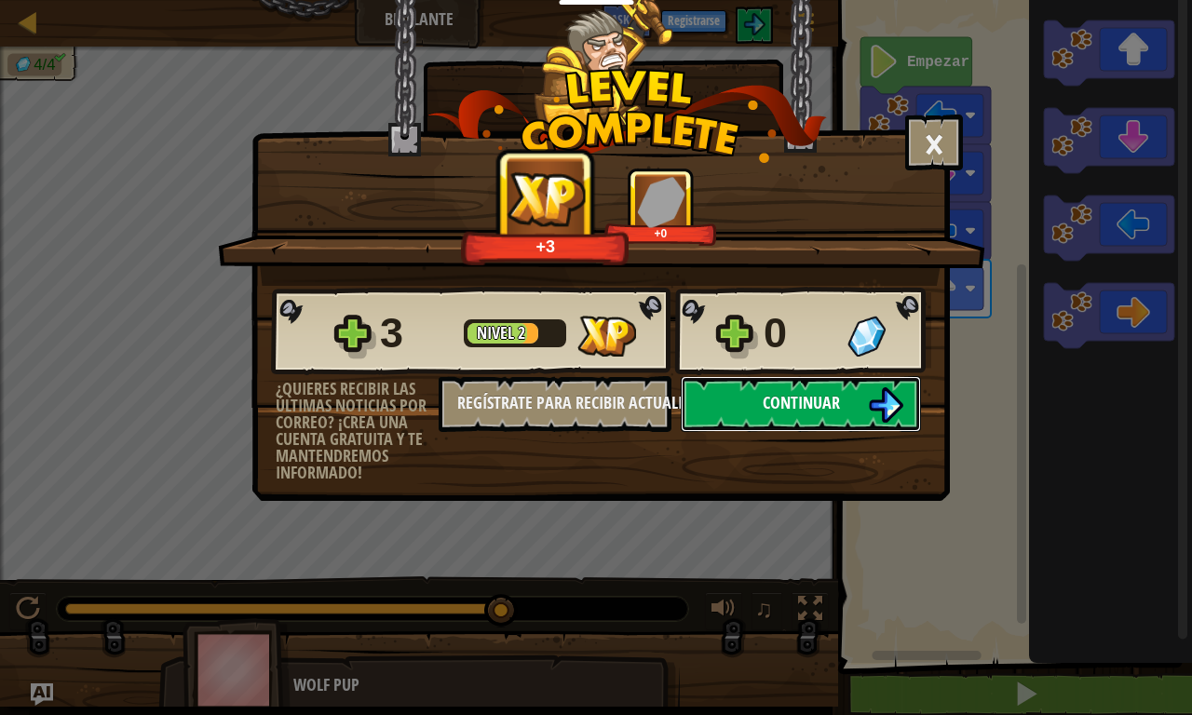
click at [779, 396] on span "Continuar" at bounding box center [801, 402] width 77 height 23
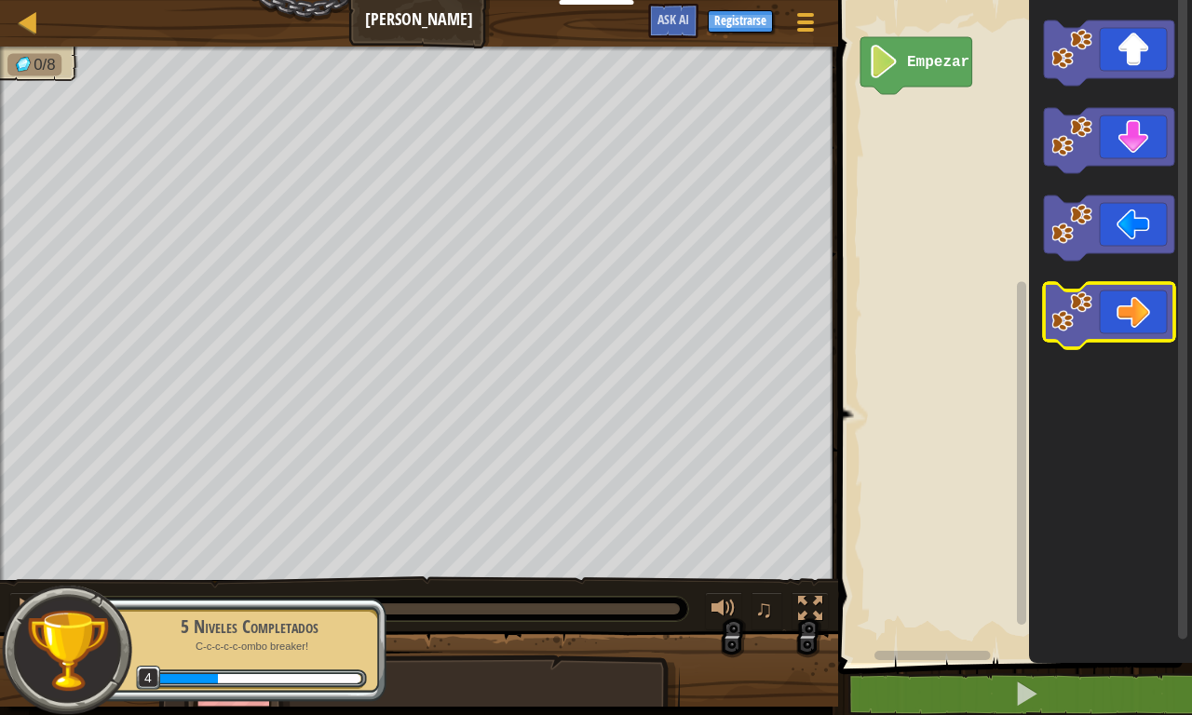
click at [1084, 324] on image "Espacio de trabajo de Blockly" at bounding box center [1071, 311] width 41 height 41
click at [1166, 319] on icon "Espacio de trabajo de Blockly" at bounding box center [1109, 315] width 130 height 65
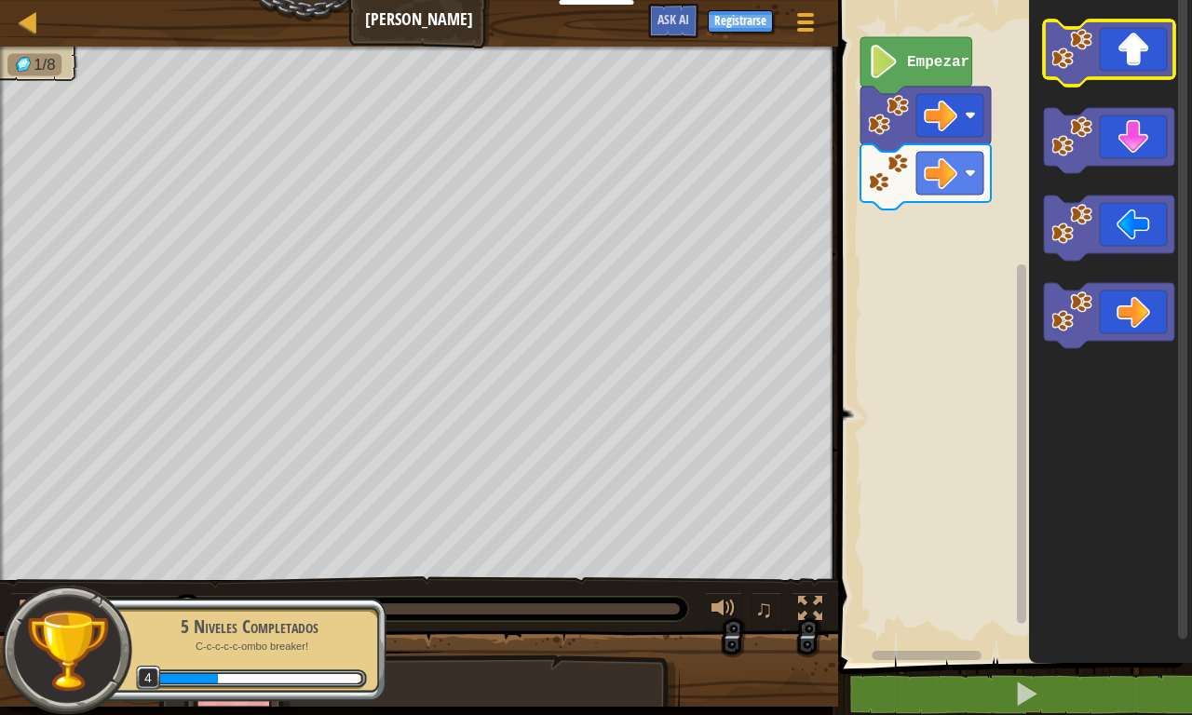
click at [1128, 59] on icon "Espacio de trabajo de Blockly" at bounding box center [1109, 52] width 130 height 65
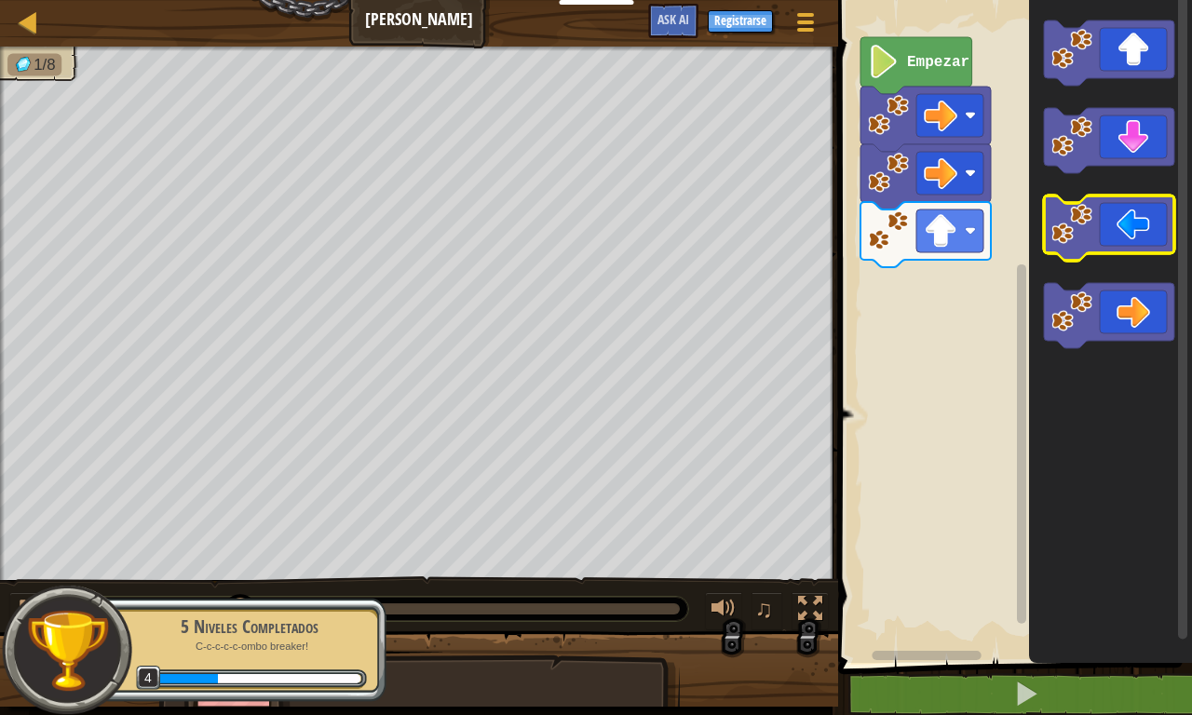
click at [1169, 242] on icon "Espacio de trabajo de Blockly" at bounding box center [1109, 228] width 130 height 65
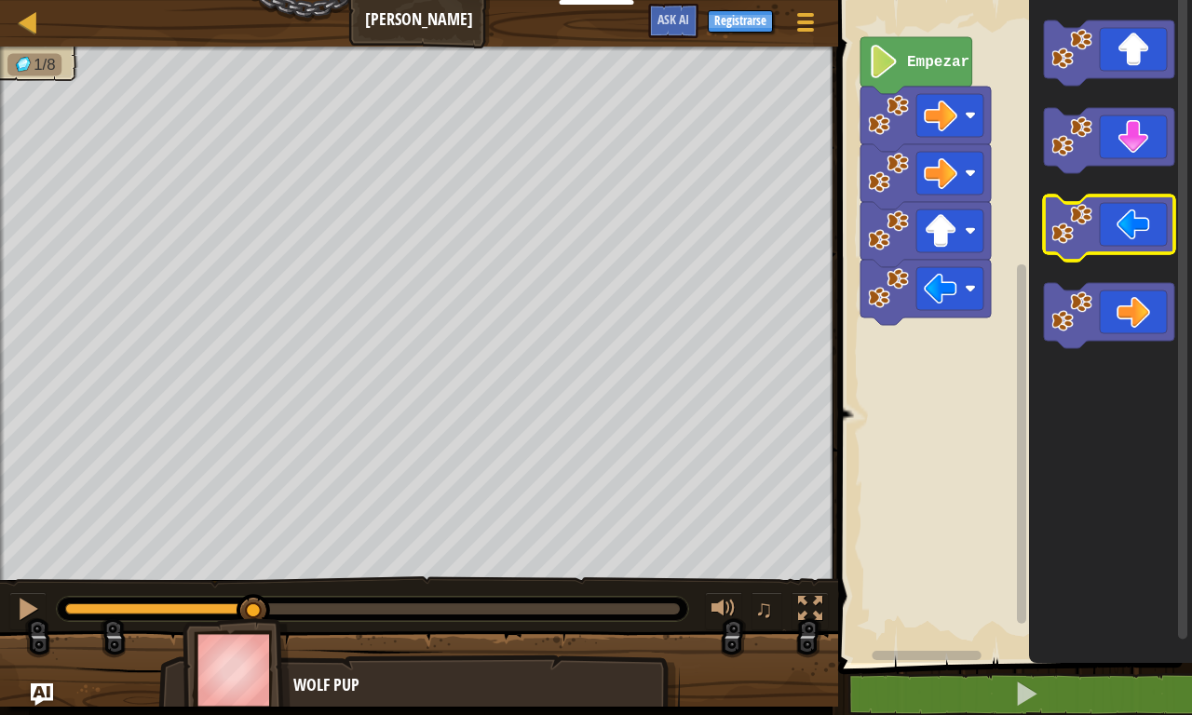
click at [1169, 242] on icon "Espacio de trabajo de Blockly" at bounding box center [1109, 228] width 130 height 65
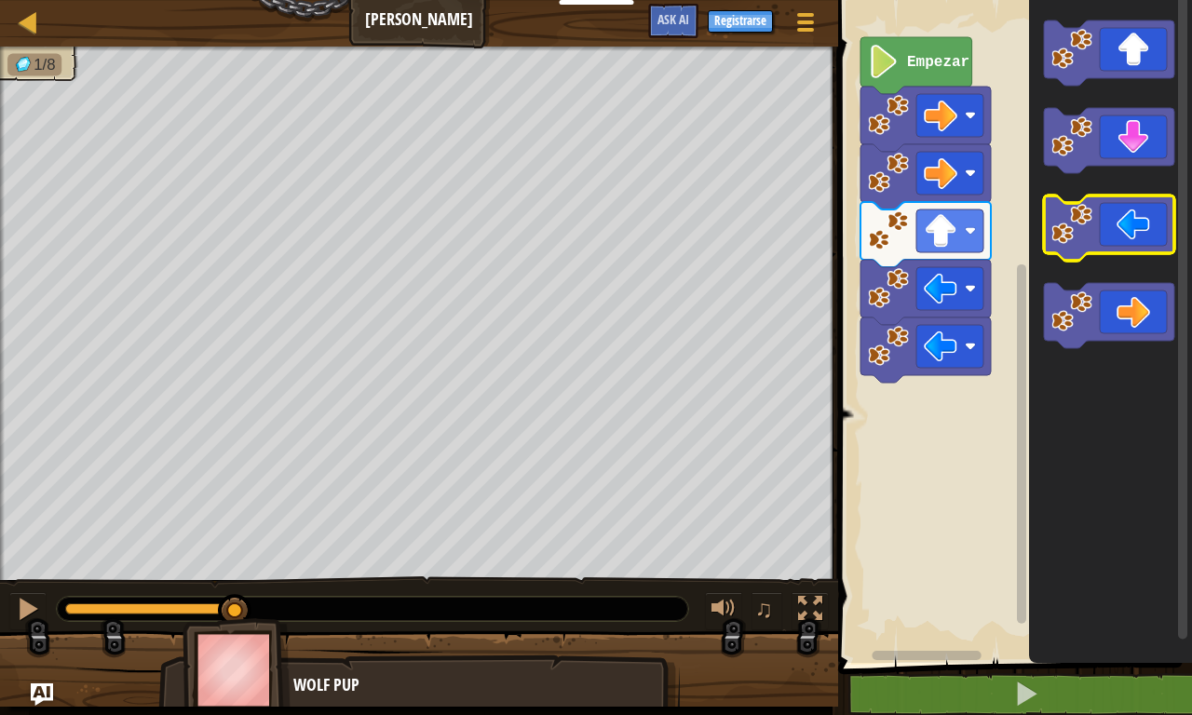
click at [1169, 242] on icon "Espacio de trabajo de Blockly" at bounding box center [1109, 228] width 130 height 65
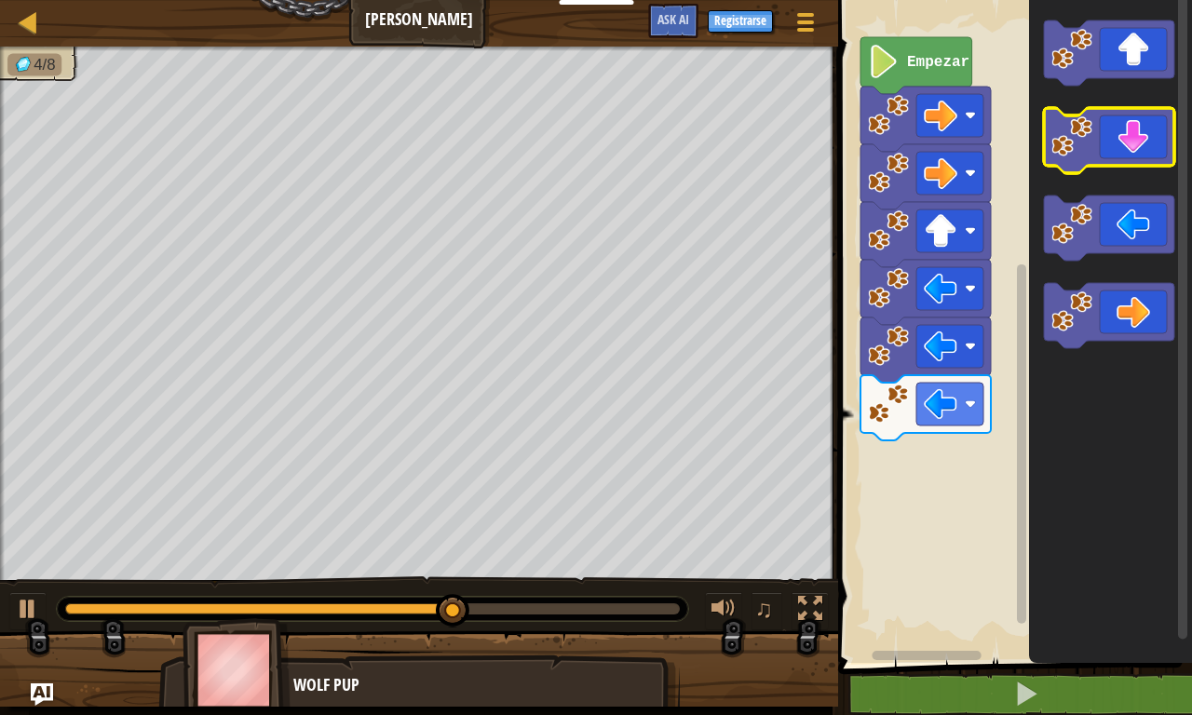
click at [1149, 130] on icon "Espacio de trabajo de Blockly" at bounding box center [1109, 140] width 130 height 65
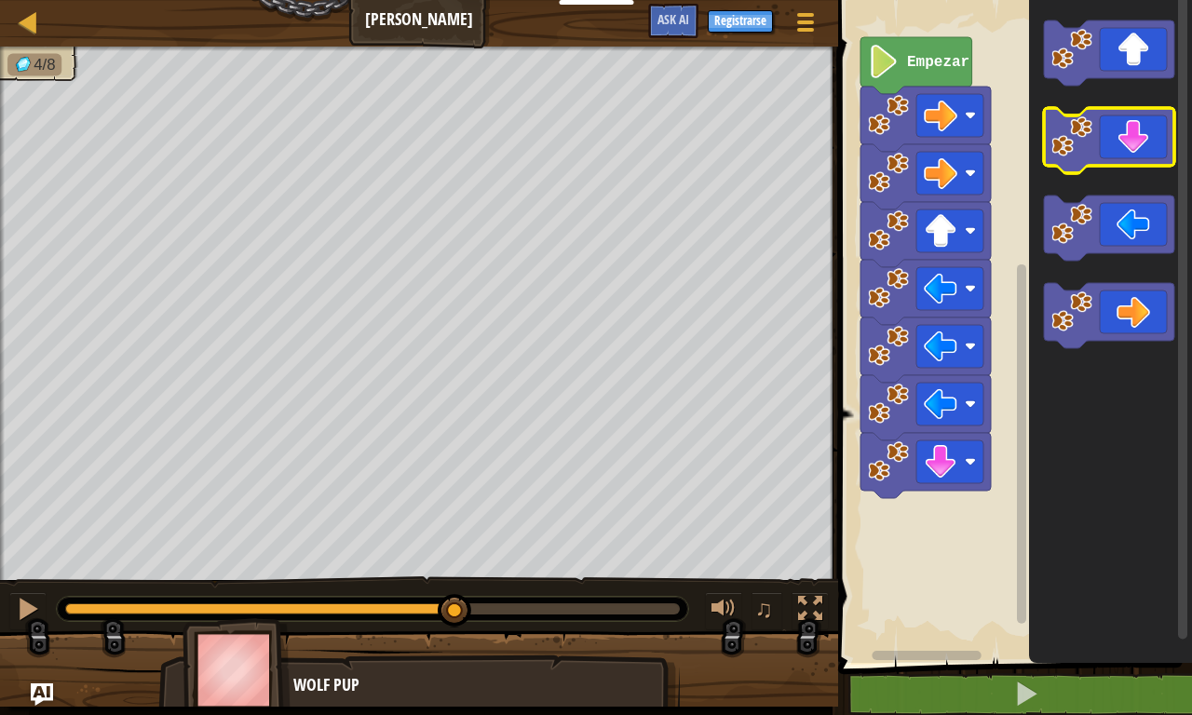
click at [1149, 130] on icon "Espacio de trabajo de Blockly" at bounding box center [1109, 140] width 130 height 65
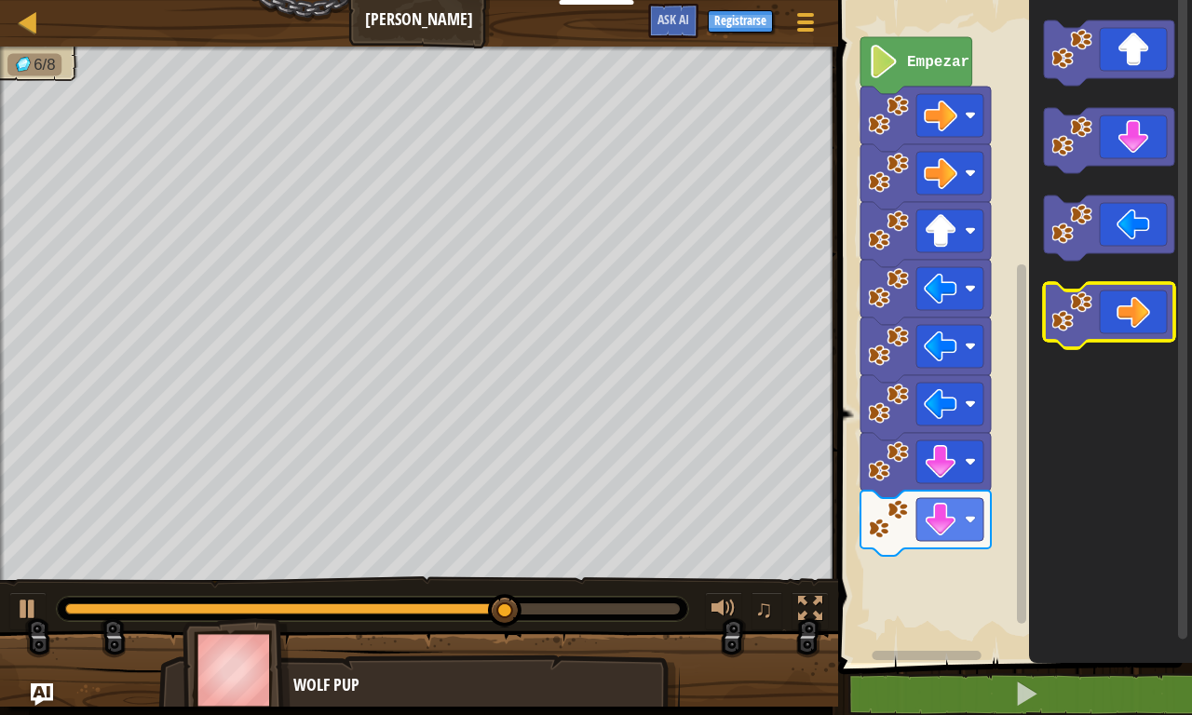
click at [1129, 302] on icon "Espacio de trabajo de Blockly" at bounding box center [1109, 315] width 130 height 65
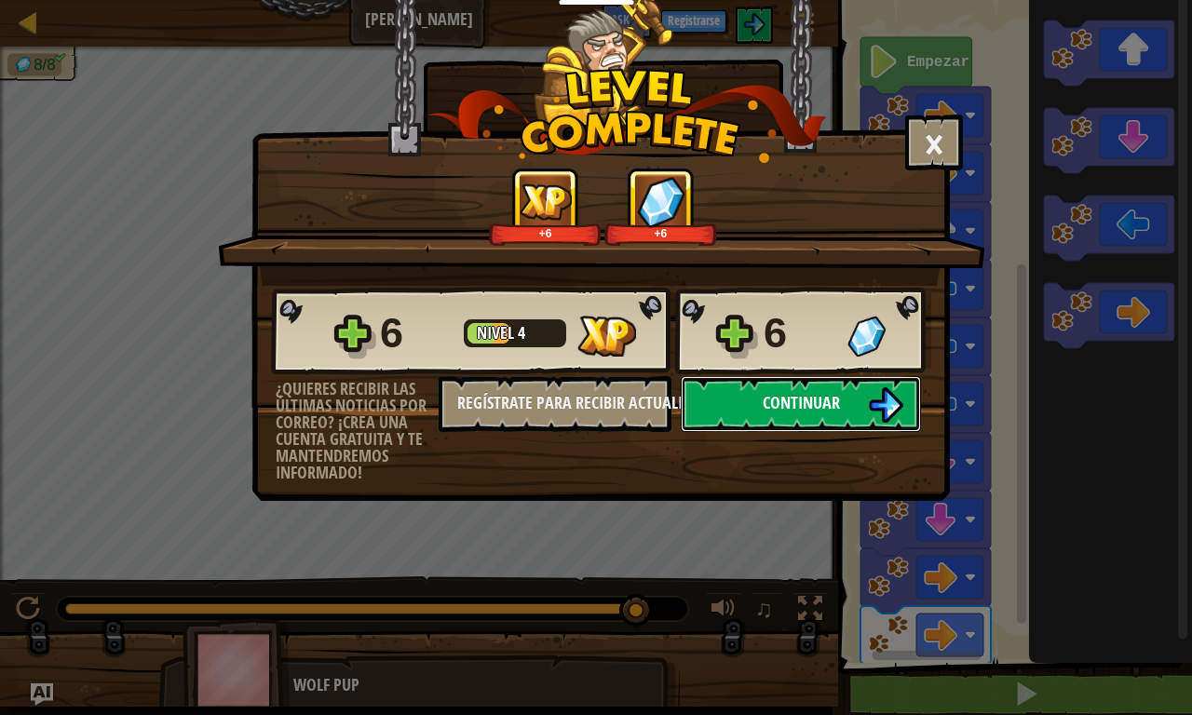
click at [783, 389] on button "Continuar" at bounding box center [801, 404] width 240 height 56
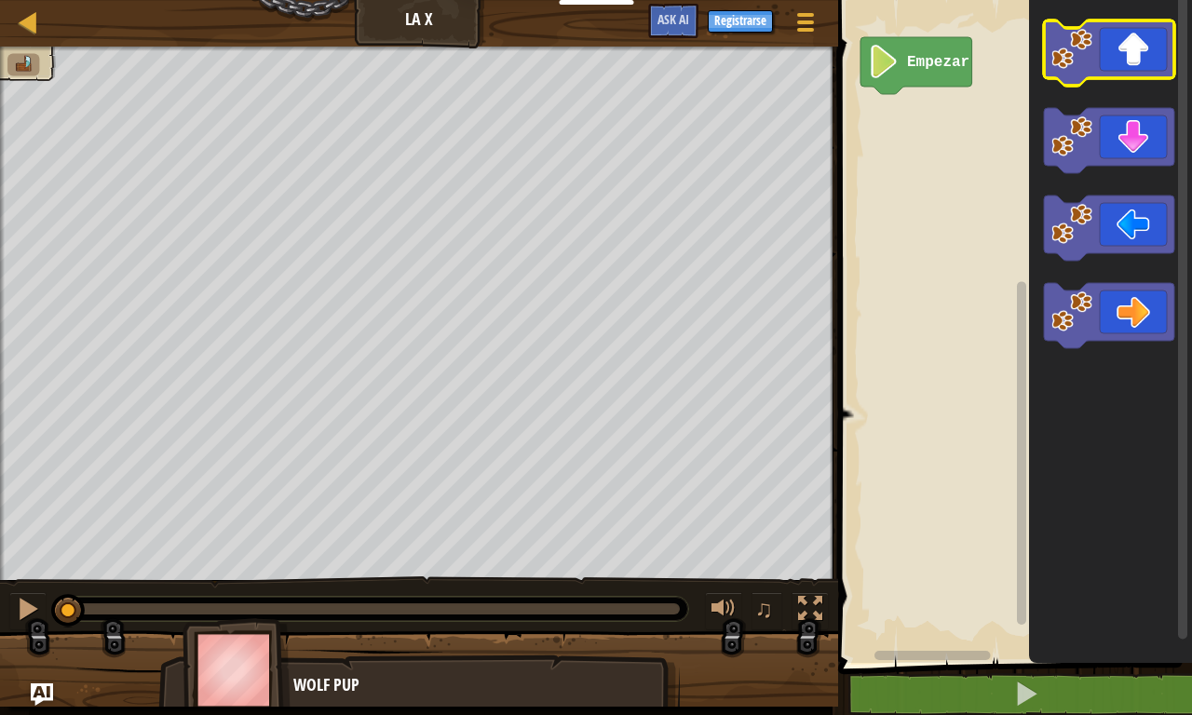
click at [1124, 47] on icon "Espacio de trabajo de Blockly" at bounding box center [1109, 52] width 130 height 65
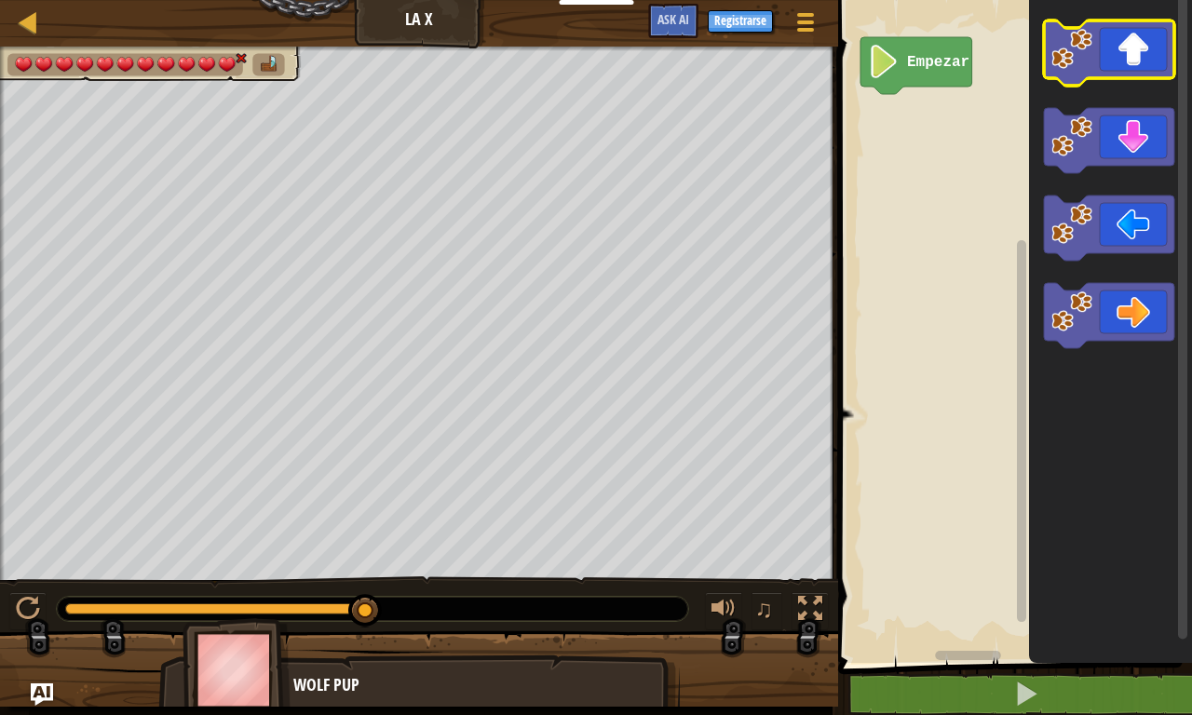
click at [1118, 59] on icon "Espacio de trabajo de Blockly" at bounding box center [1109, 52] width 130 height 65
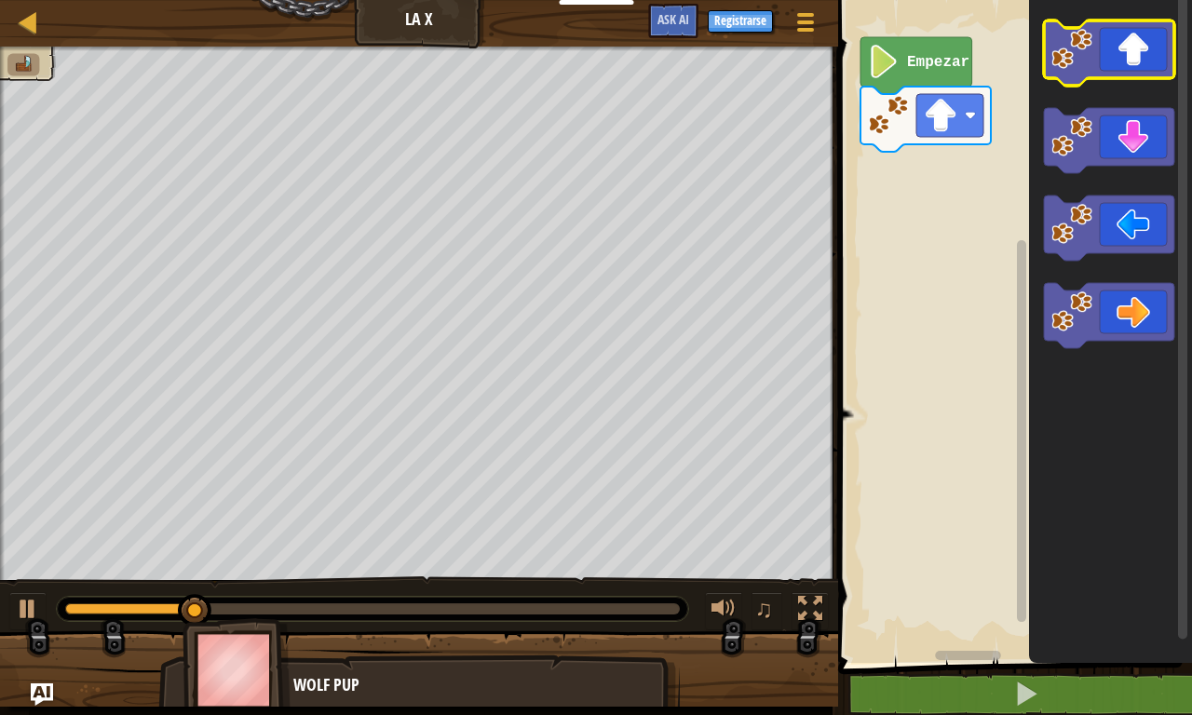
click at [1118, 59] on icon "Espacio de trabajo de Blockly" at bounding box center [1109, 52] width 130 height 65
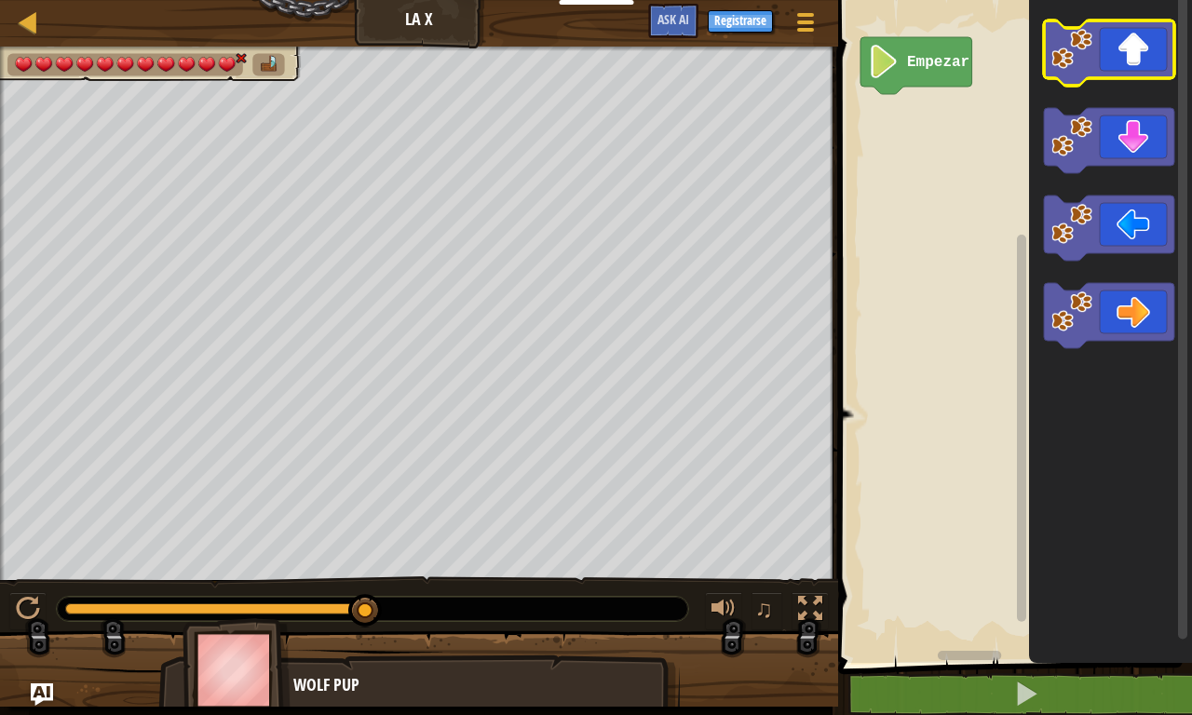
click at [1119, 53] on icon "Espacio de trabajo de Blockly" at bounding box center [1109, 52] width 130 height 65
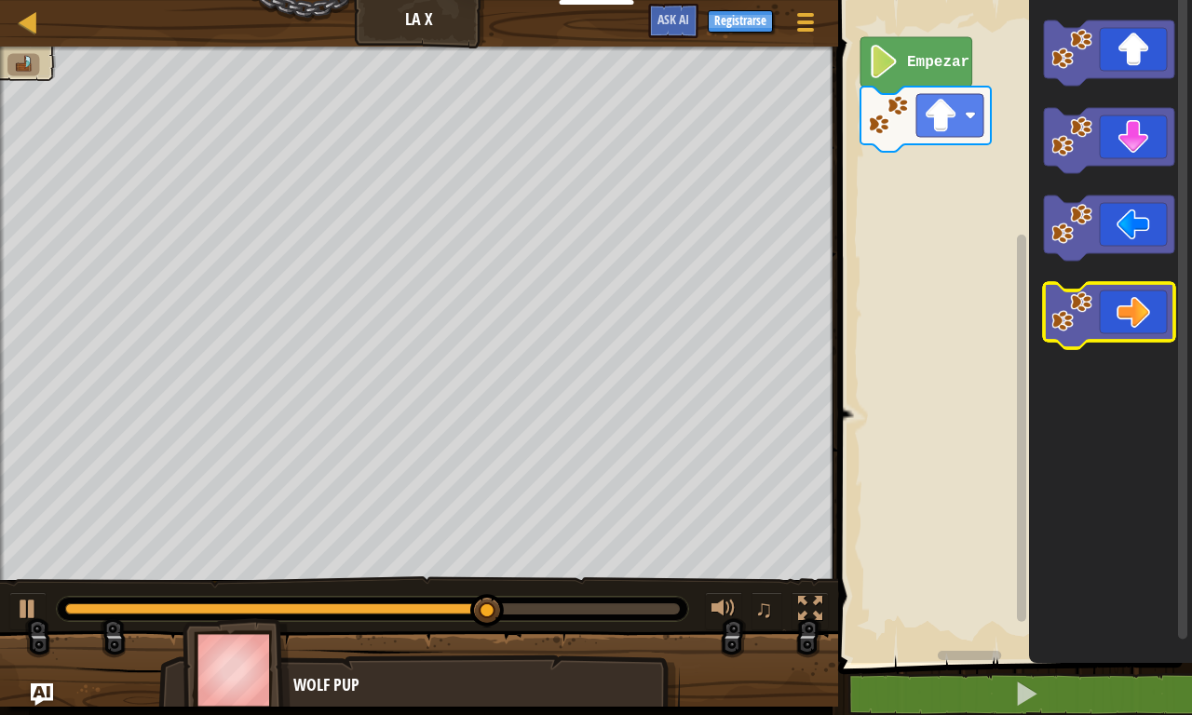
click at [1124, 299] on icon "Espacio de trabajo de Blockly" at bounding box center [1109, 315] width 130 height 65
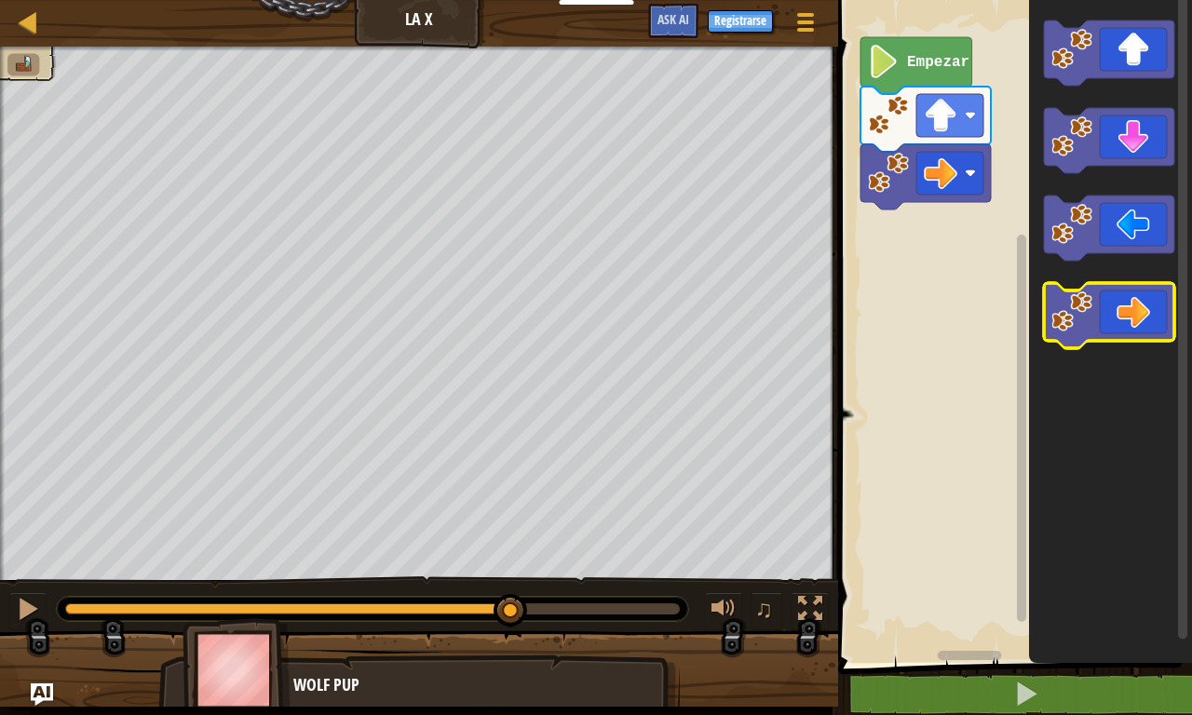
click at [1124, 299] on icon "Espacio de trabajo de Blockly" at bounding box center [1109, 315] width 130 height 65
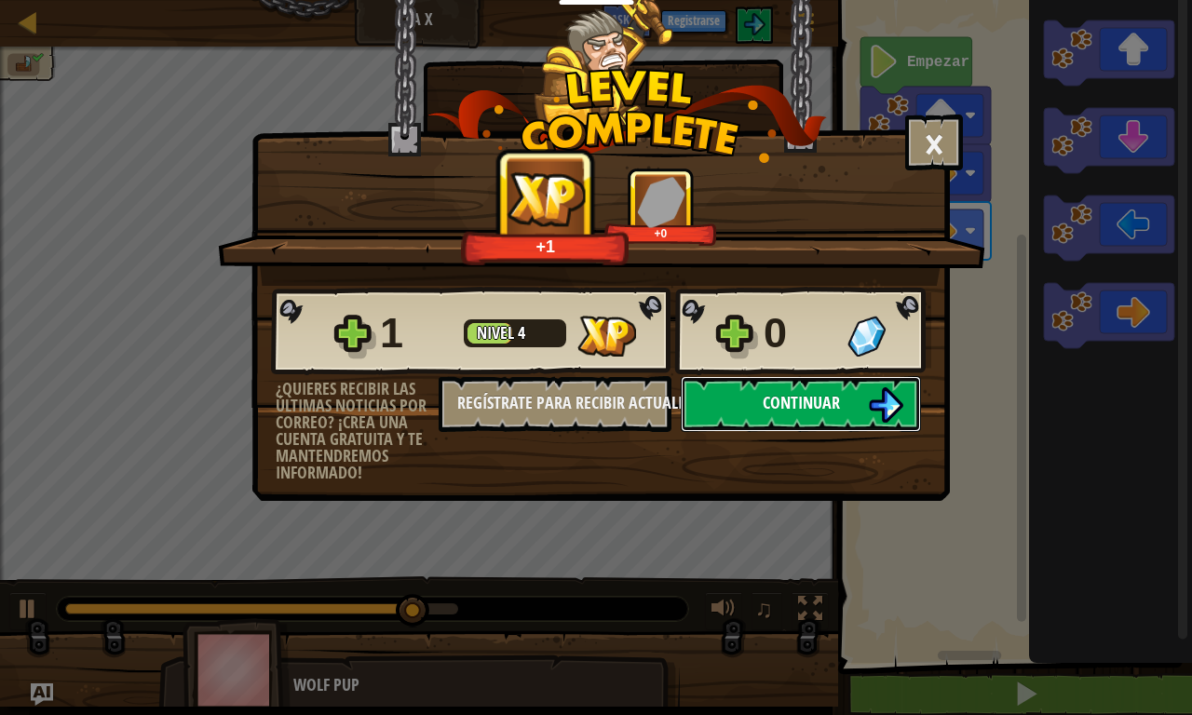
click at [811, 392] on span "Continuar" at bounding box center [801, 402] width 77 height 23
